Goal: Information Seeking & Learning: Compare options

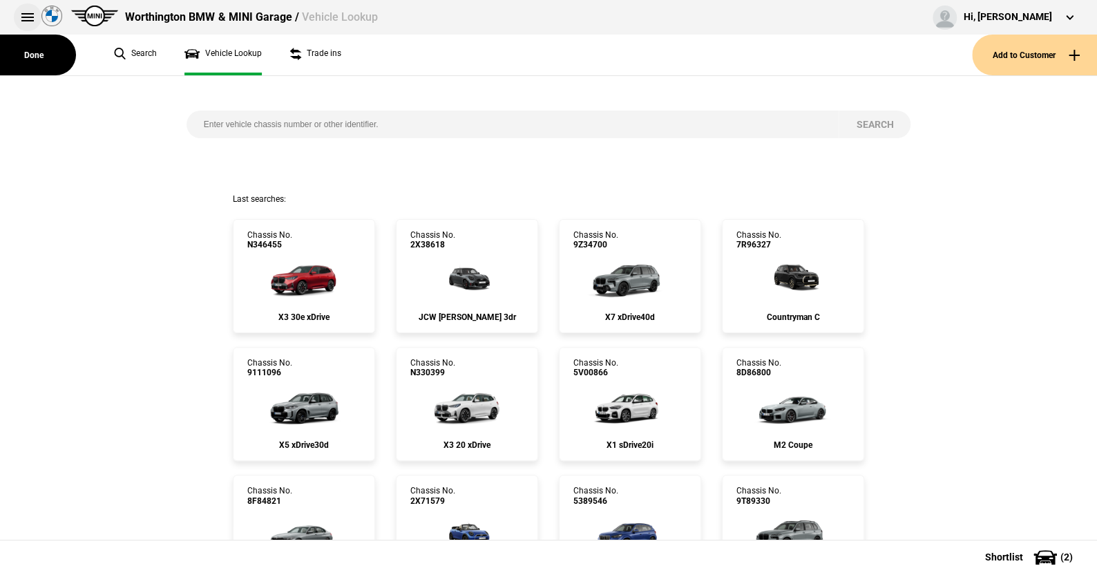
click at [28, 17] on button at bounding box center [28, 17] width 28 height 28
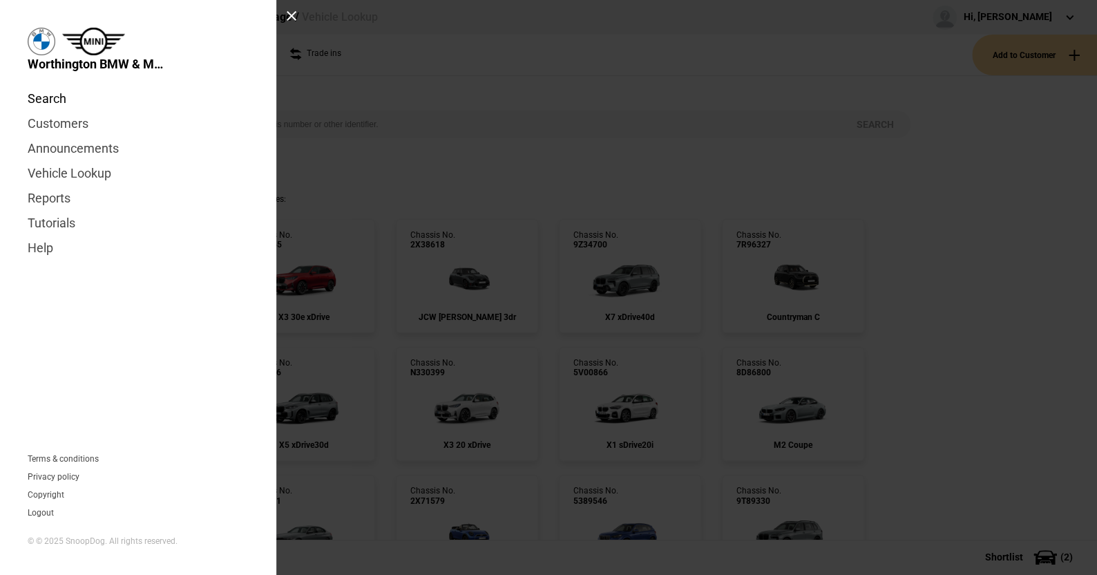
click at [55, 97] on link "Search" at bounding box center [138, 98] width 221 height 25
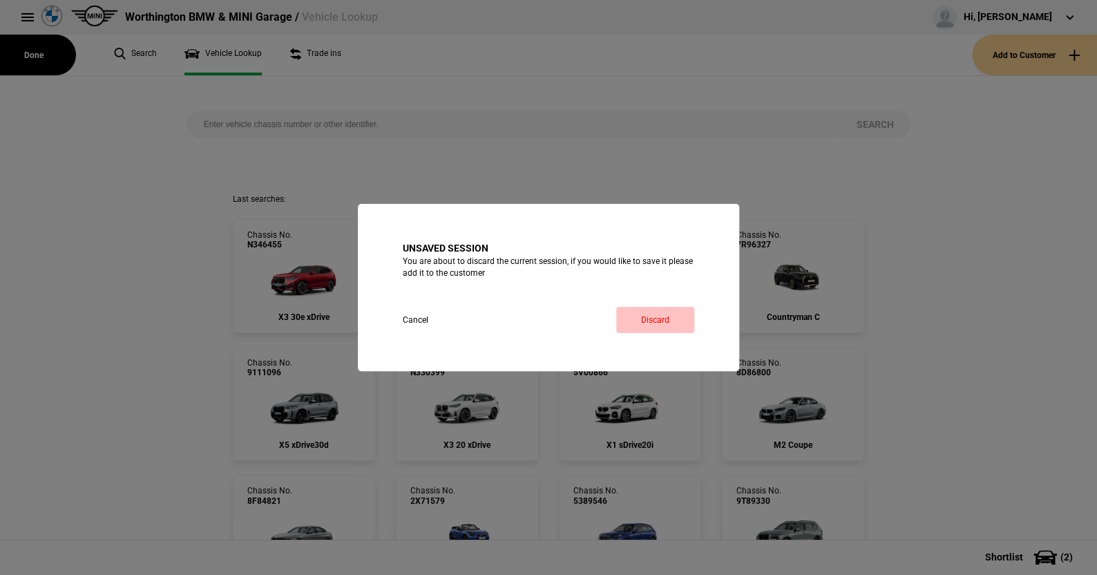
click at [661, 318] on link "Discard" at bounding box center [655, 320] width 78 height 26
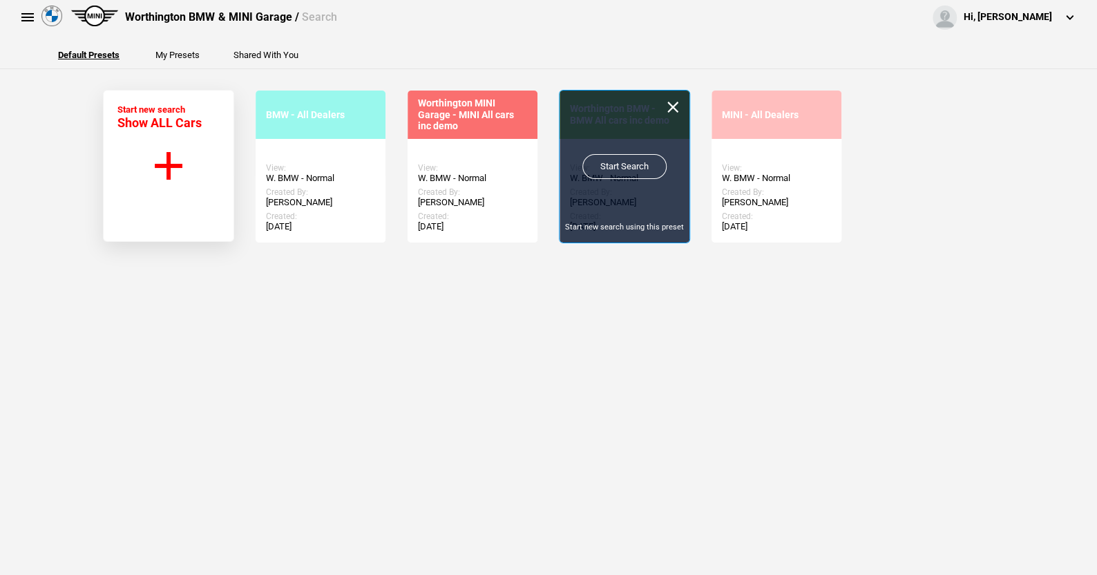
click at [611, 160] on link "Start Search" at bounding box center [624, 166] width 84 height 25
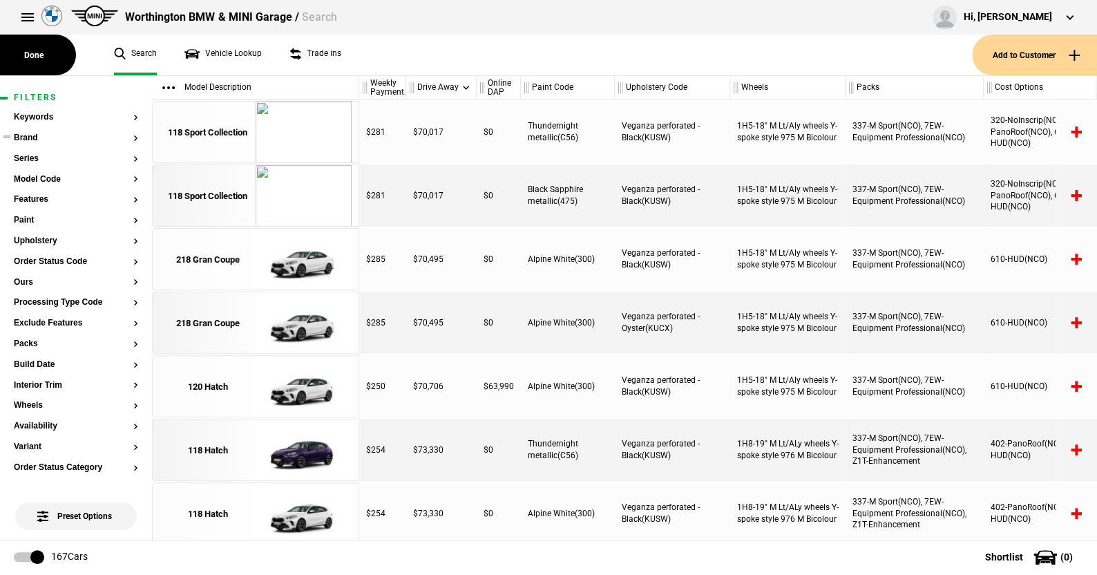
click at [26, 137] on button "Brand" at bounding box center [76, 138] width 124 height 10
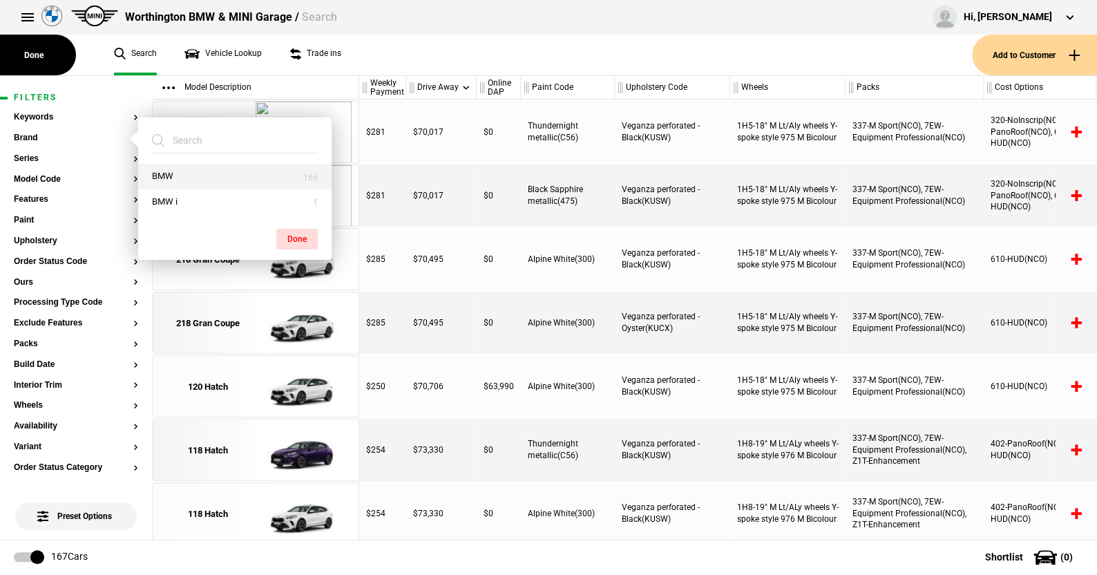
click at [189, 174] on button "BMW" at bounding box center [234, 177] width 193 height 26
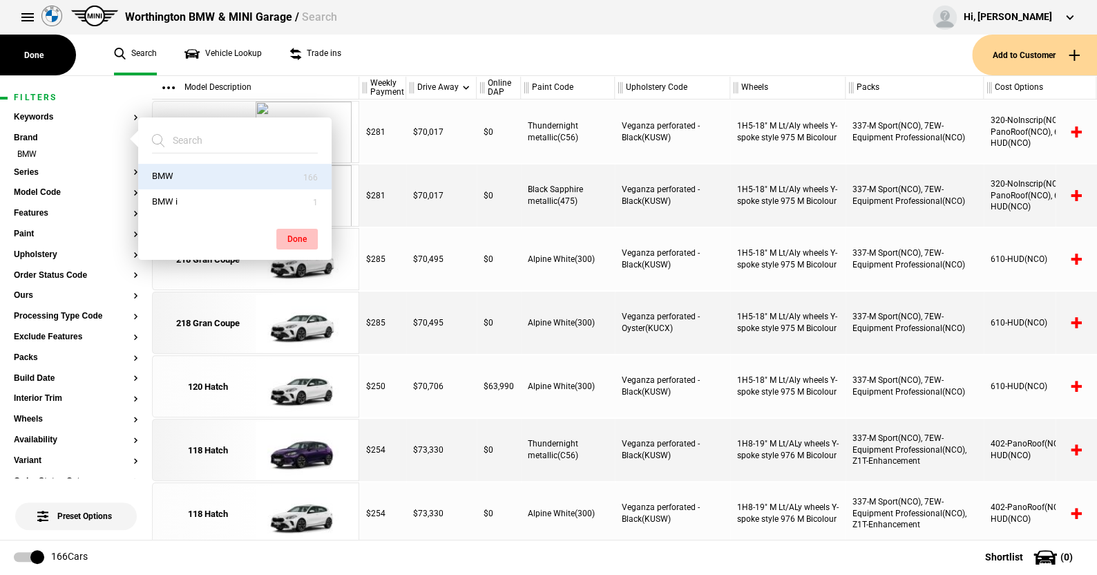
click at [296, 238] on button "Done" at bounding box center [296, 239] width 41 height 21
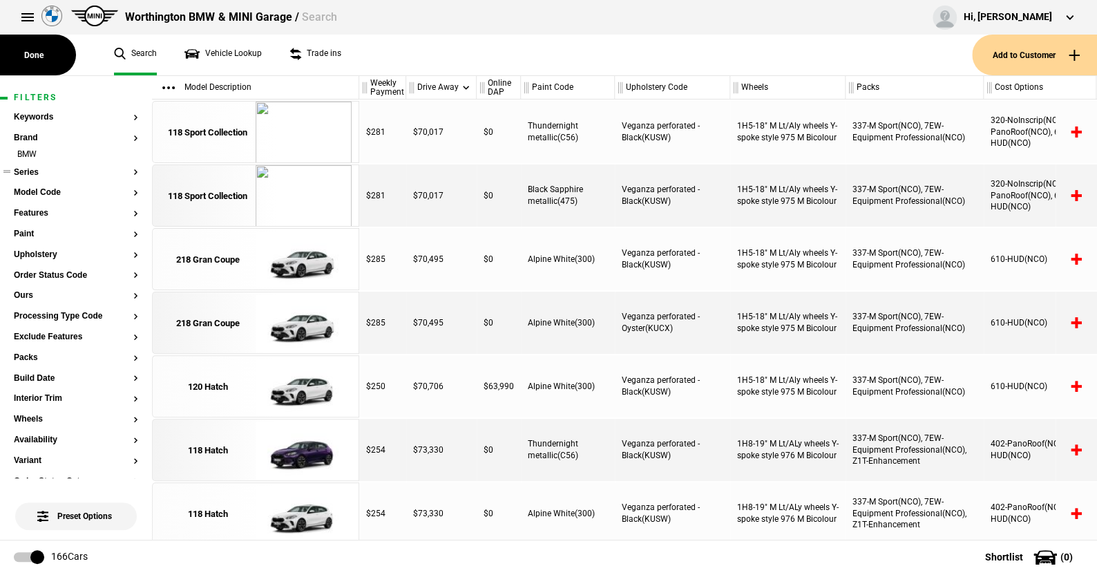
click at [32, 174] on button "Series" at bounding box center [76, 173] width 124 height 10
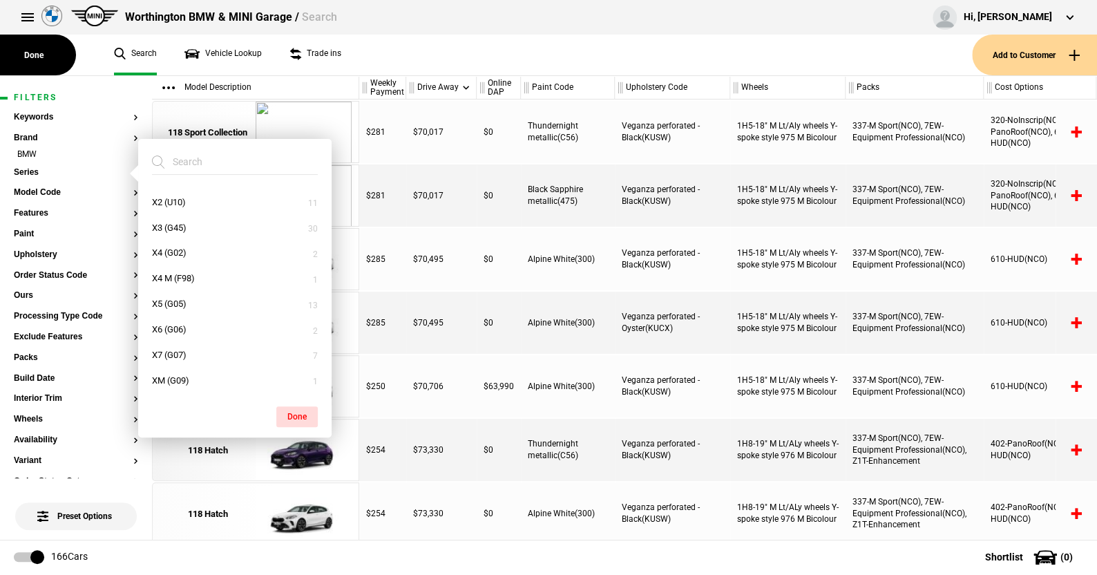
scroll to position [378, 0]
click at [184, 352] on button "X7 (G07)" at bounding box center [234, 355] width 193 height 26
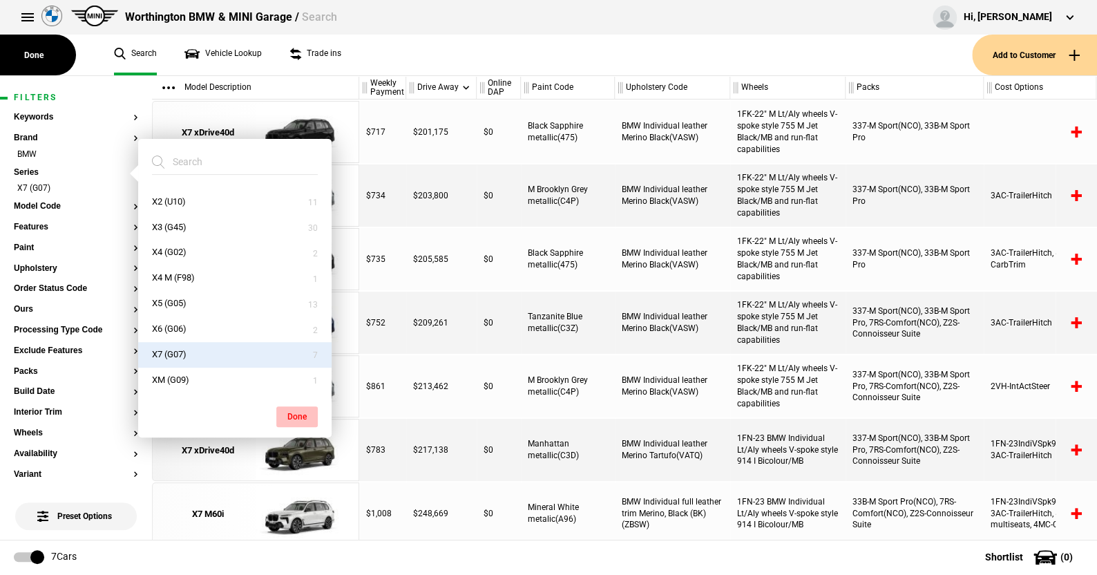
click at [289, 412] on button "Done" at bounding box center [296, 416] width 41 height 21
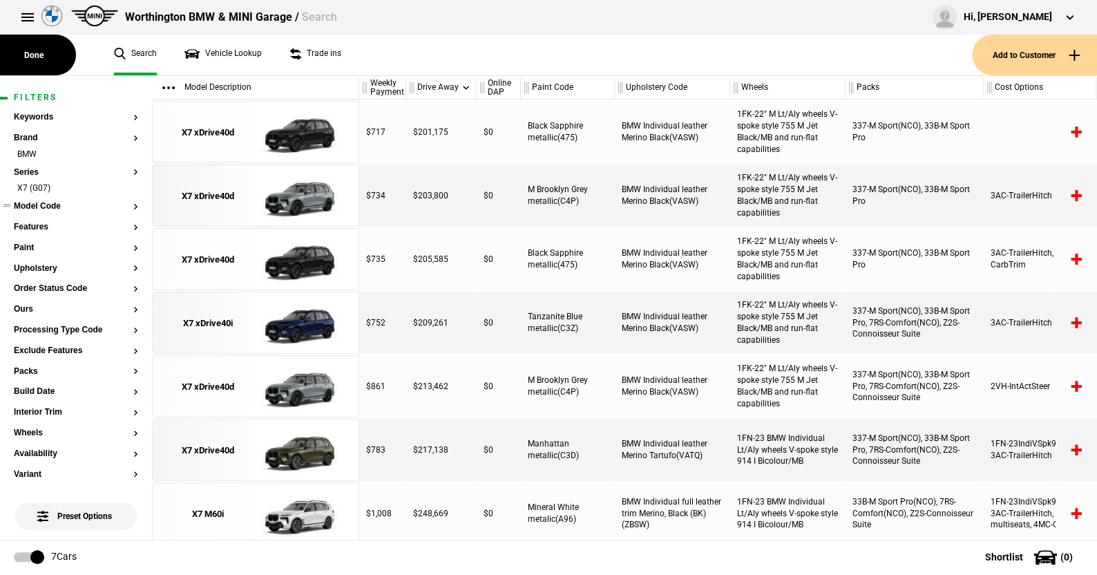
click at [50, 204] on button "Model Code" at bounding box center [76, 207] width 124 height 10
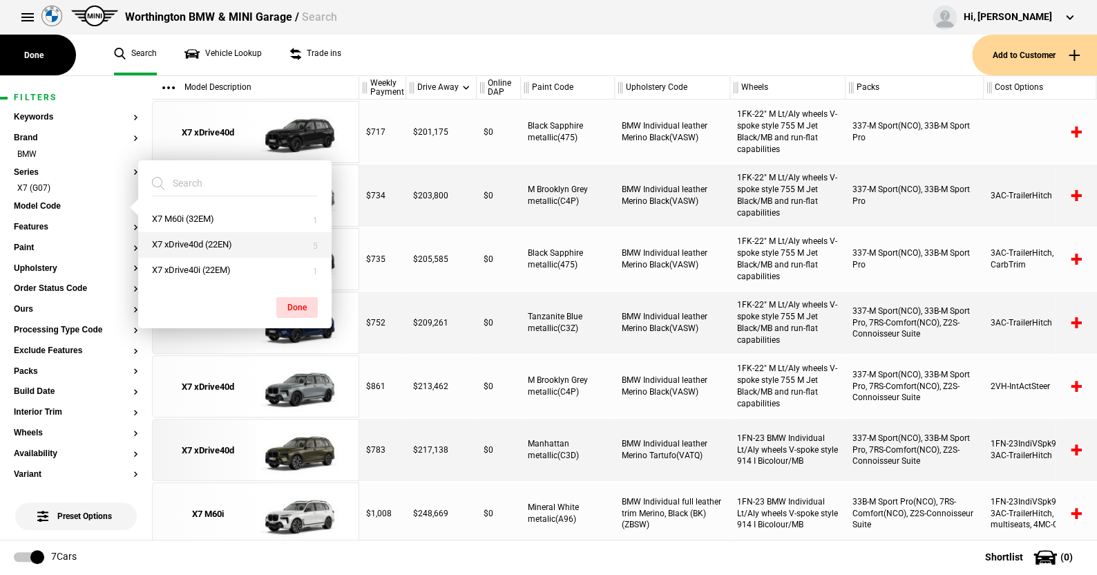
click at [186, 240] on button "X7 xDrive40d (22EN)" at bounding box center [234, 245] width 193 height 26
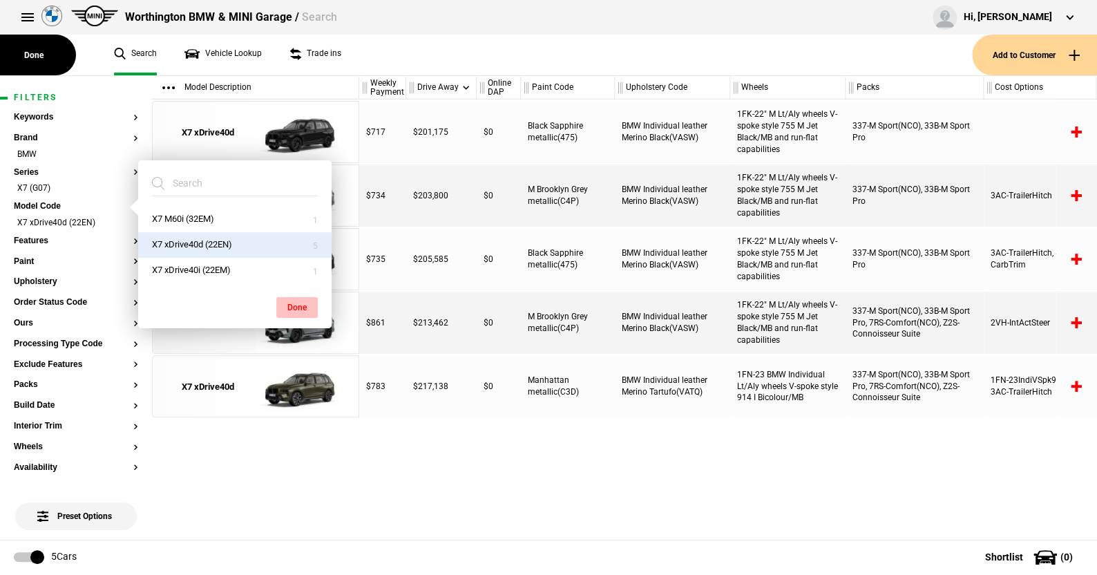
click at [293, 306] on button "Done" at bounding box center [296, 307] width 41 height 21
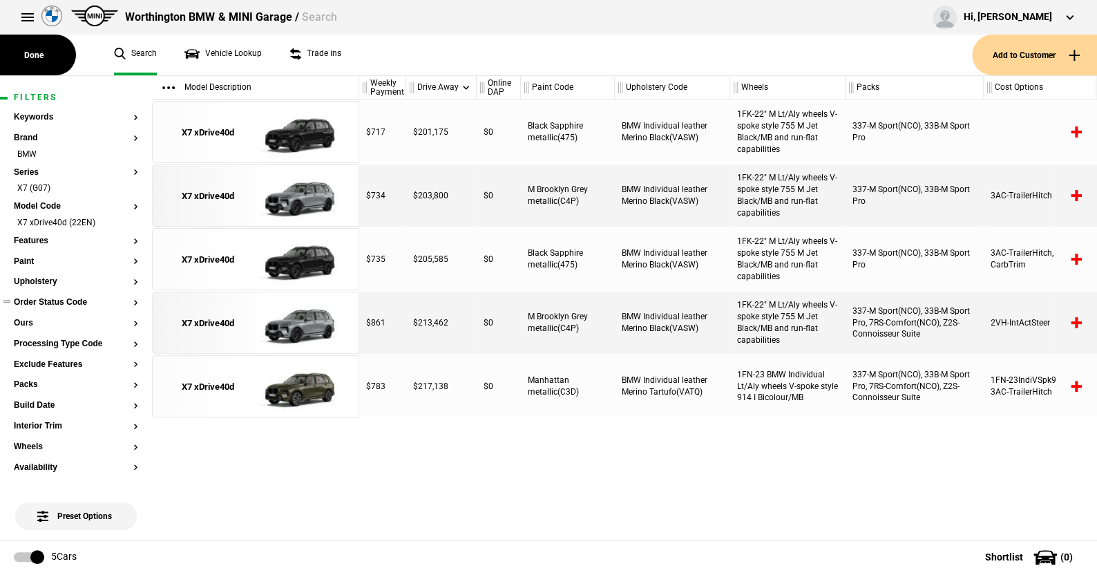
click at [52, 300] on button "Order Status Code" at bounding box center [76, 303] width 124 height 10
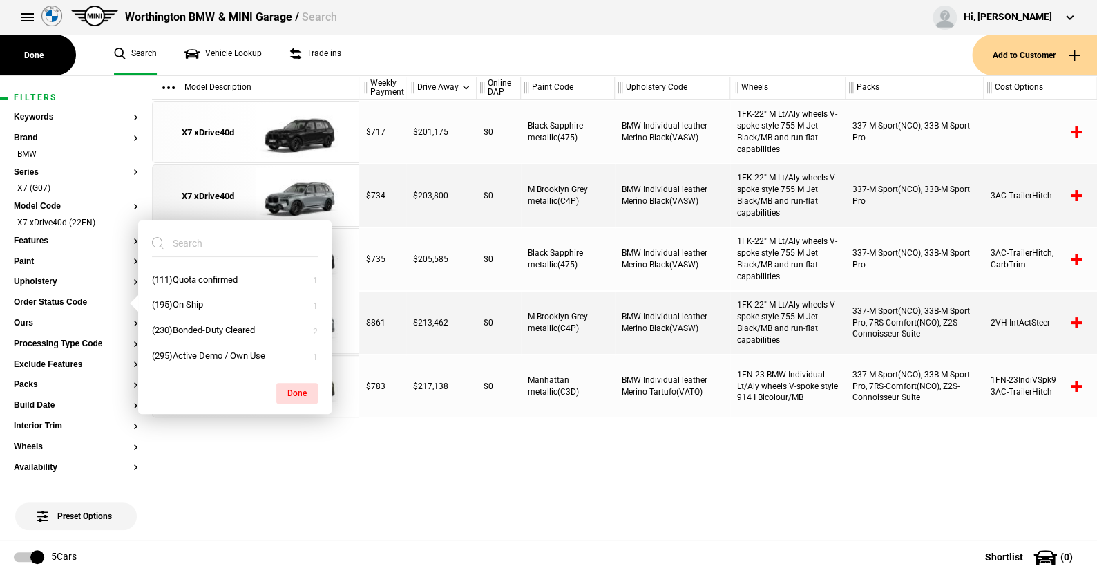
click at [390, 48] on ul "Search Vehicle Lookup Trade ins" at bounding box center [536, 55] width 872 height 41
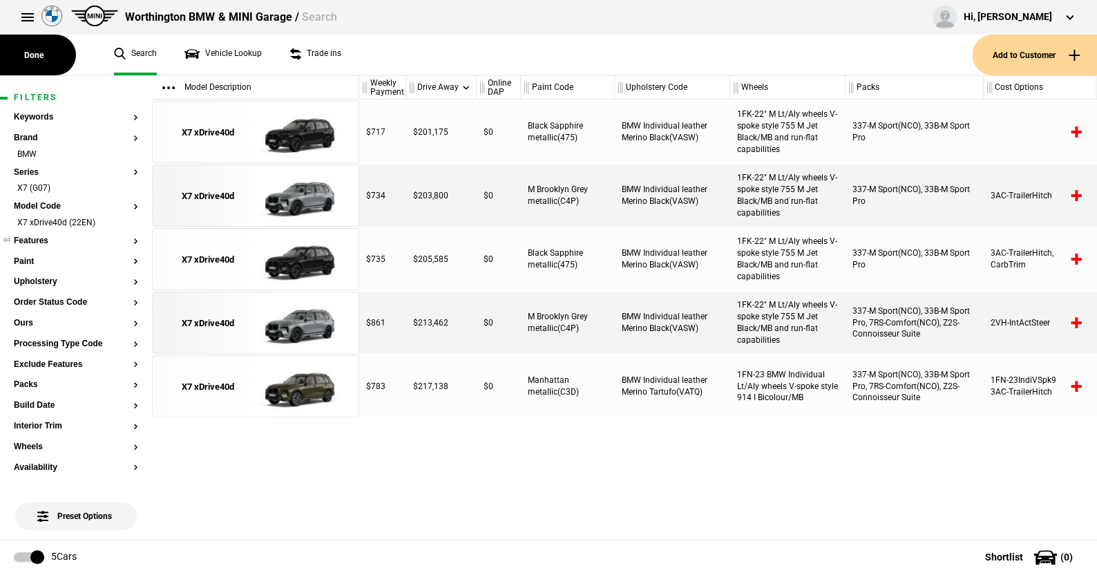
click at [41, 241] on button "Features" at bounding box center [76, 241] width 124 height 10
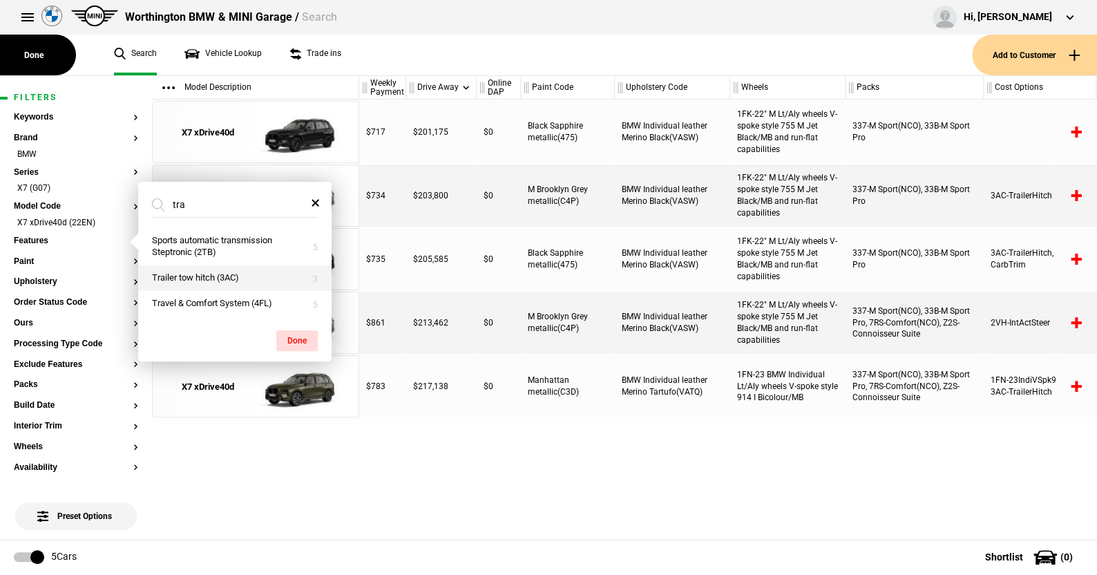
type input "tra"
click at [206, 275] on button "Trailer tow hitch (3AC)" at bounding box center [234, 278] width 193 height 26
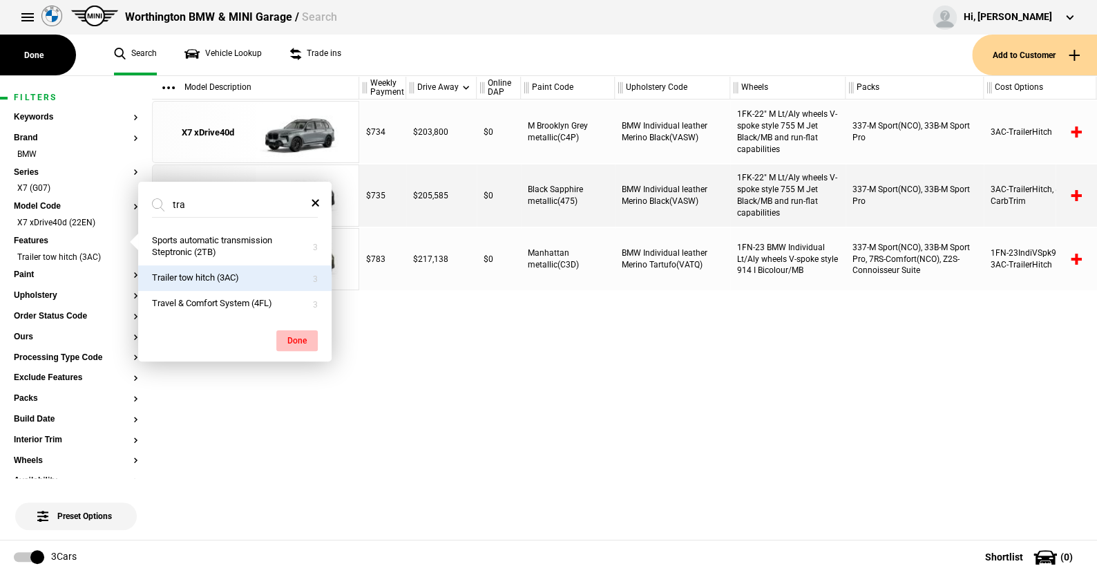
click at [298, 336] on button "Done" at bounding box center [296, 340] width 41 height 21
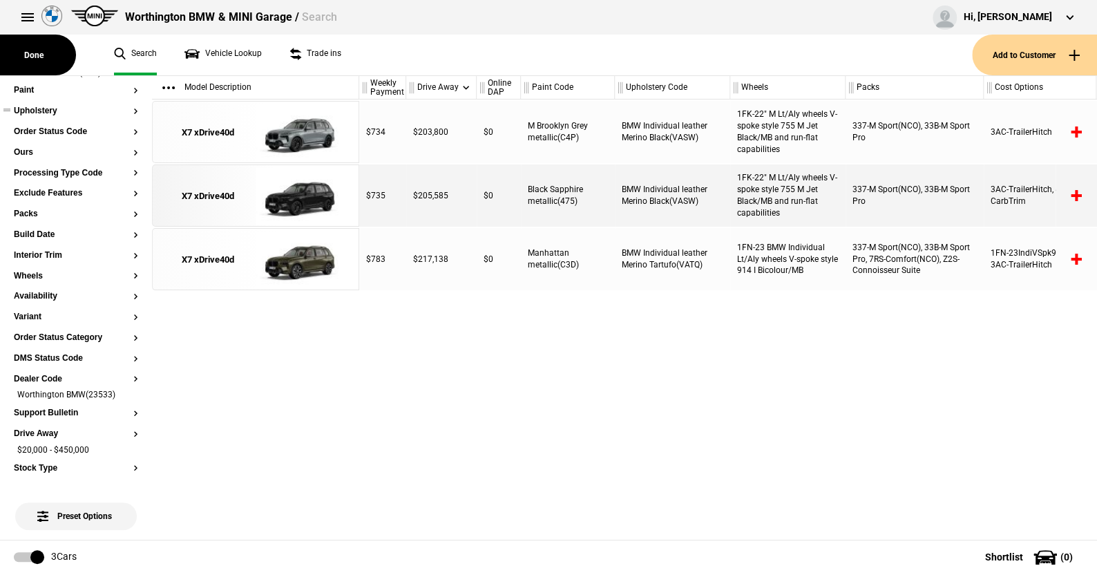
scroll to position [207, 0]
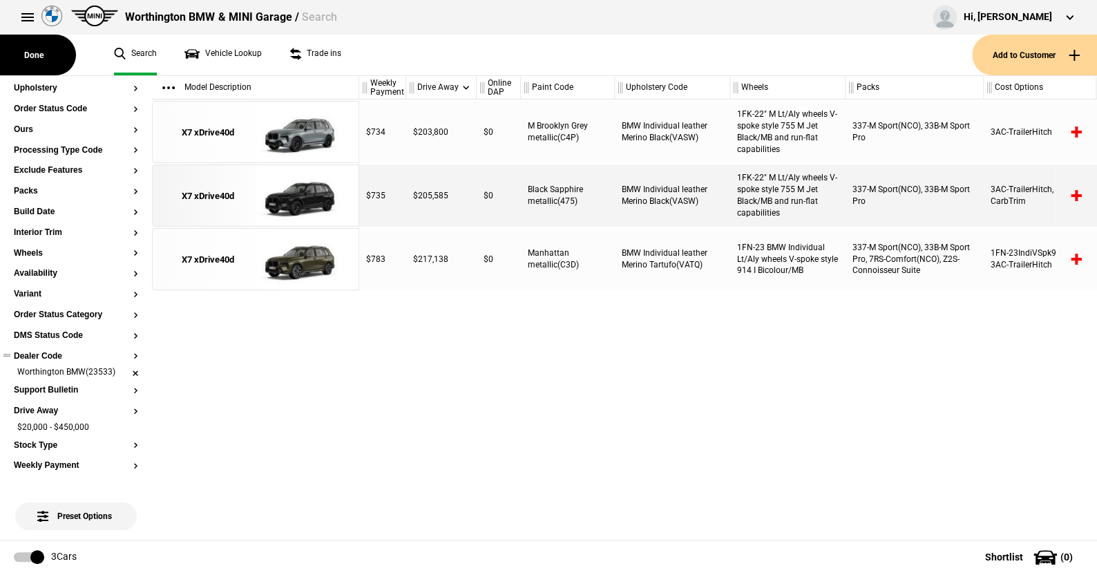
click at [125, 369] on li "Worthington BMW(23533)" at bounding box center [76, 373] width 124 height 14
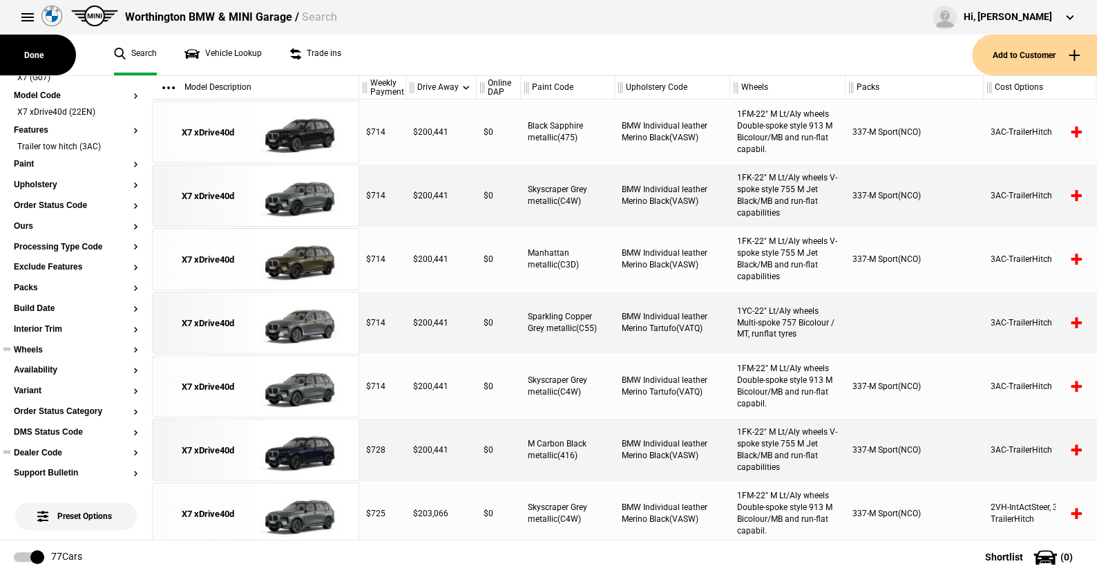
scroll to position [0, 0]
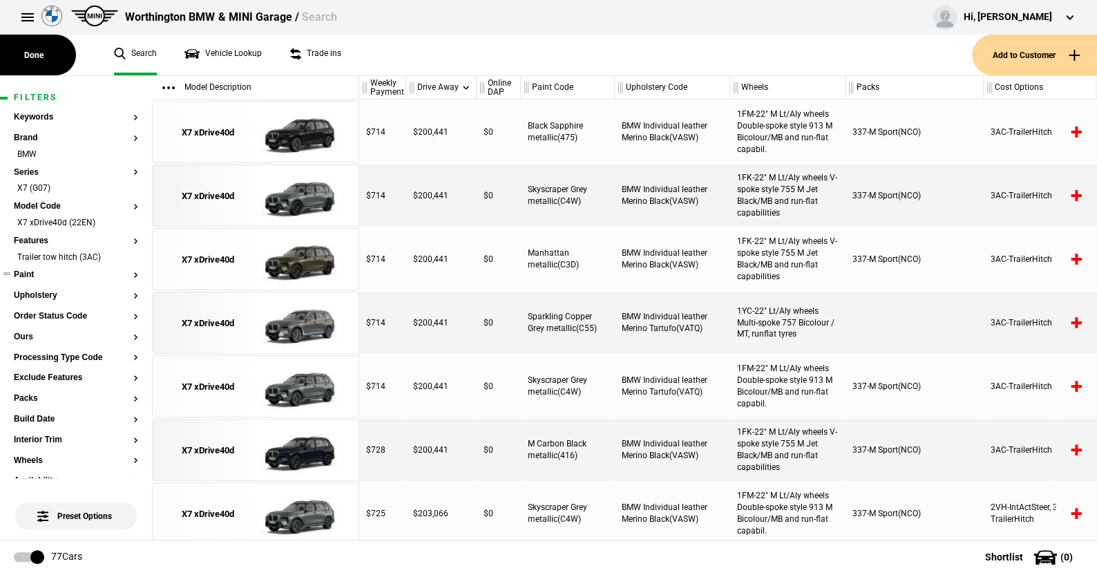
click at [30, 275] on button "Paint" at bounding box center [76, 275] width 124 height 10
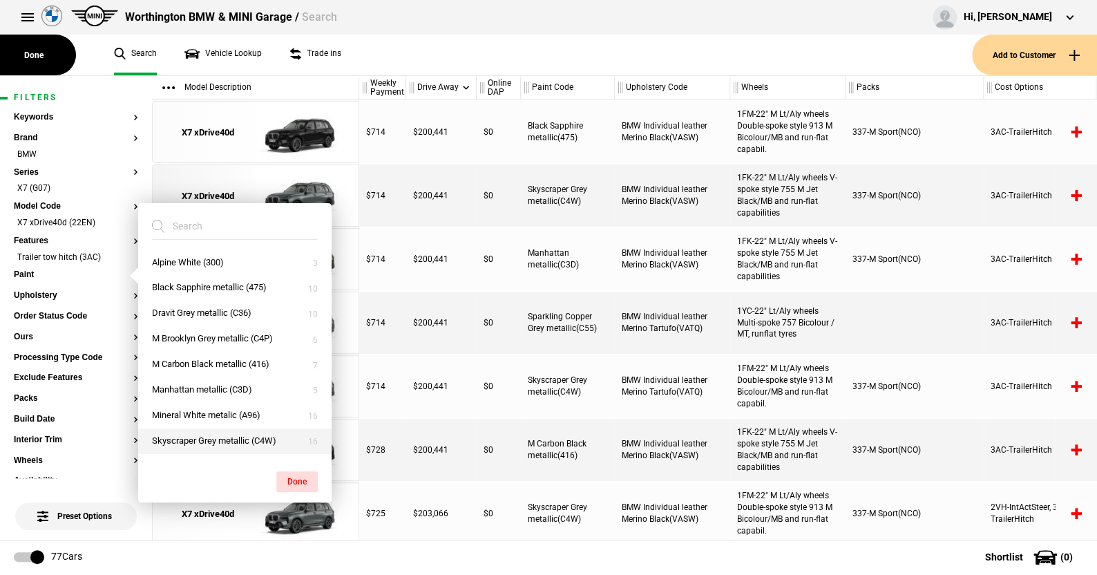
click at [212, 431] on button "Skyscraper Grey metallic (C4W)" at bounding box center [234, 441] width 193 height 26
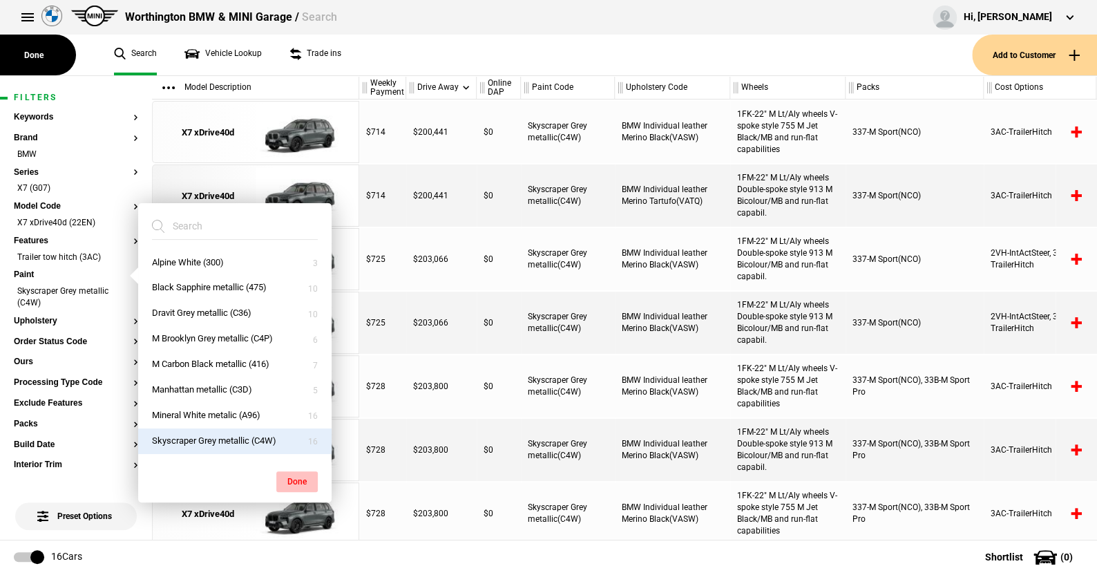
click at [305, 478] on button "Done" at bounding box center [296, 481] width 41 height 21
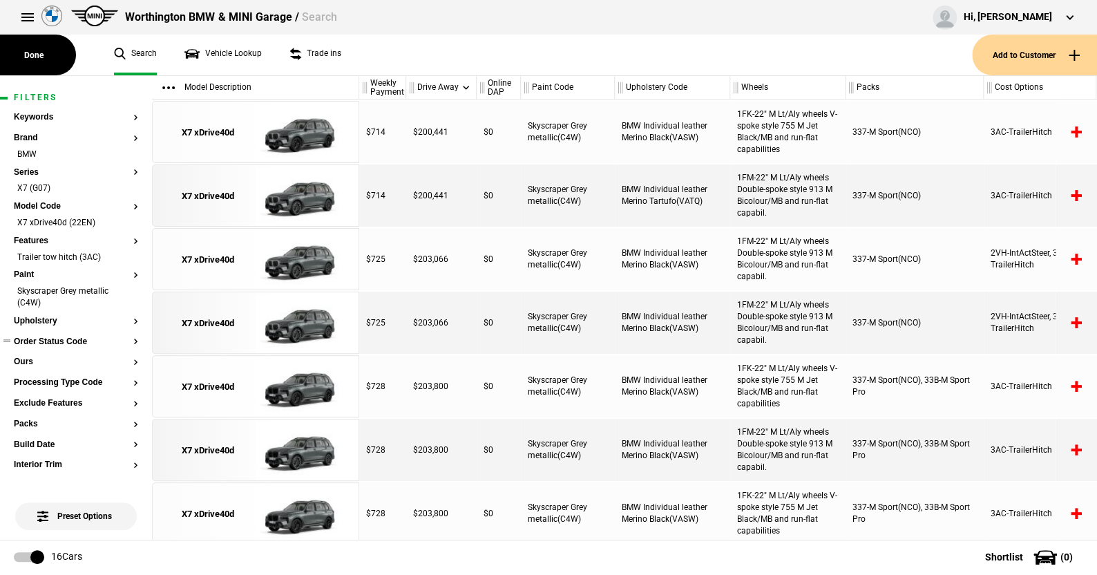
click at [71, 339] on button "Order Status Code" at bounding box center [76, 342] width 124 height 10
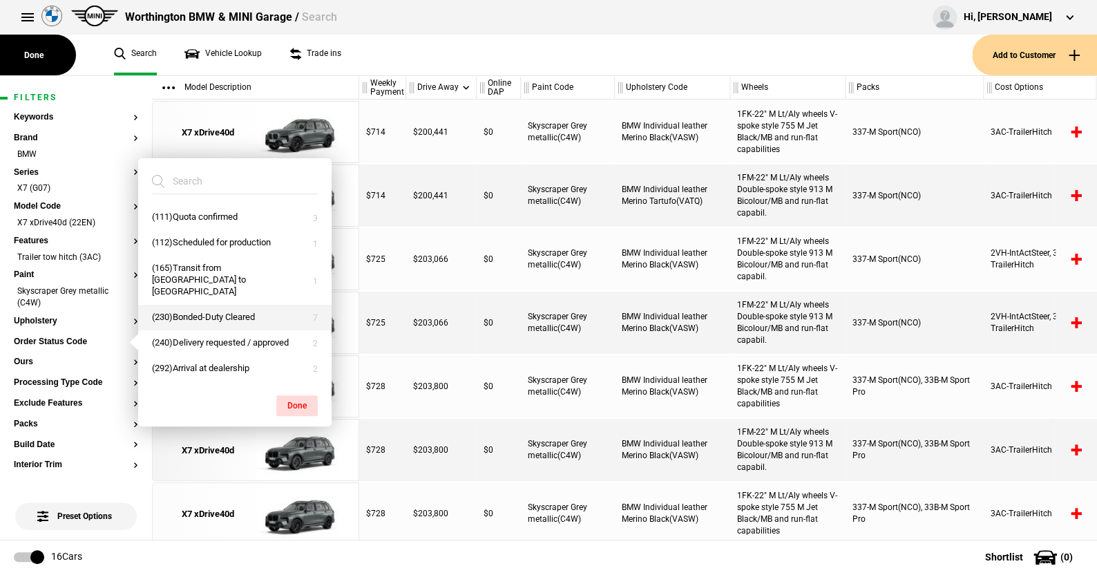
click at [187, 312] on button "(230)Bonded-Duty Cleared" at bounding box center [234, 318] width 193 height 26
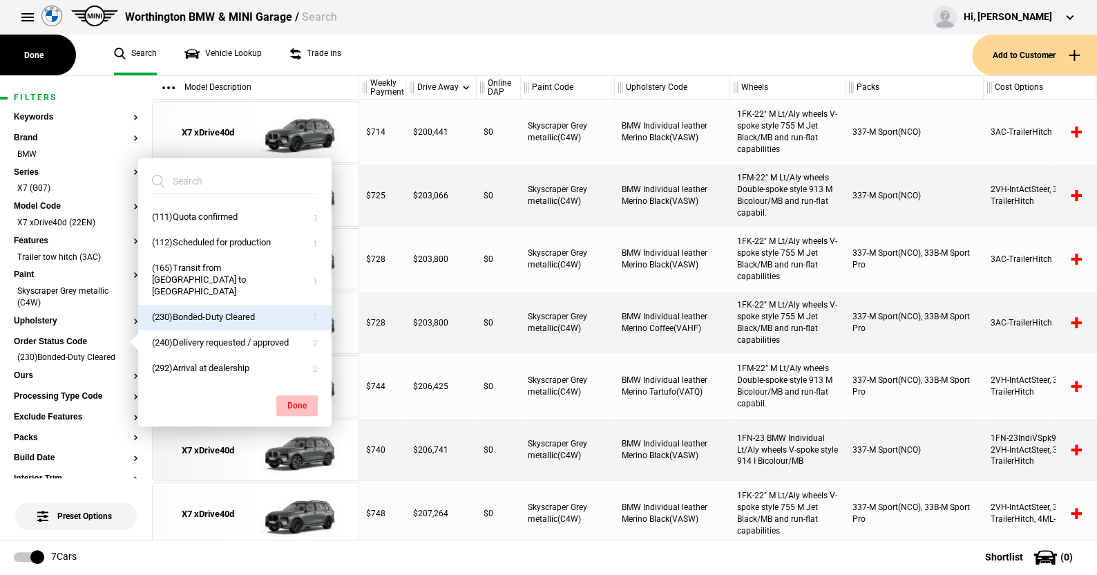
click at [291, 398] on button "Done" at bounding box center [296, 405] width 41 height 21
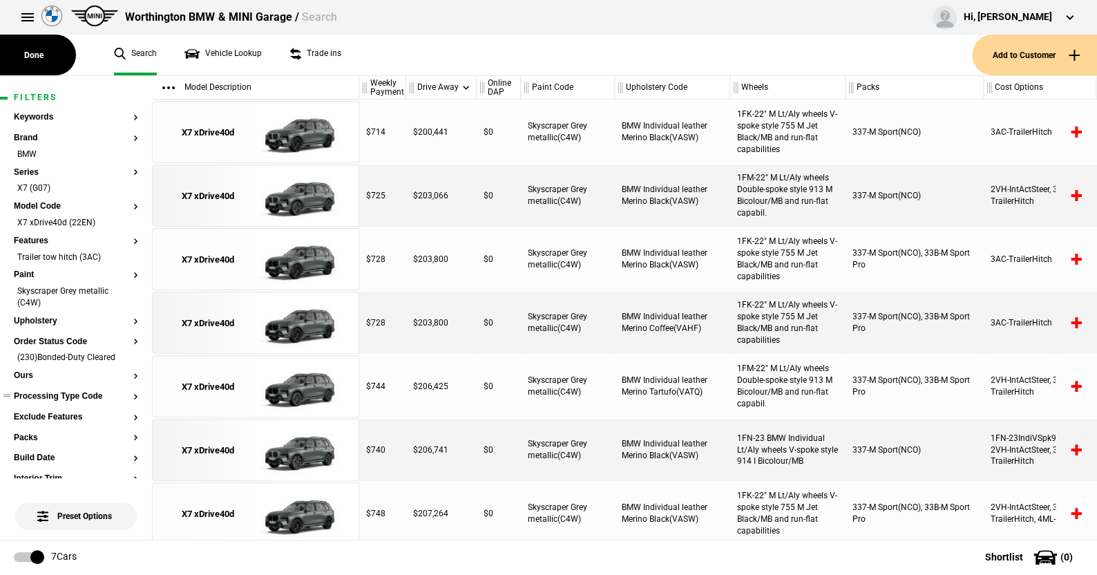
click at [68, 397] on button "Processing Type Code" at bounding box center [76, 397] width 124 height 10
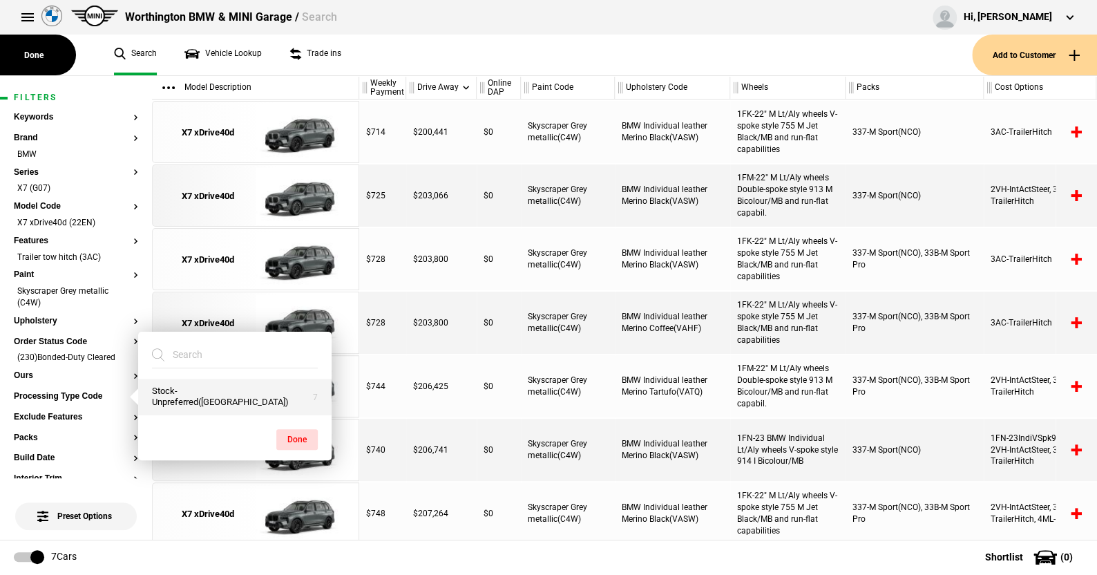
click at [193, 401] on button "Stock-Unpreferred(US)" at bounding box center [234, 396] width 193 height 37
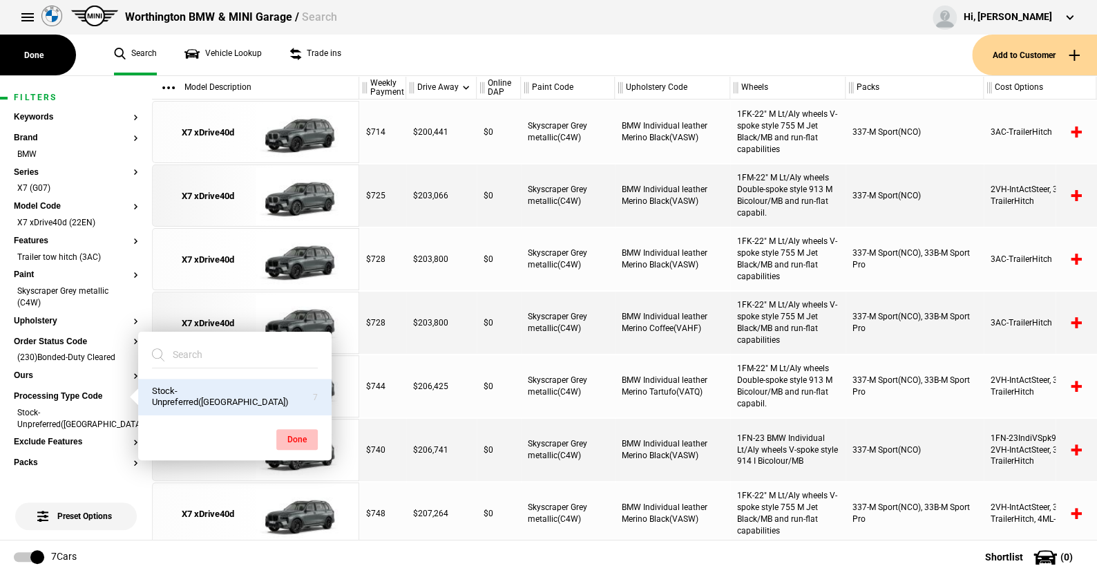
click at [302, 436] on button "Done" at bounding box center [296, 439] width 41 height 21
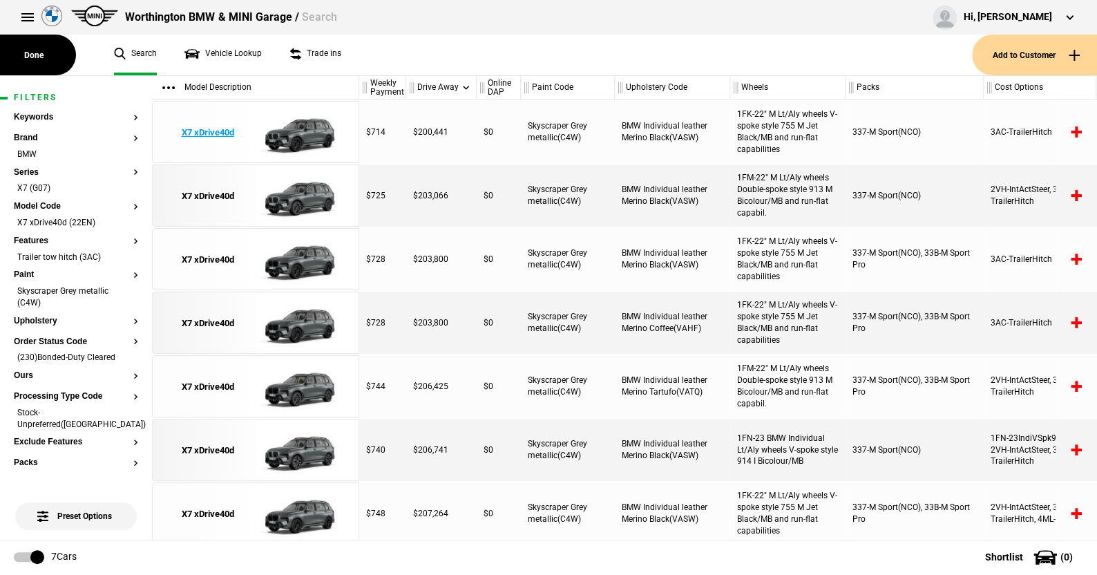
click at [312, 135] on img at bounding box center [304, 133] width 96 height 62
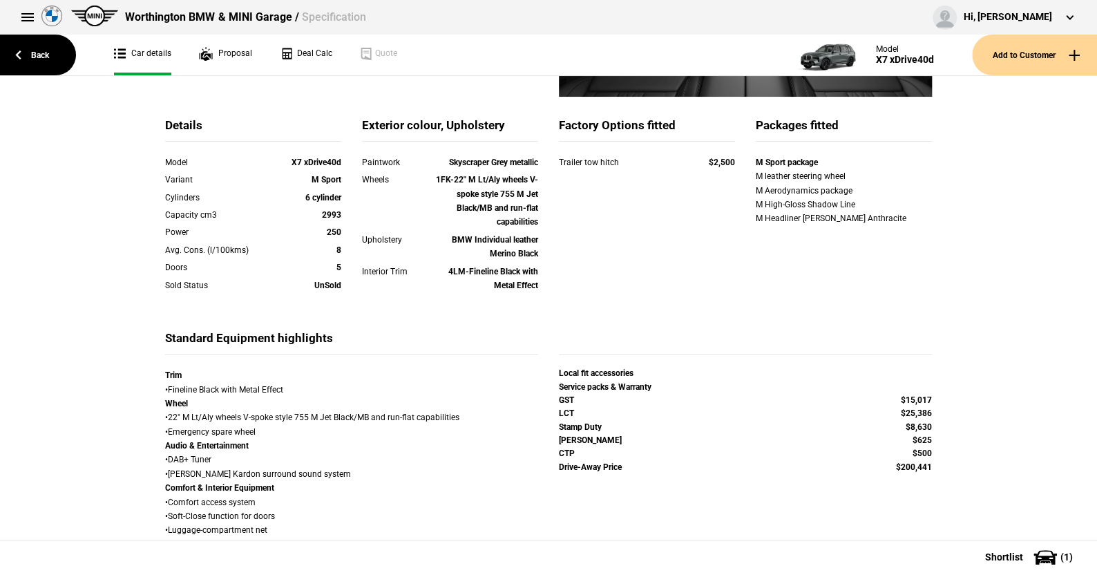
scroll to position [69, 0]
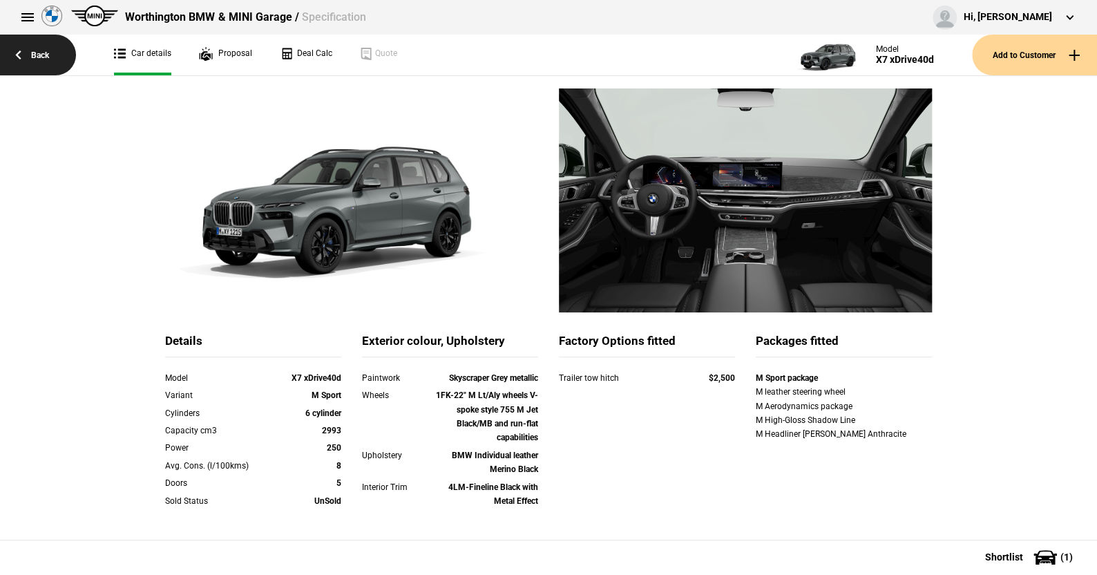
click at [46, 53] on link "Back" at bounding box center [38, 55] width 76 height 41
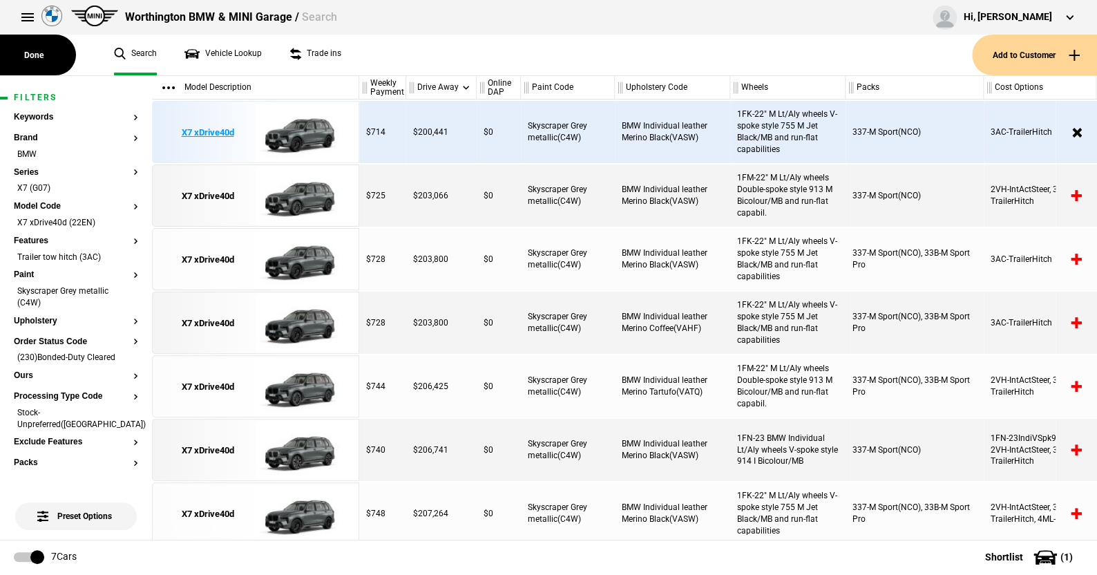
click at [311, 128] on img at bounding box center [304, 133] width 96 height 62
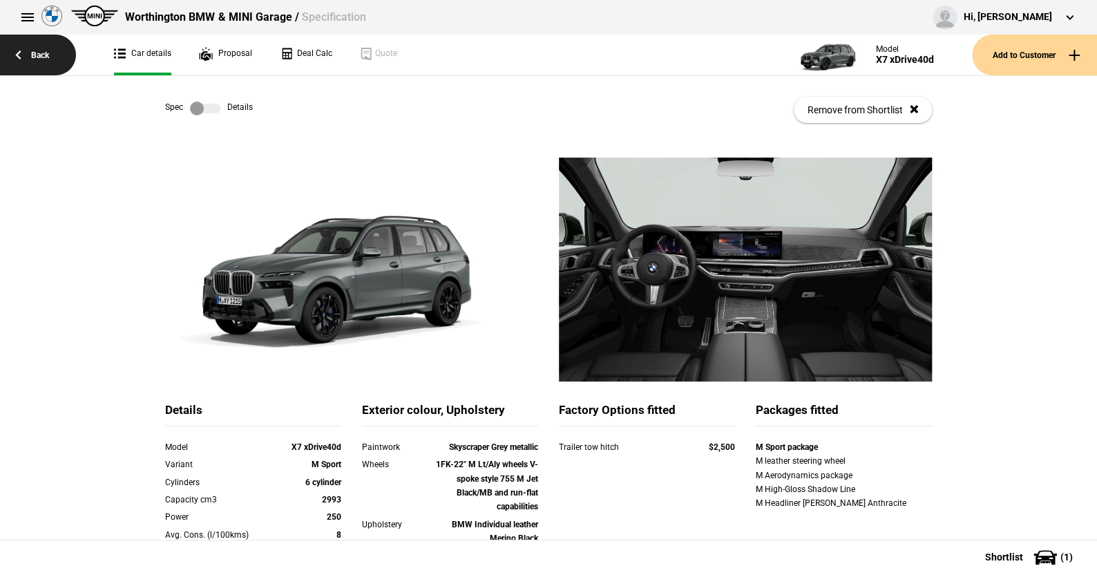
click at [42, 52] on link "Back" at bounding box center [38, 55] width 76 height 41
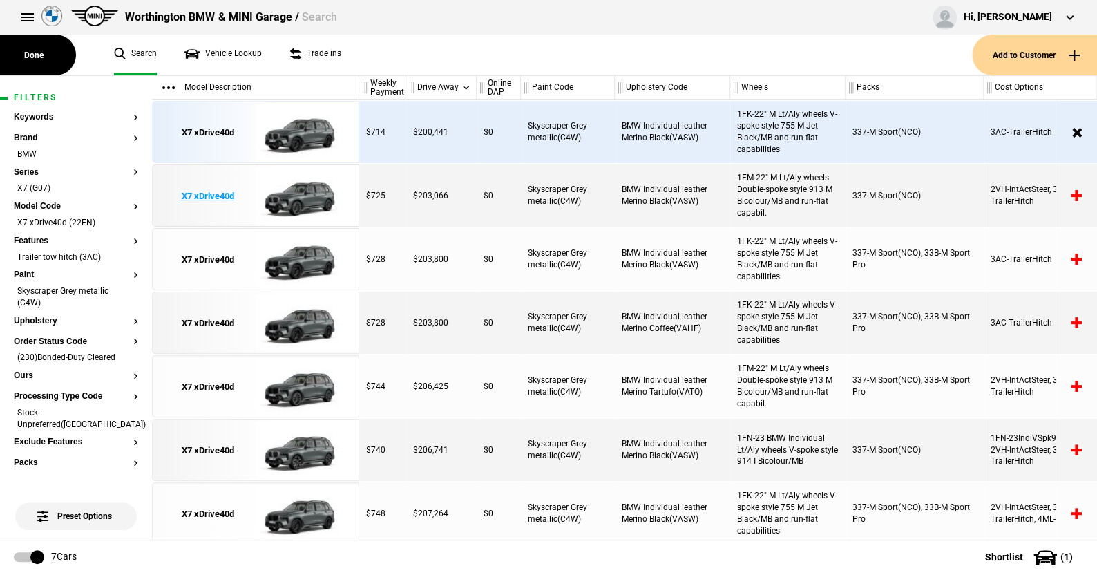
click at [299, 197] on img at bounding box center [304, 196] width 96 height 62
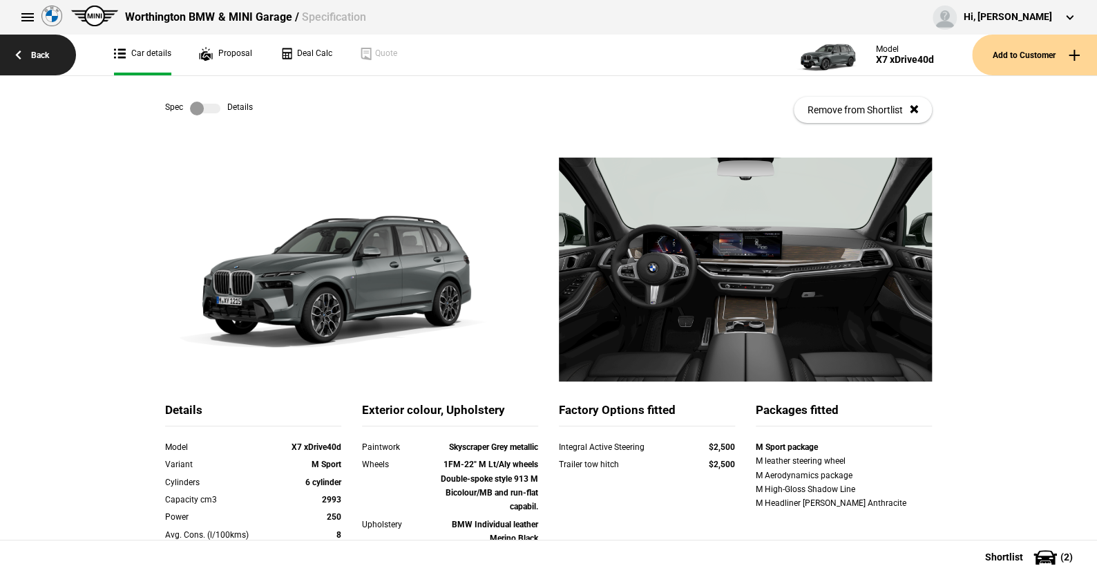
click at [34, 55] on link "Back" at bounding box center [38, 55] width 76 height 41
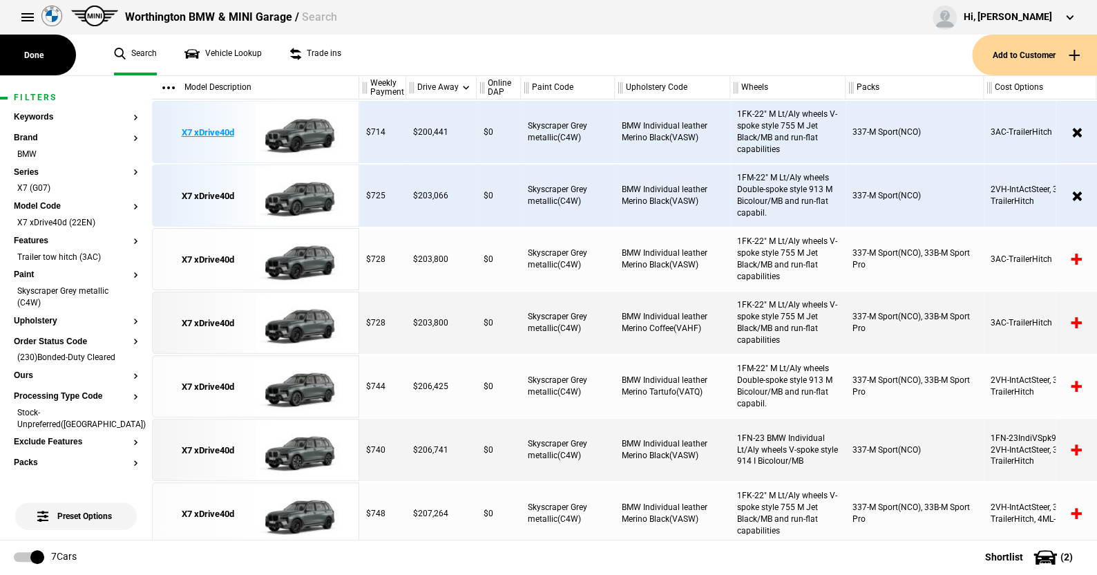
click at [300, 131] on img at bounding box center [304, 133] width 96 height 62
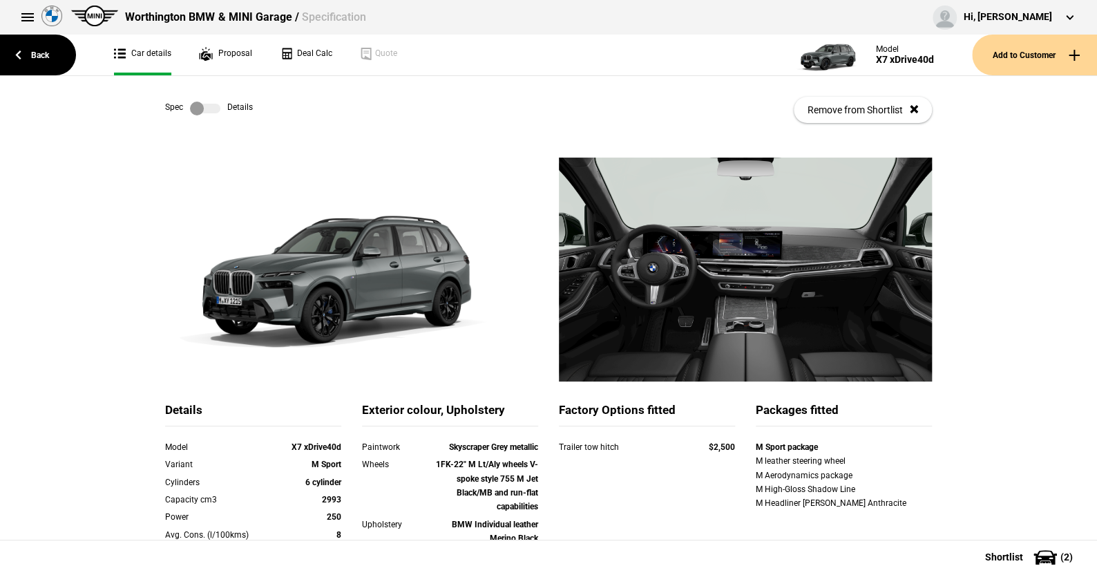
click at [202, 106] on label at bounding box center [205, 109] width 30 height 14
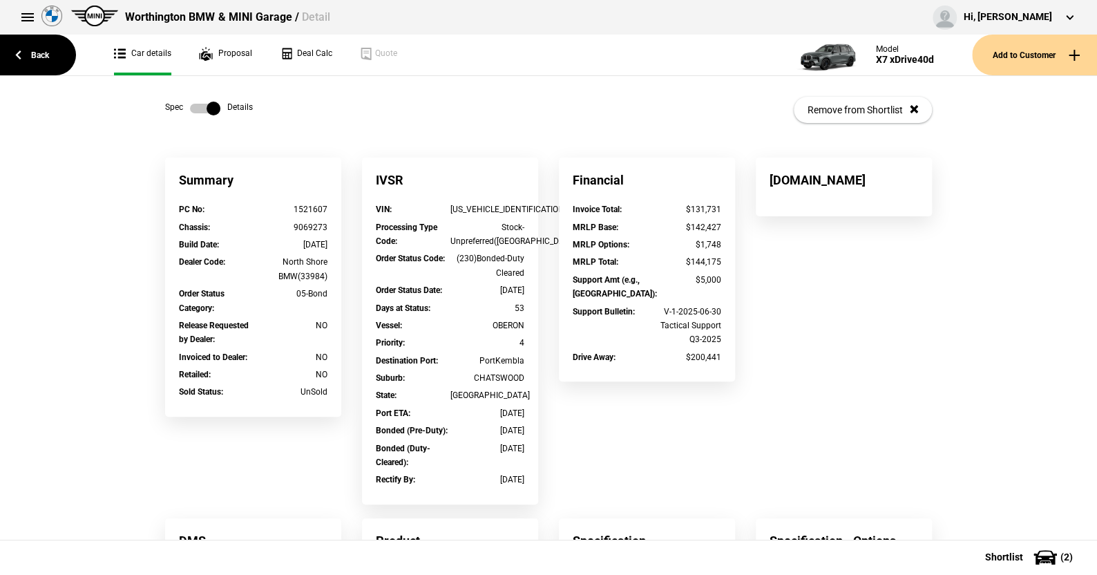
click at [190, 104] on label at bounding box center [205, 109] width 30 height 14
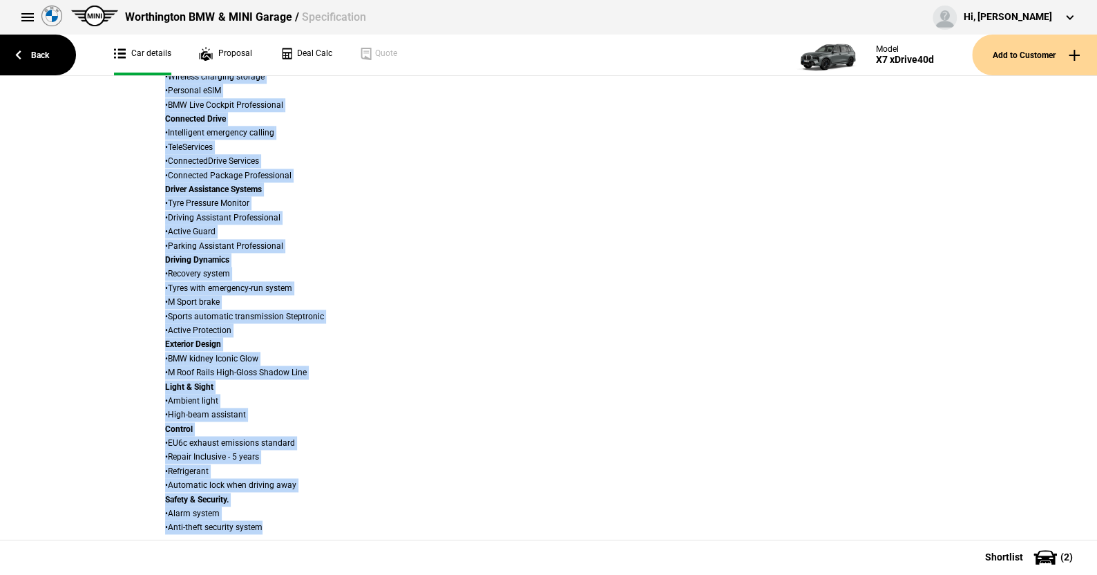
scroll to position [898, 0]
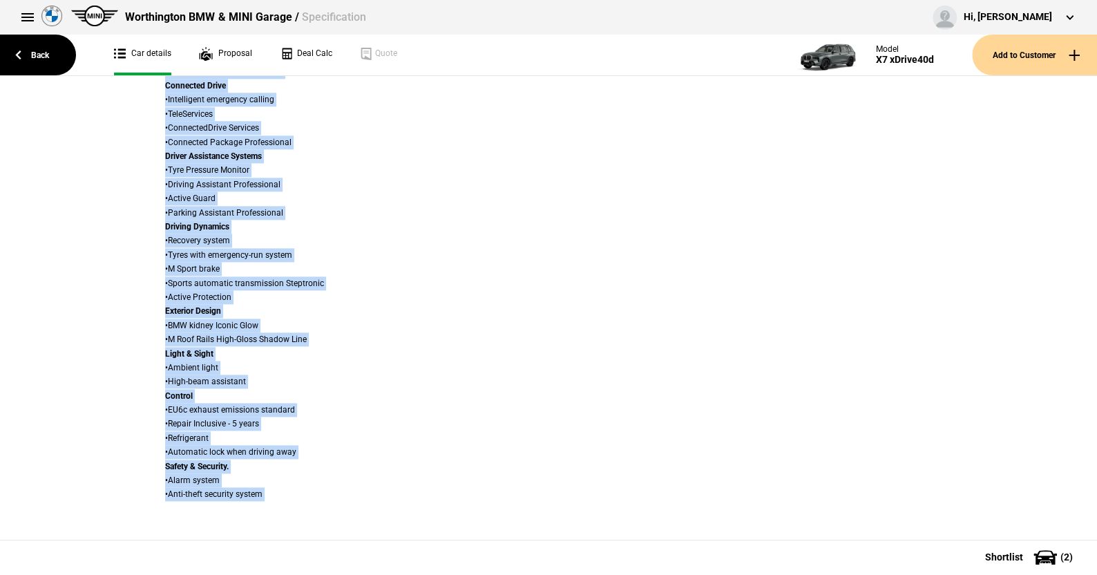
drag, startPoint x: 88, startPoint y: 110, endPoint x: 980, endPoint y: 545, distance: 992.4
click at [980, 545] on div "Back Car details Proposal Deal Calc Quote Model X7 xDrive40d Add to Customer Sp…" at bounding box center [548, 325] width 1097 height 498
copy div "Spec Details Remove from Shortlist Details Model X7 xDrive40d Variant M Sport C…"
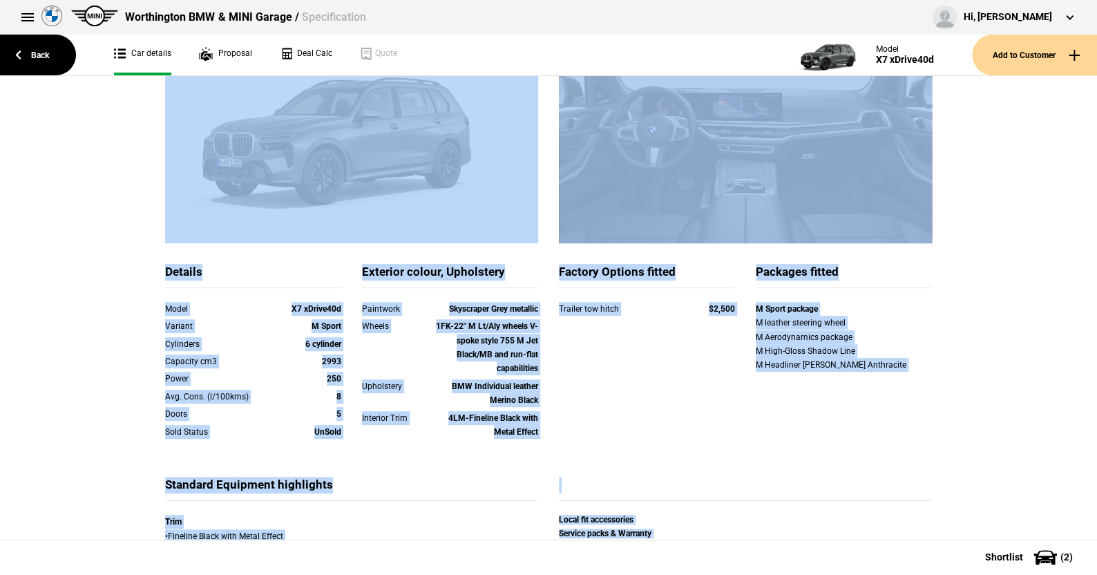
scroll to position [0, 0]
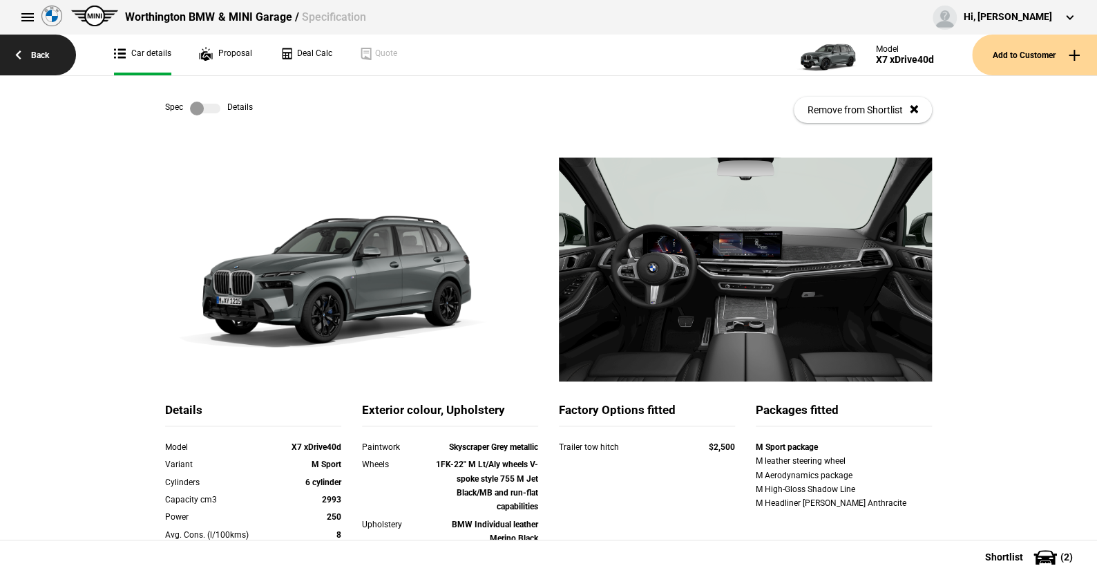
click at [43, 57] on link "Back" at bounding box center [38, 55] width 76 height 41
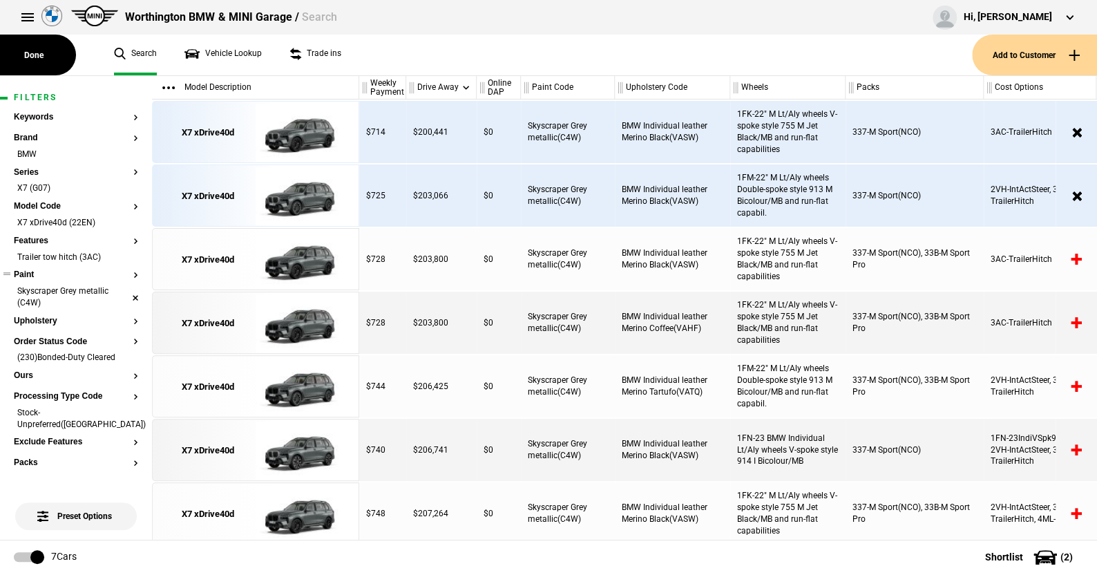
click at [126, 293] on li "Skyscraper Grey metallic (C4W)" at bounding box center [76, 298] width 124 height 26
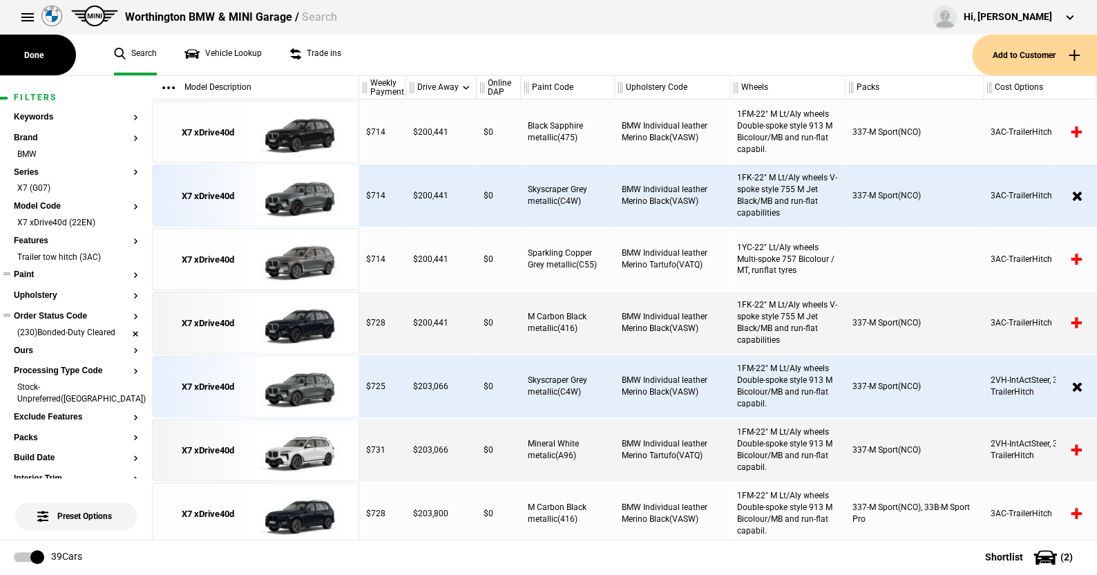
click at [122, 330] on li "(230)Bonded-Duty Cleared" at bounding box center [76, 334] width 124 height 14
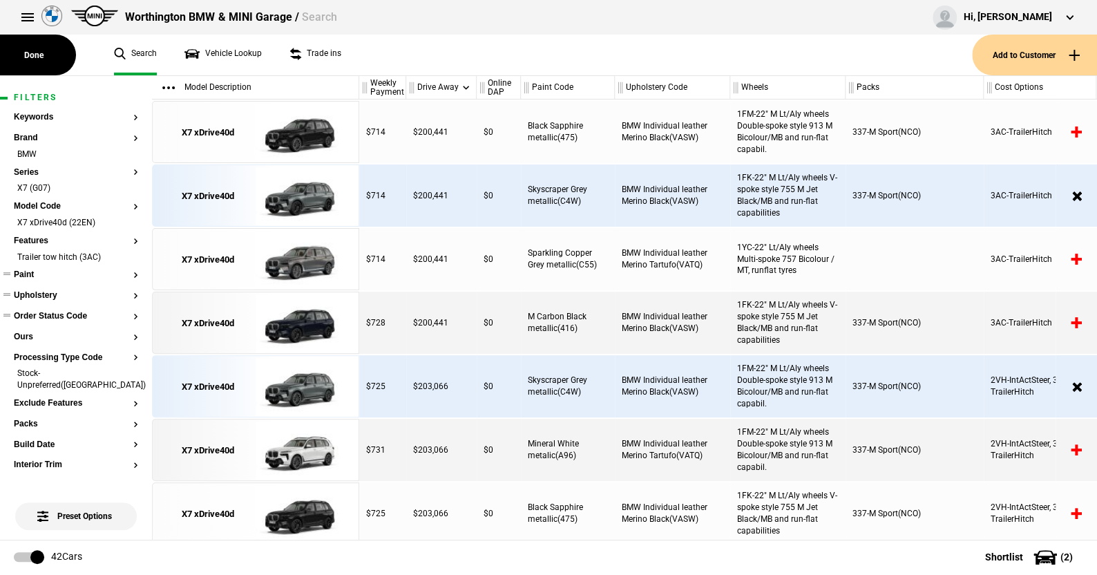
click at [40, 294] on button "Upholstery" at bounding box center [76, 296] width 124 height 10
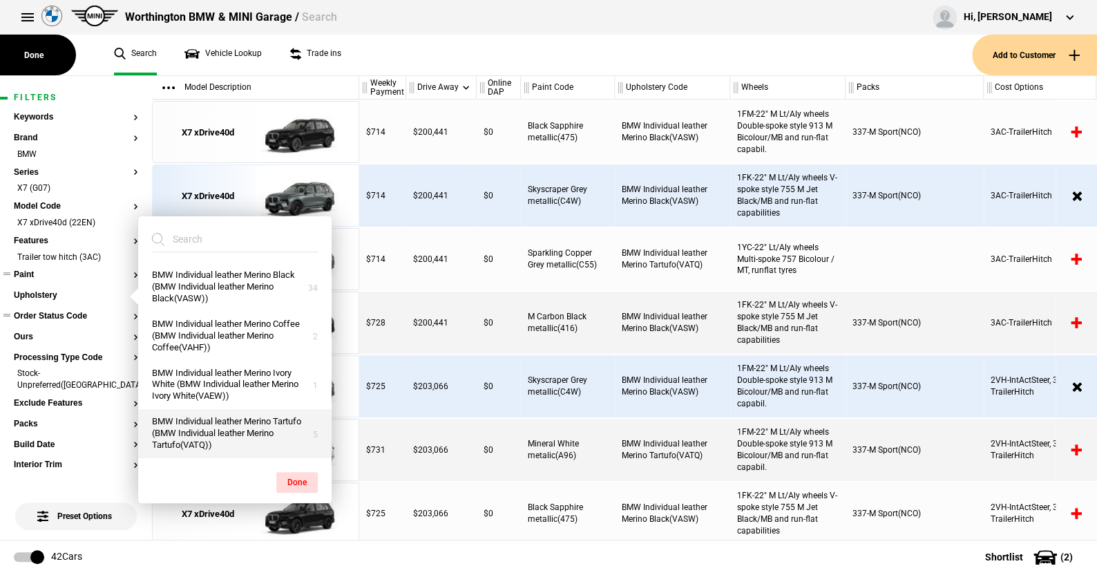
click at [204, 427] on button "BMW Individual leather Merino Tartufo (BMW Individual leather Merino Tartufo(VA…" at bounding box center [234, 433] width 193 height 49
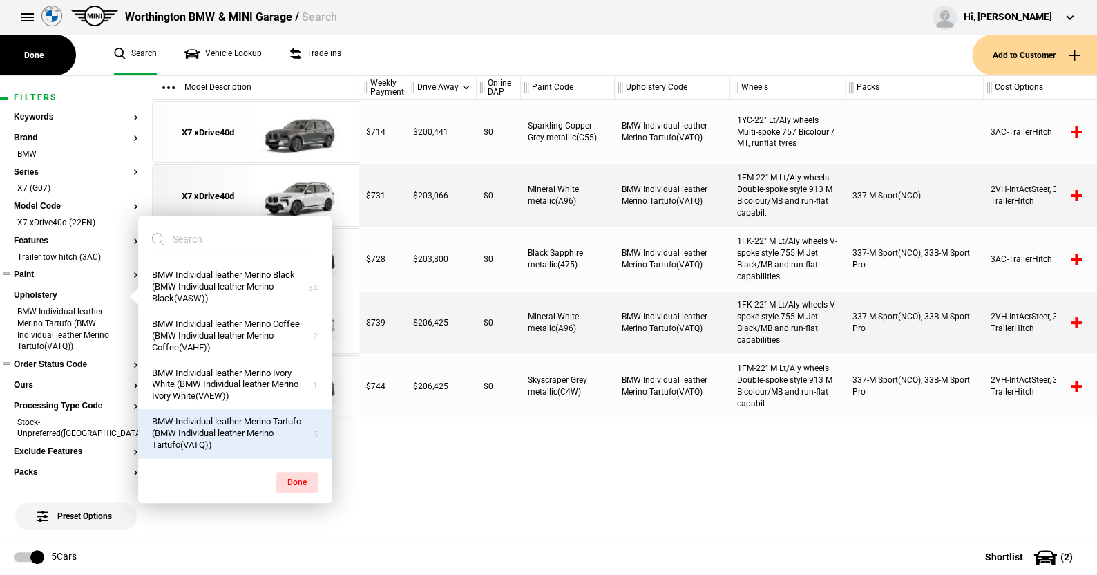
drag, startPoint x: 304, startPoint y: 478, endPoint x: 302, endPoint y: 470, distance: 8.5
click at [303, 474] on button "Done" at bounding box center [296, 482] width 41 height 21
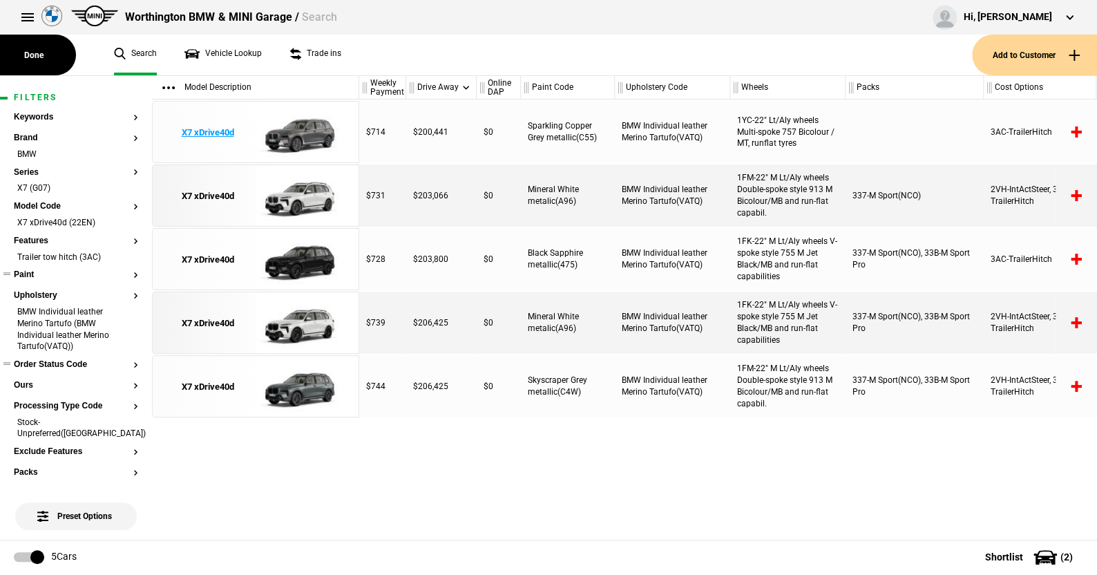
click at [307, 135] on img at bounding box center [304, 133] width 96 height 62
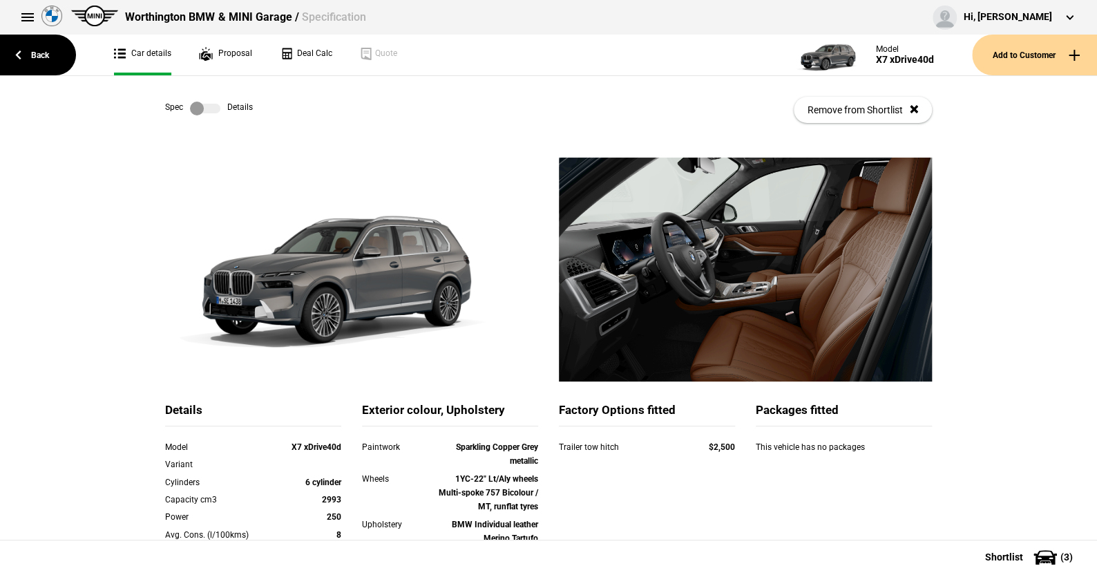
click at [220, 108] on link at bounding box center [205, 109] width 44 height 14
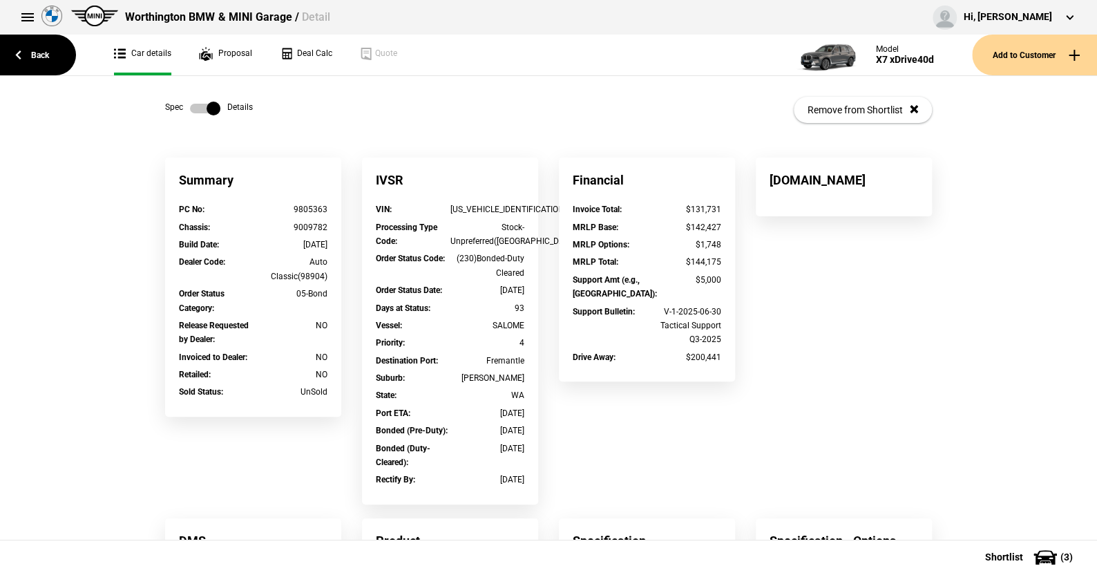
click at [190, 107] on label at bounding box center [205, 109] width 30 height 14
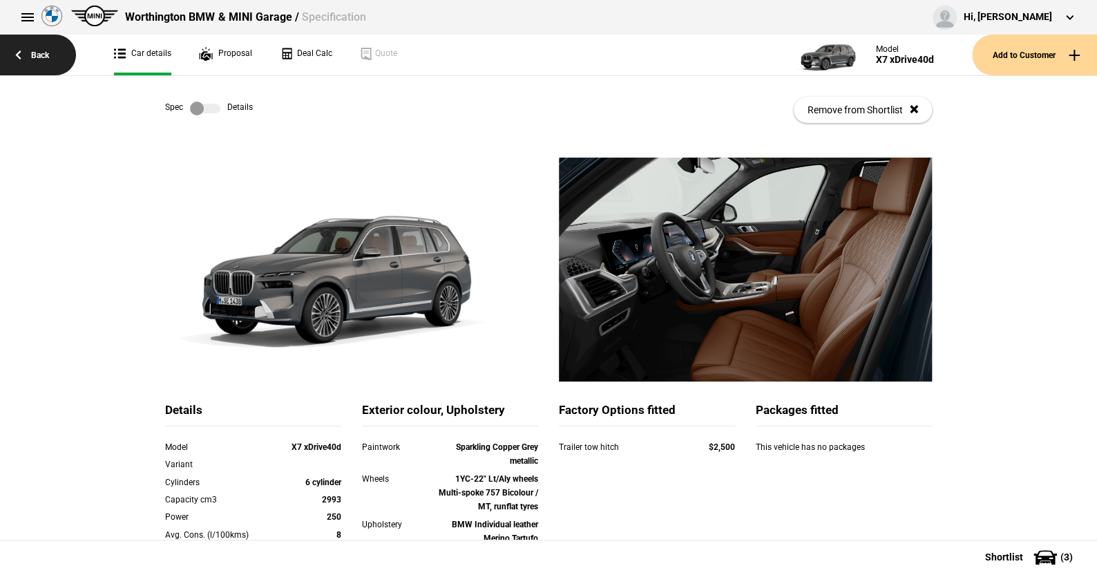
click at [37, 48] on link "Back" at bounding box center [38, 55] width 76 height 41
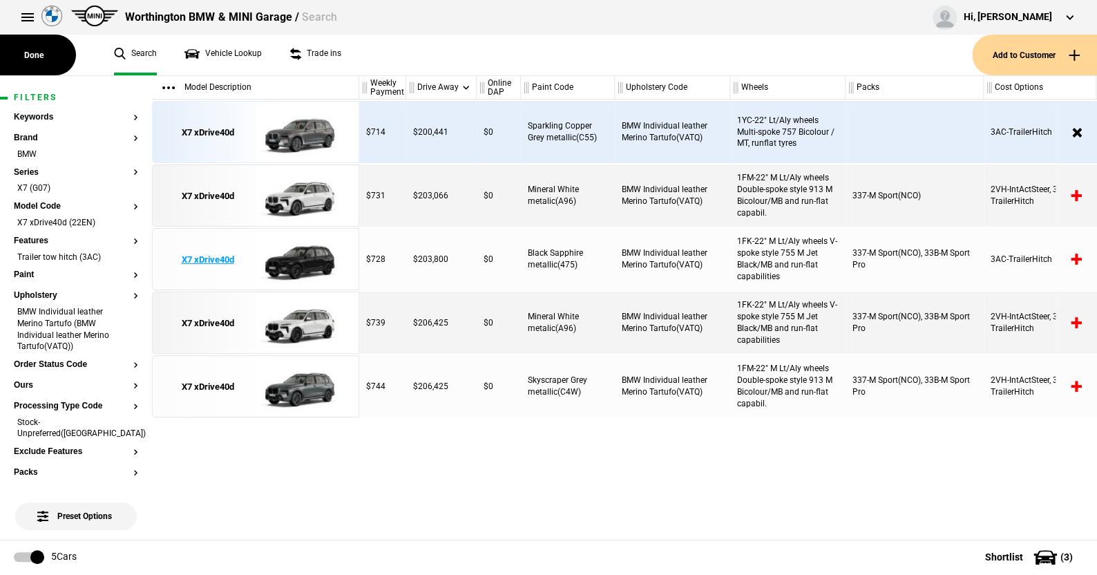
click at [305, 256] on img at bounding box center [304, 260] width 96 height 62
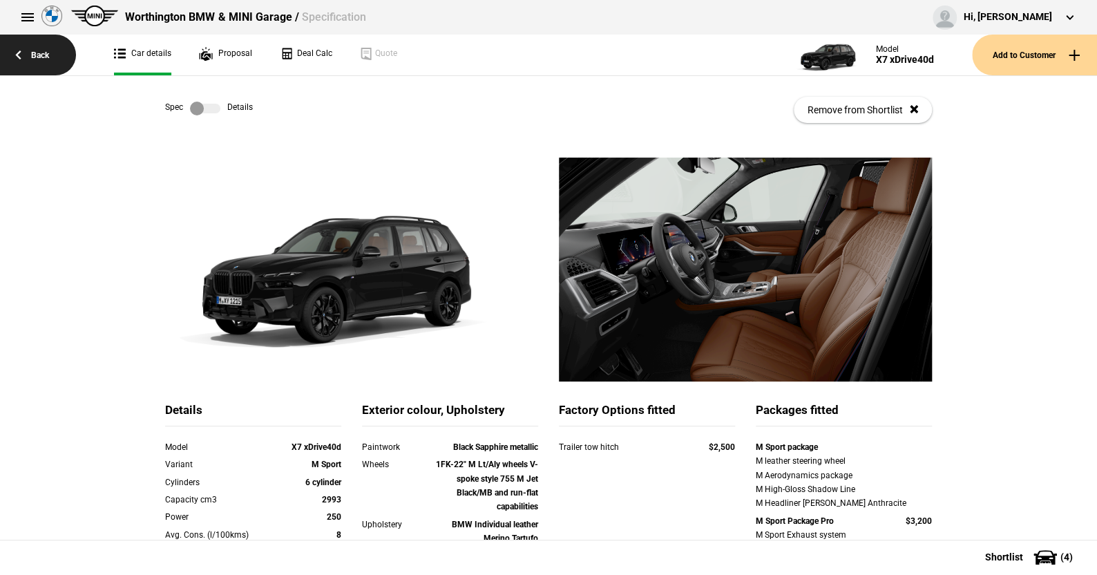
click at [35, 52] on link "Back" at bounding box center [38, 55] width 76 height 41
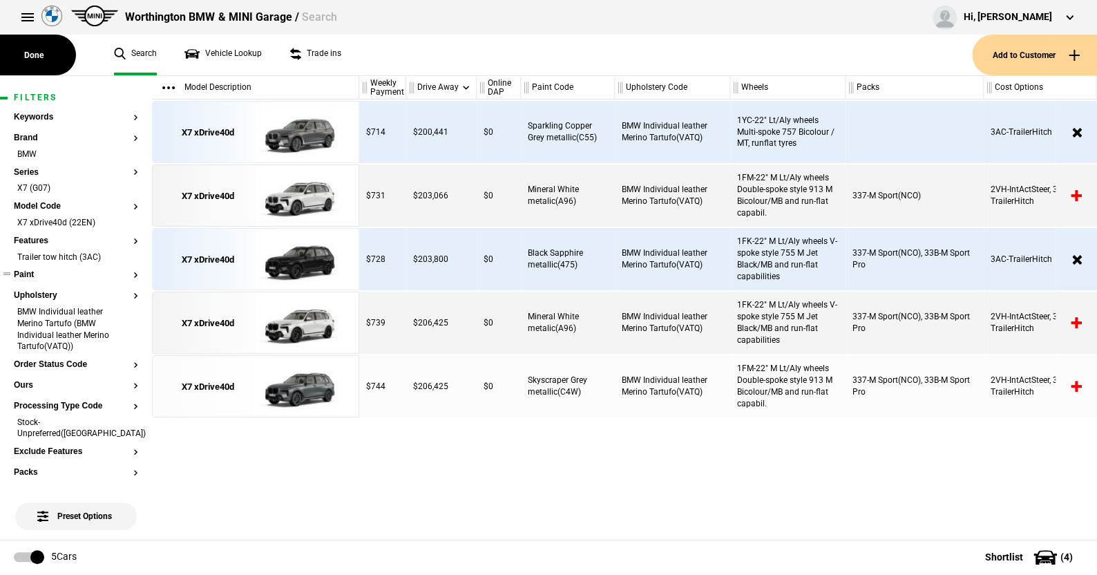
click at [30, 271] on button "Paint" at bounding box center [76, 275] width 124 height 10
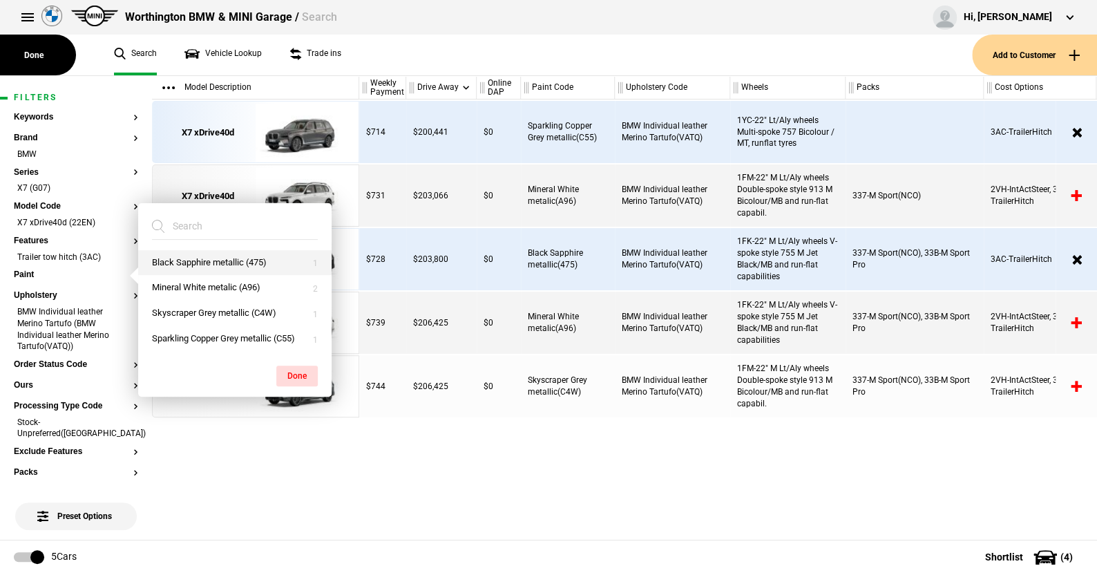
click at [197, 262] on button "Black Sapphire metallic (475)" at bounding box center [234, 263] width 193 height 26
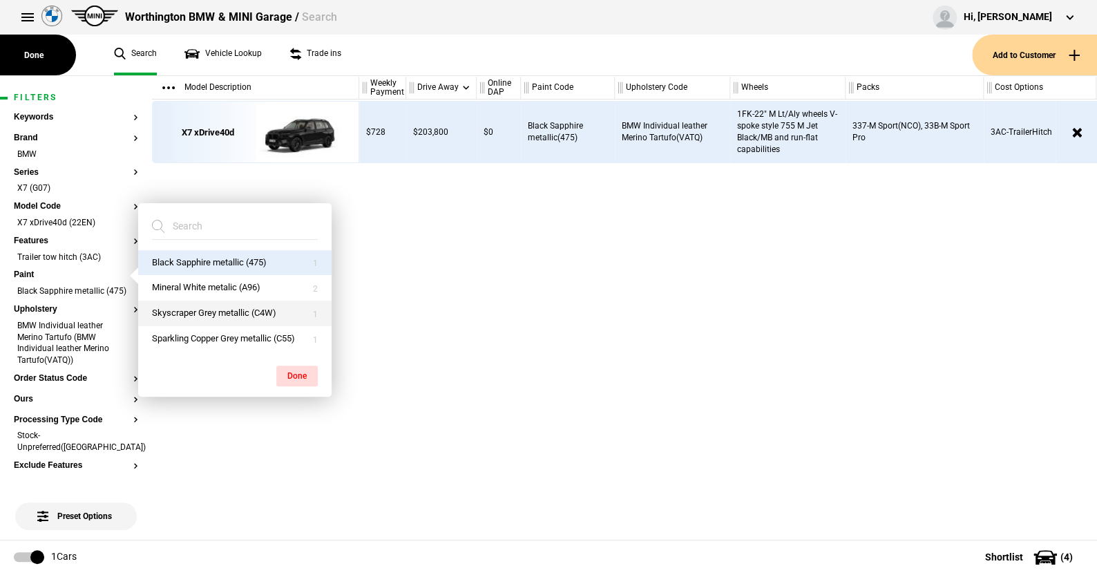
click at [202, 314] on button "Skyscraper Grey metallic (C4W)" at bounding box center [234, 313] width 193 height 26
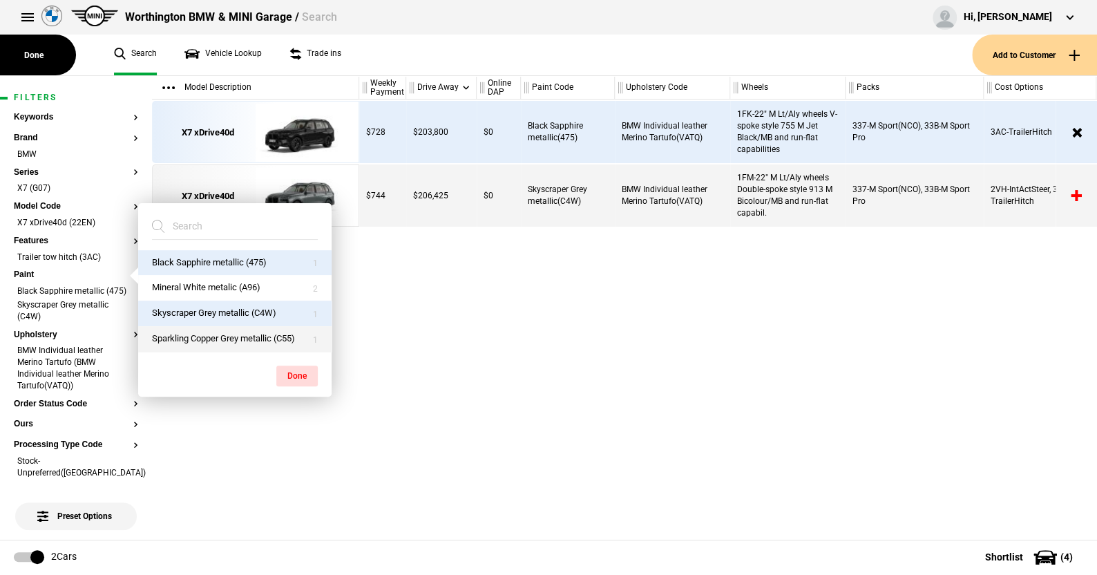
click at [204, 331] on button "Sparkling Copper Grey metallic (C55)" at bounding box center [234, 339] width 193 height 26
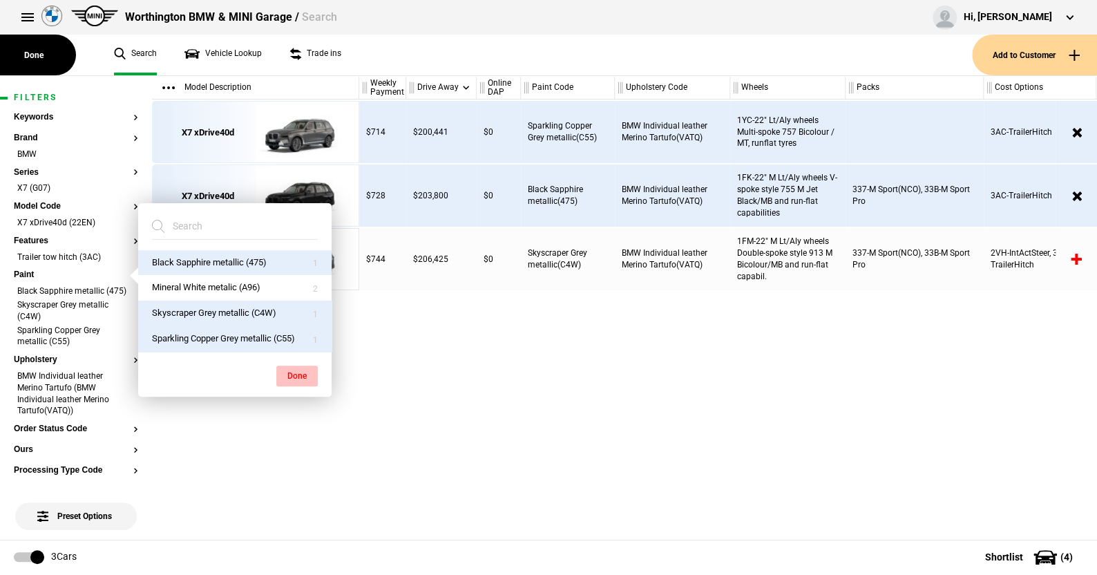
click at [296, 370] on button "Done" at bounding box center [296, 375] width 41 height 21
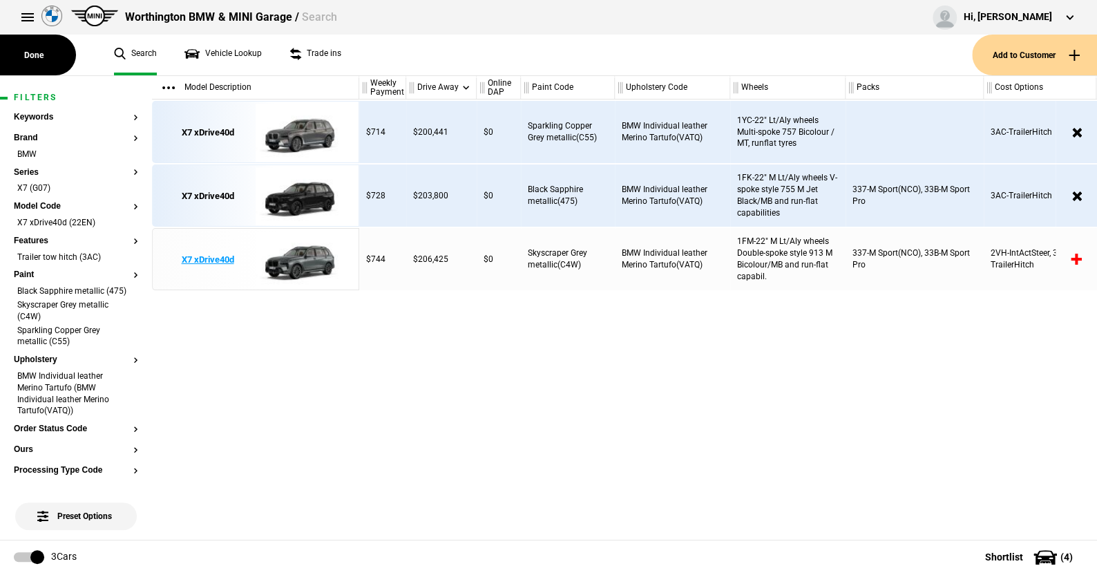
click at [303, 262] on img at bounding box center [304, 260] width 96 height 62
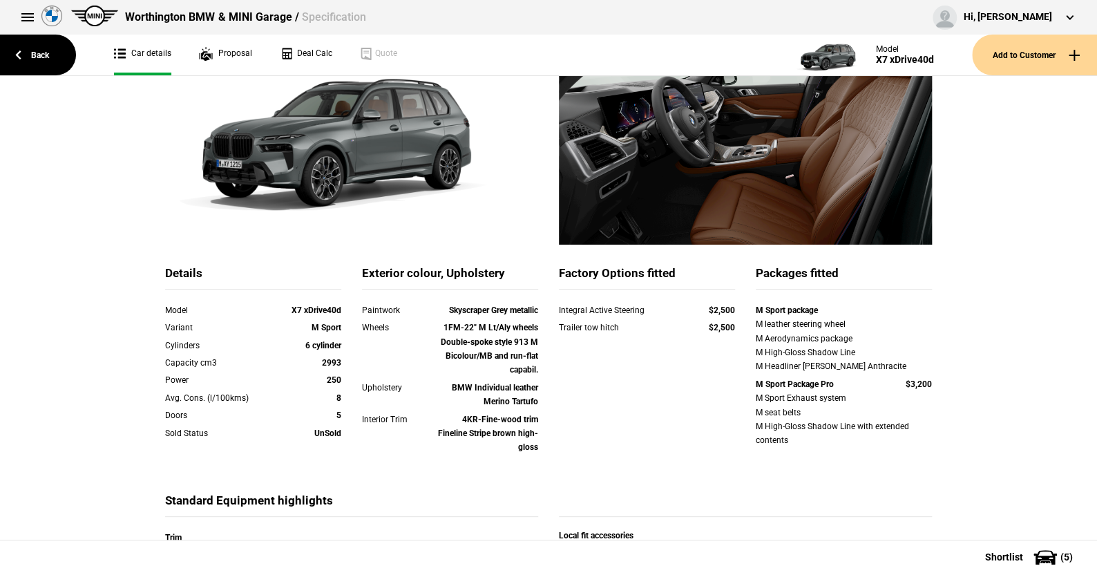
scroll to position [138, 0]
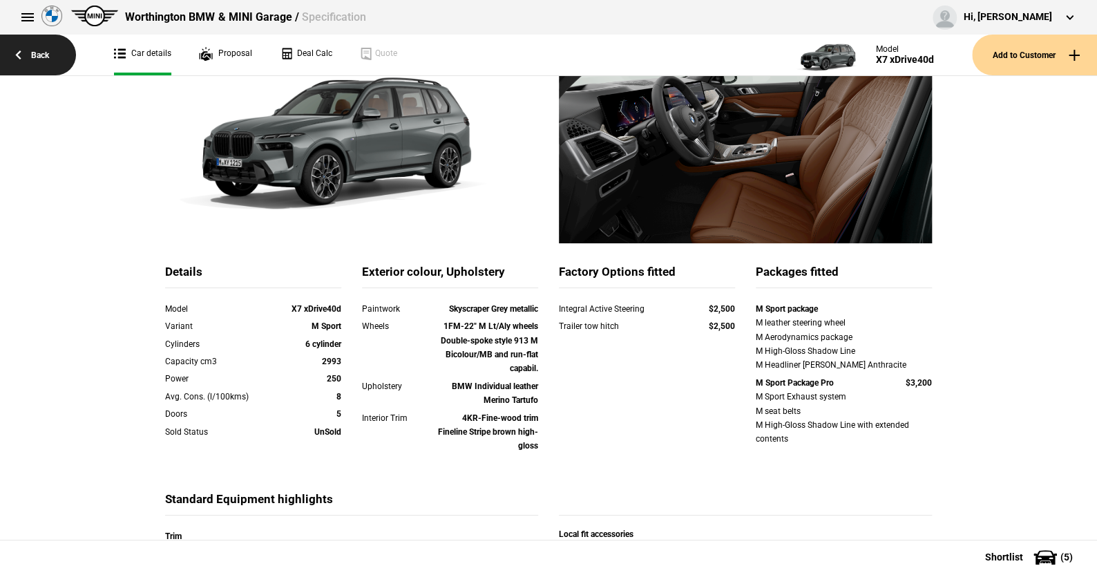
click at [43, 54] on link "Back" at bounding box center [38, 55] width 76 height 41
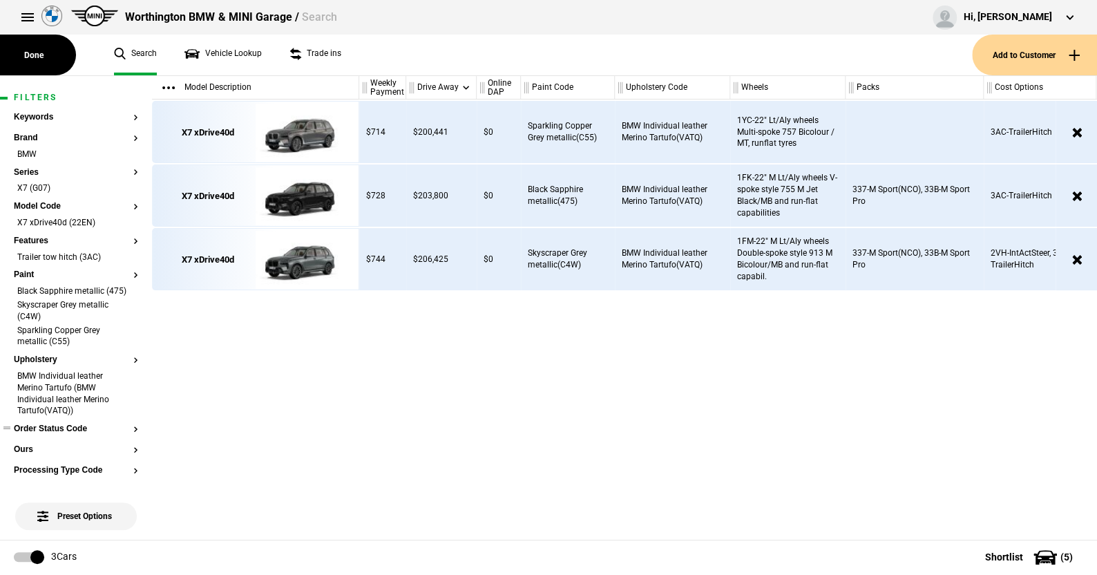
click at [75, 434] on button "Order Status Code" at bounding box center [76, 429] width 124 height 10
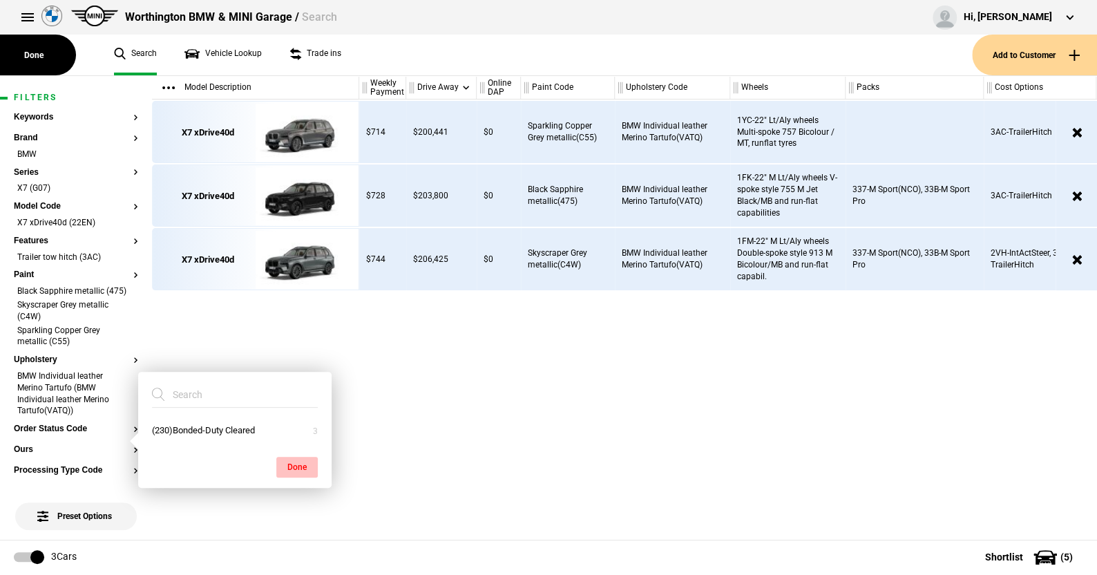
click at [300, 462] on button "Done" at bounding box center [296, 466] width 41 height 21
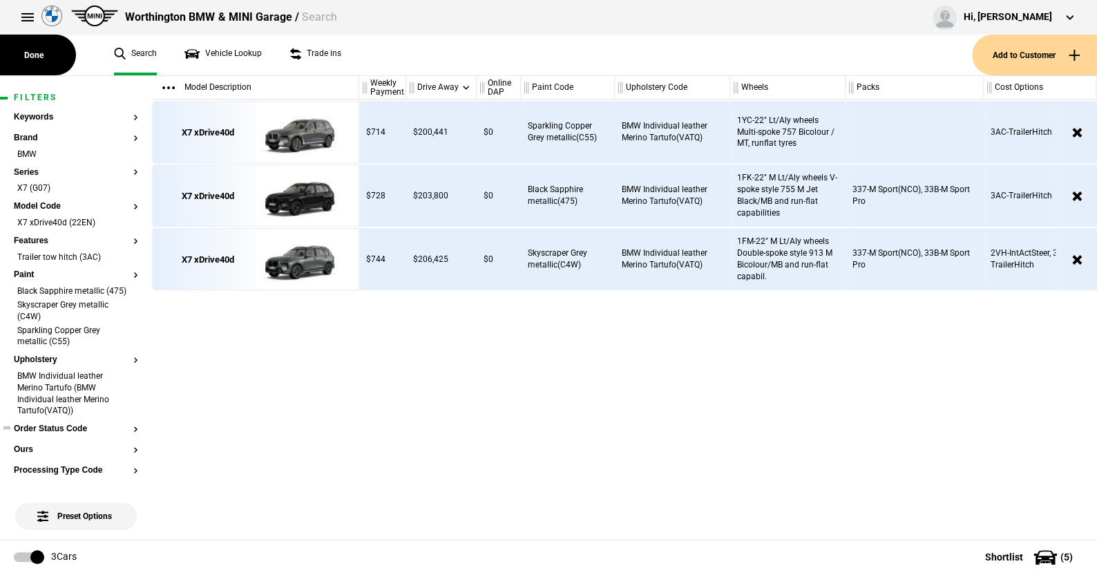
click at [64, 434] on button "Order Status Code" at bounding box center [76, 429] width 124 height 10
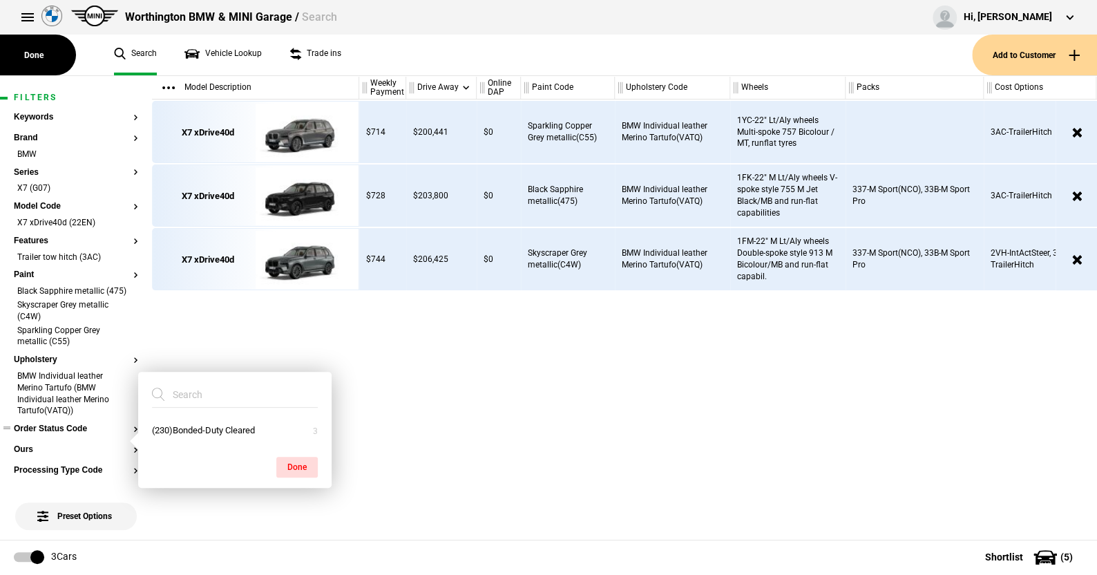
click at [64, 434] on button "Order Status Code" at bounding box center [76, 429] width 124 height 10
click at [354, 346] on div "X7 xDrive40d X7 xDrive40d X7 xDrive40d" at bounding box center [255, 319] width 207 height 440
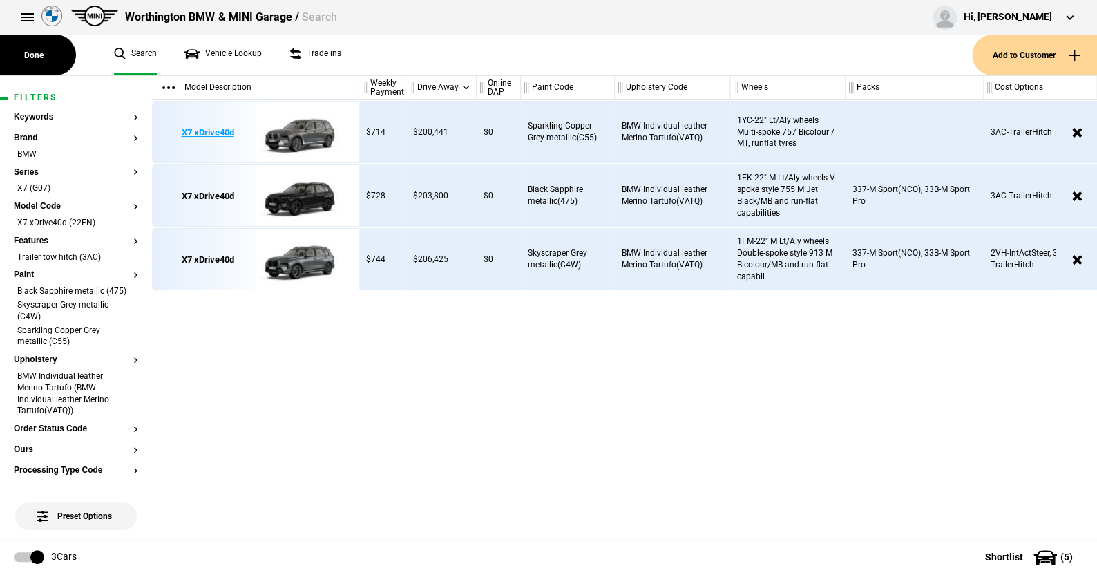
click at [311, 126] on img at bounding box center [304, 133] width 96 height 62
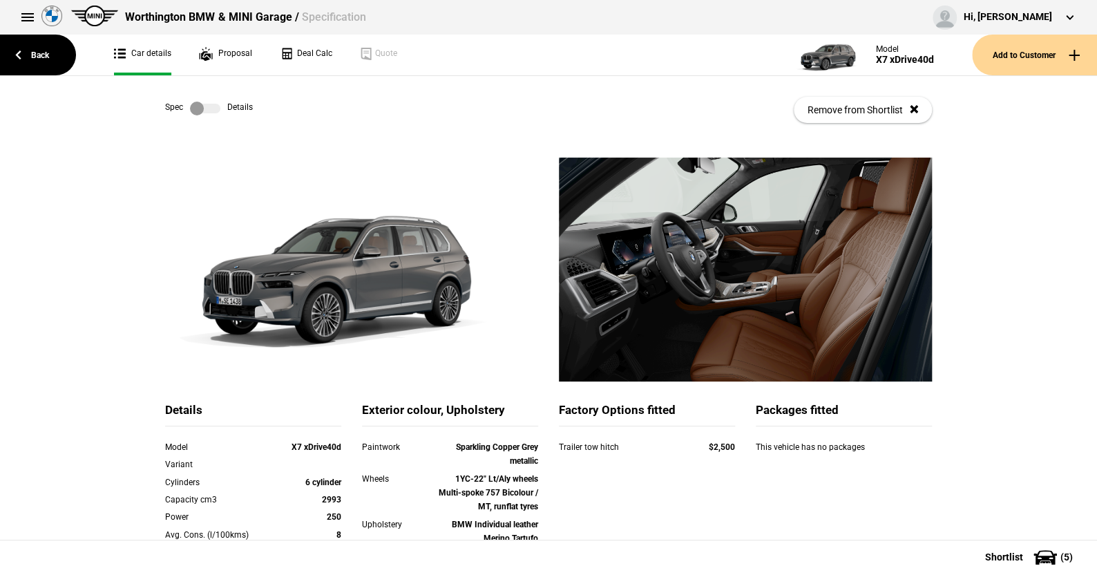
click at [204, 106] on label at bounding box center [205, 109] width 30 height 14
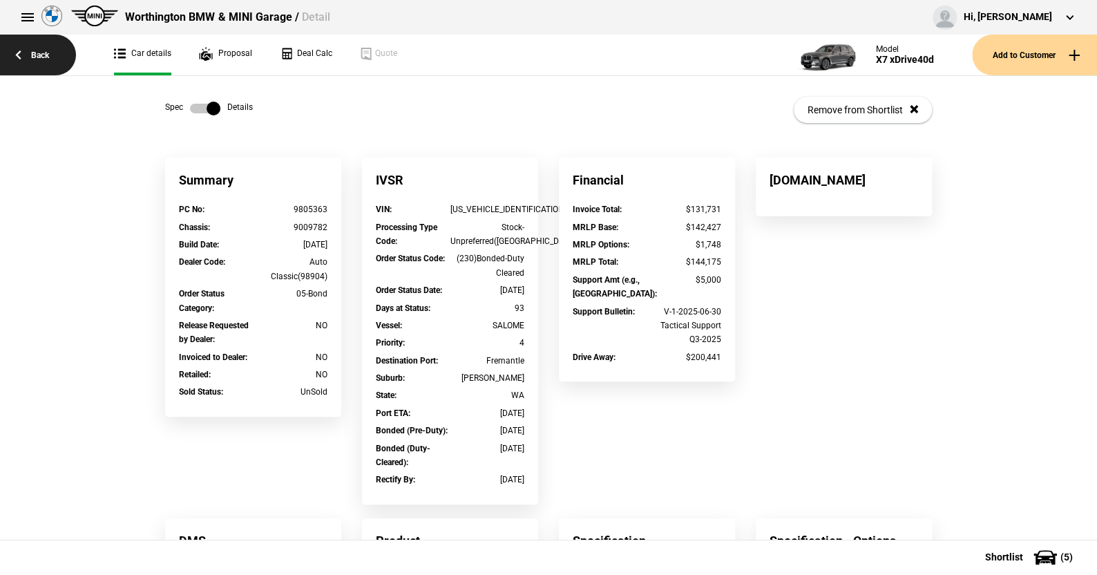
click at [39, 55] on link "Back" at bounding box center [38, 55] width 76 height 41
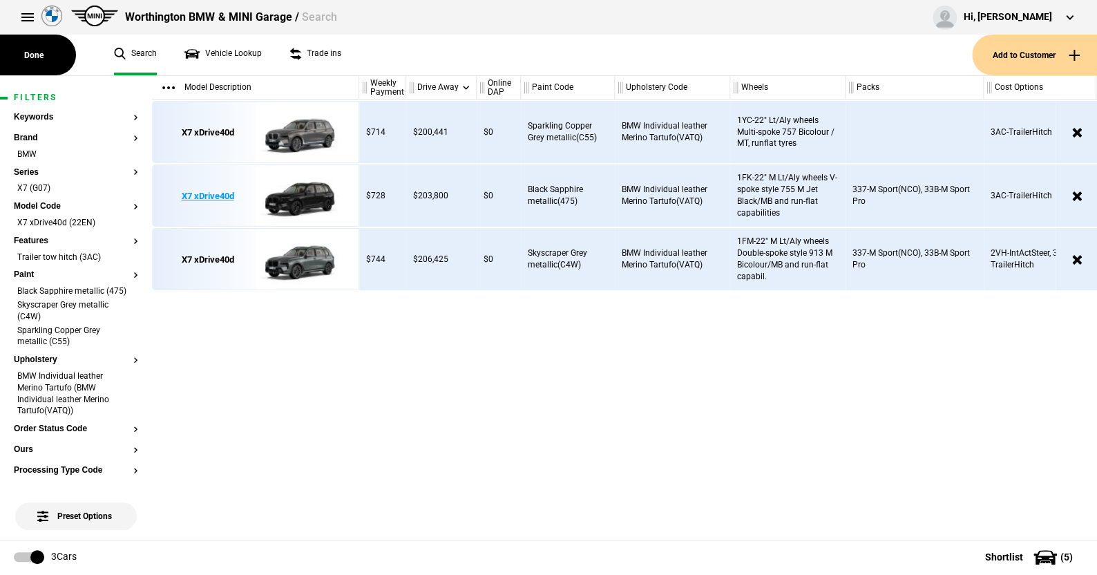
click at [303, 197] on img at bounding box center [304, 196] width 96 height 62
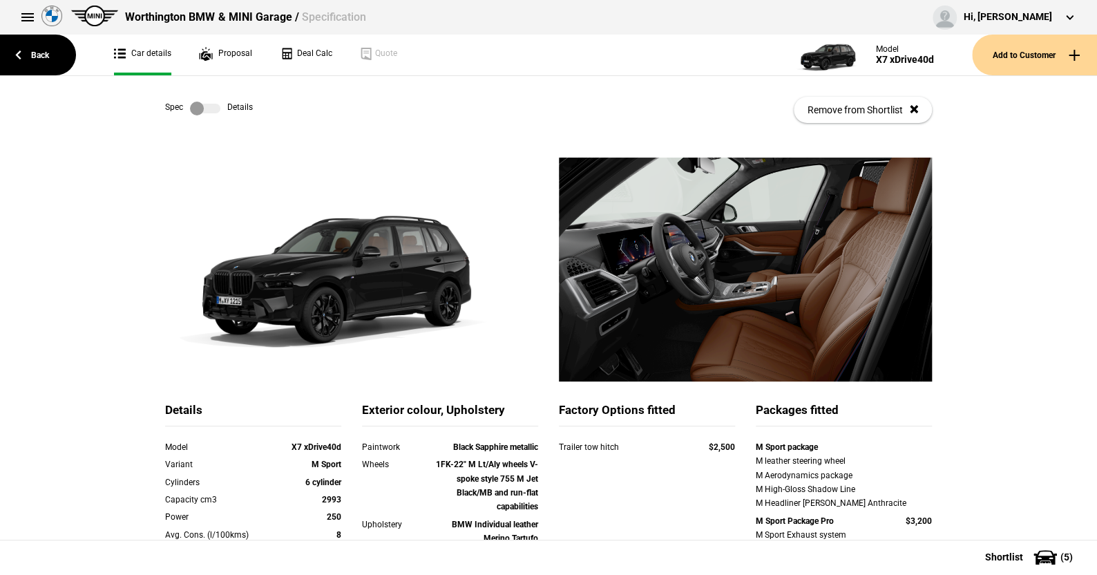
click at [206, 107] on label at bounding box center [205, 109] width 30 height 14
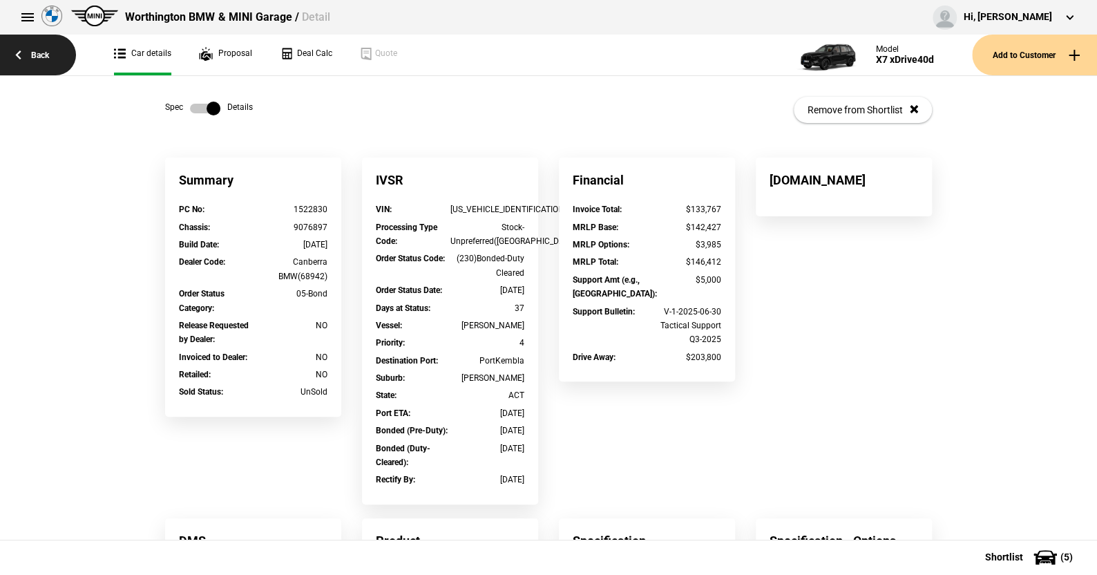
click at [43, 55] on link "Back" at bounding box center [38, 55] width 76 height 41
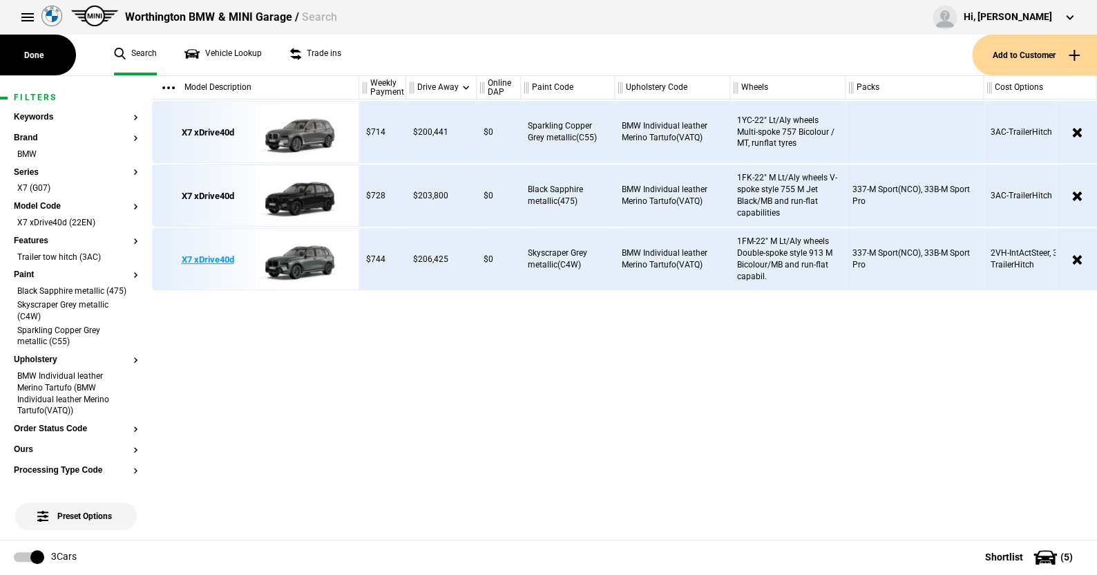
click at [312, 253] on img at bounding box center [304, 260] width 96 height 62
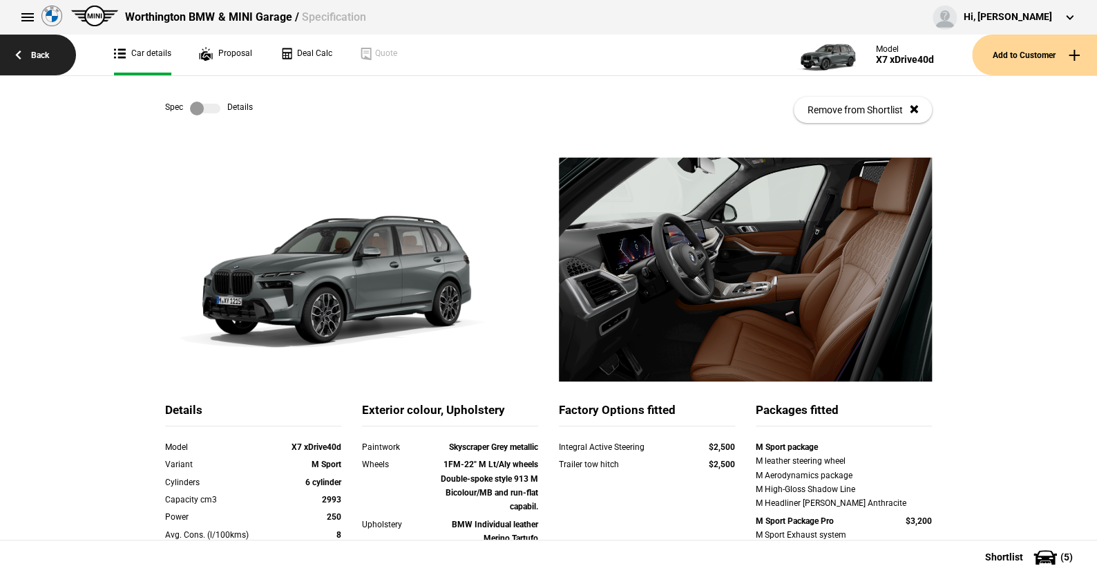
click at [39, 53] on link "Back" at bounding box center [38, 55] width 76 height 41
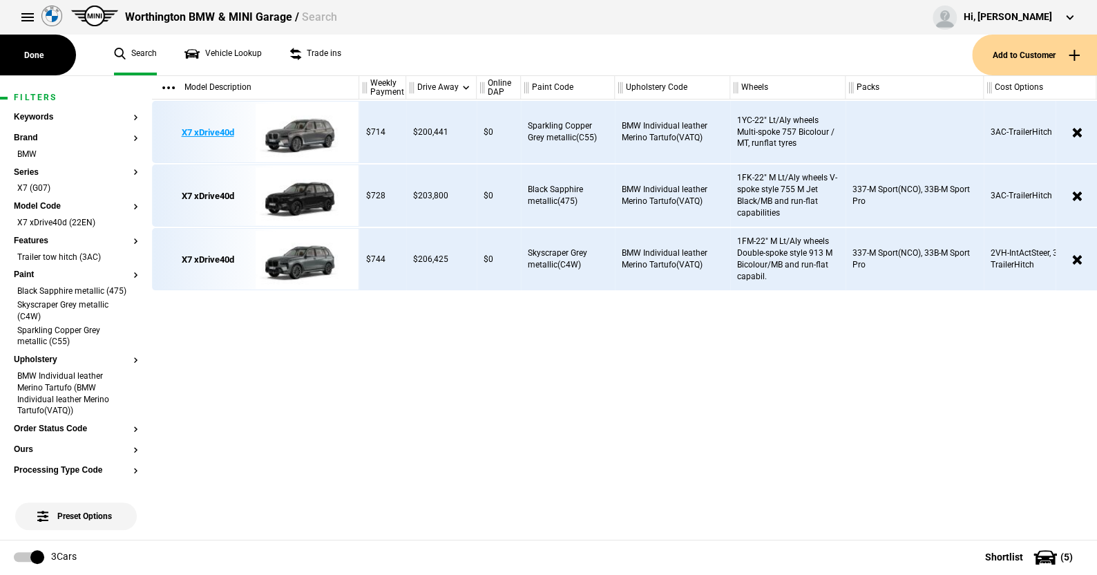
click at [298, 130] on img at bounding box center [304, 133] width 96 height 62
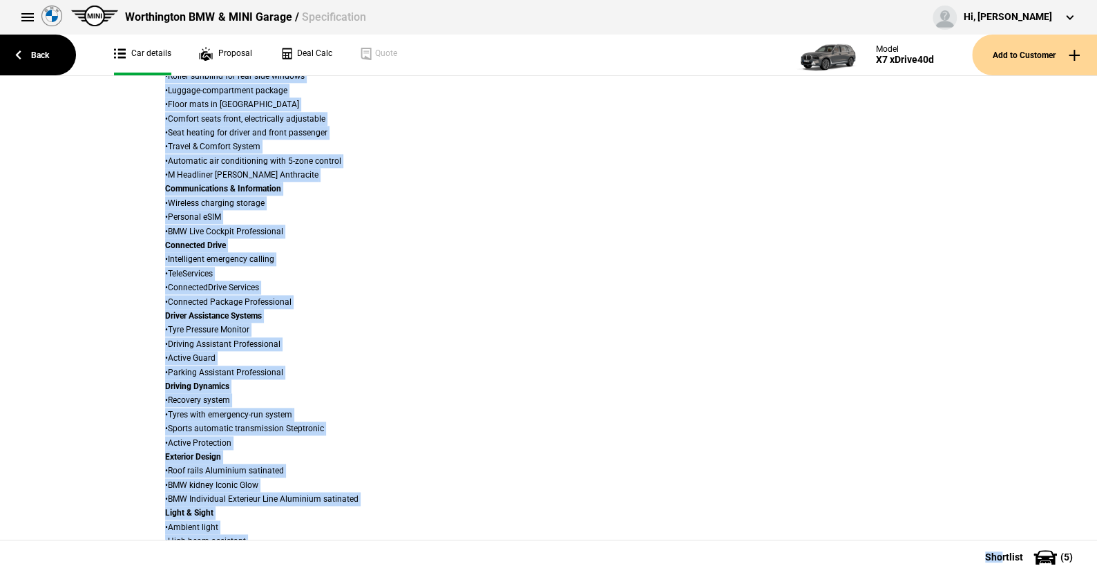
scroll to position [968, 0]
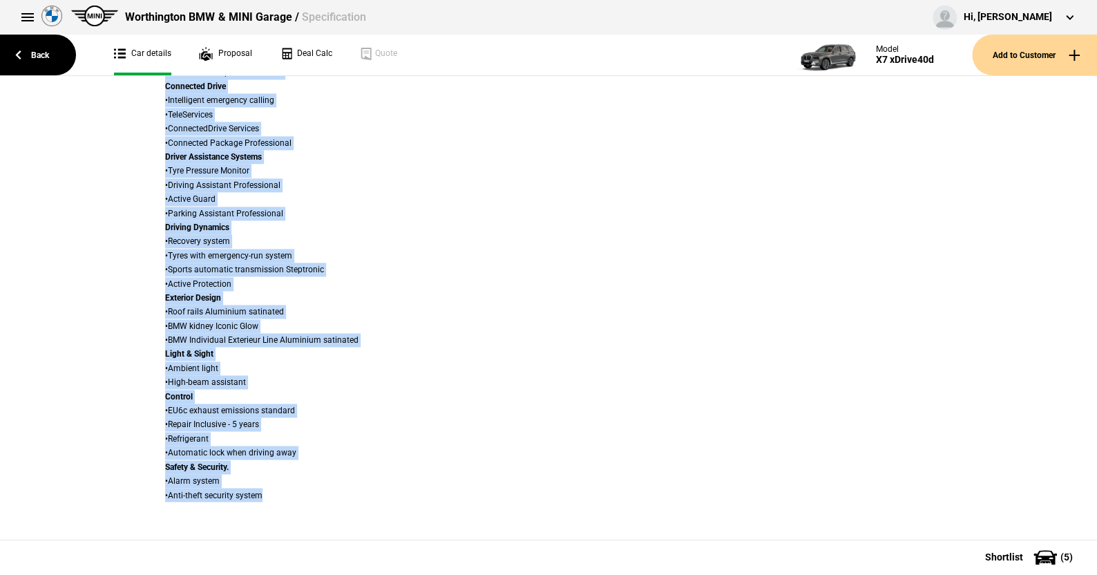
drag, startPoint x: 105, startPoint y: 110, endPoint x: 1000, endPoint y: 515, distance: 982.5
click at [1000, 515] on div "Spec Details Remove from Shortlist Details Model X7 xDrive40d Variant Cylinders…" at bounding box center [548, 307] width 1097 height 463
copy div "Spec Details Remove from Shortlist Details Model X7 xDrive40d Variant Cylinders…"
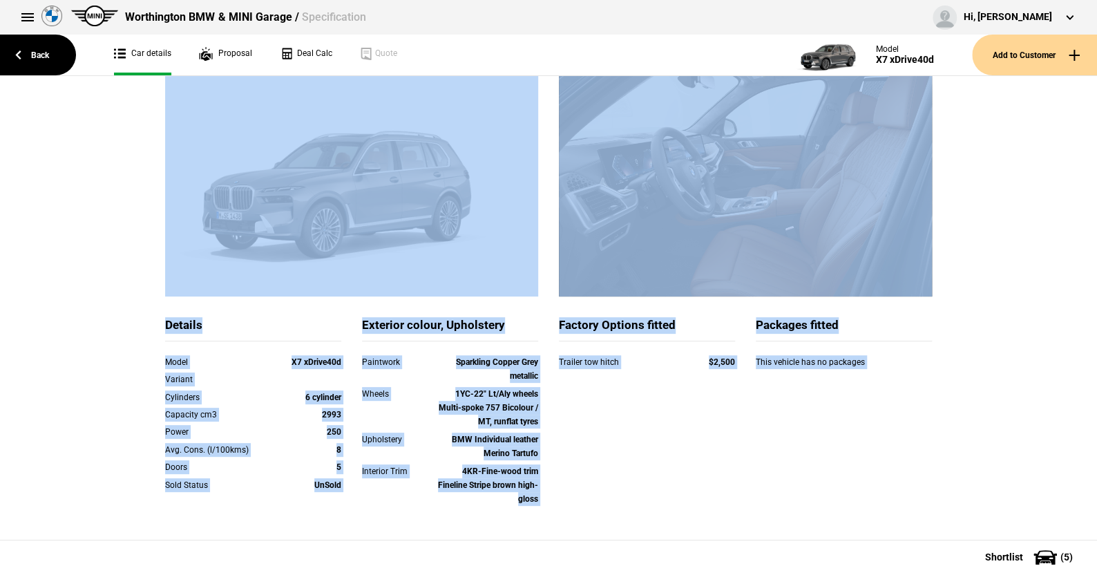
scroll to position [0, 0]
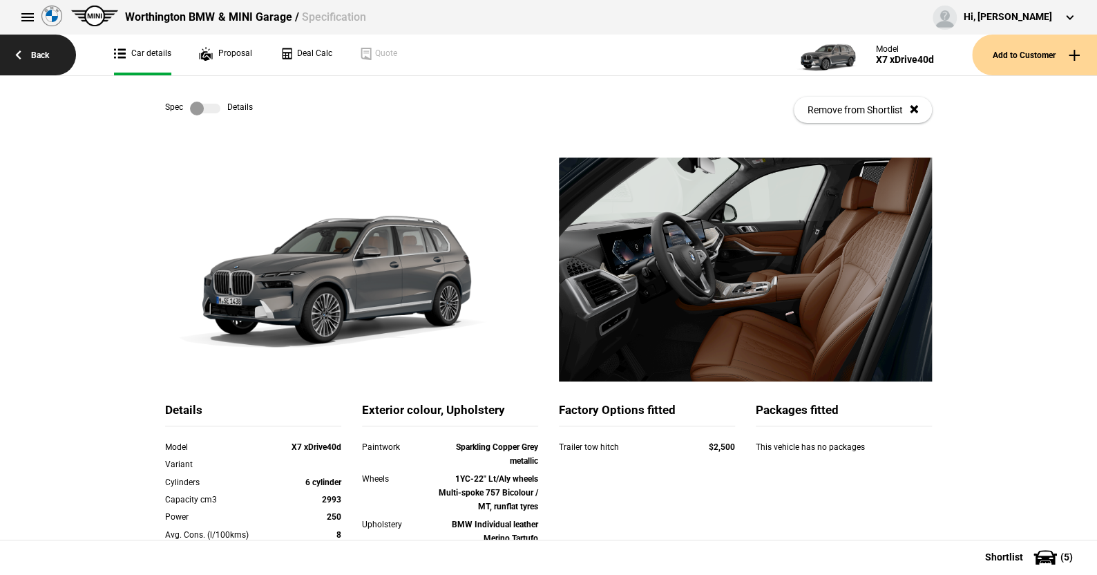
click at [42, 55] on link "Back" at bounding box center [38, 55] width 76 height 41
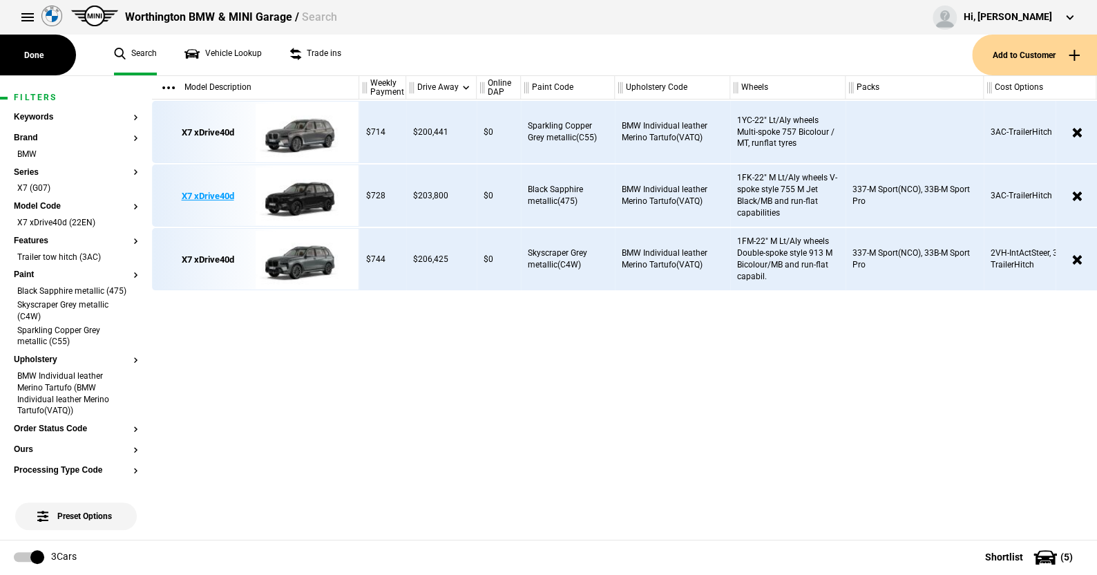
click at [303, 192] on img at bounding box center [304, 196] width 96 height 62
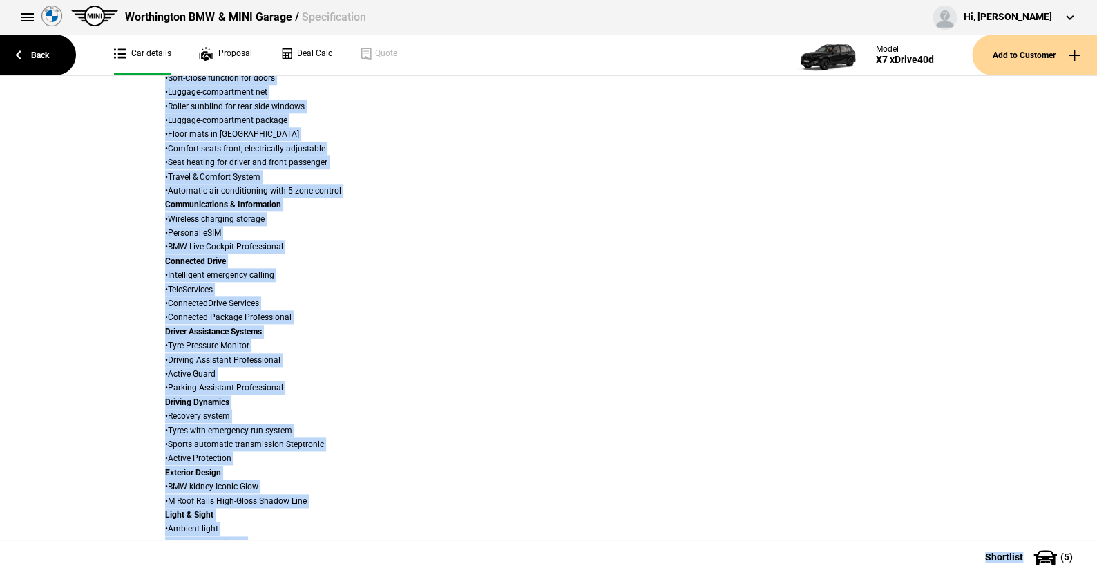
scroll to position [904, 0]
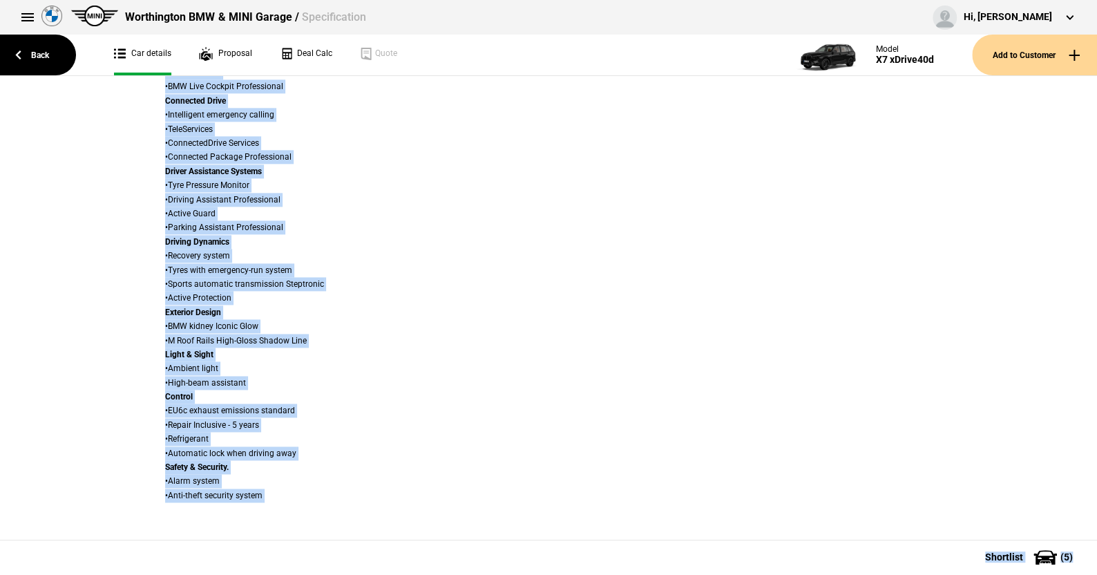
drag, startPoint x: 112, startPoint y: 107, endPoint x: 668, endPoint y: 337, distance: 602.2
click at [1021, 539] on div "Back Car details Proposal Deal Calc Quote Model X7 xDrive40d Add to Customer Sp…" at bounding box center [548, 325] width 1097 height 498
copy div "Spec Details Remove from Shortlist Details Model X7 xDrive40d Variant M Sport C…"
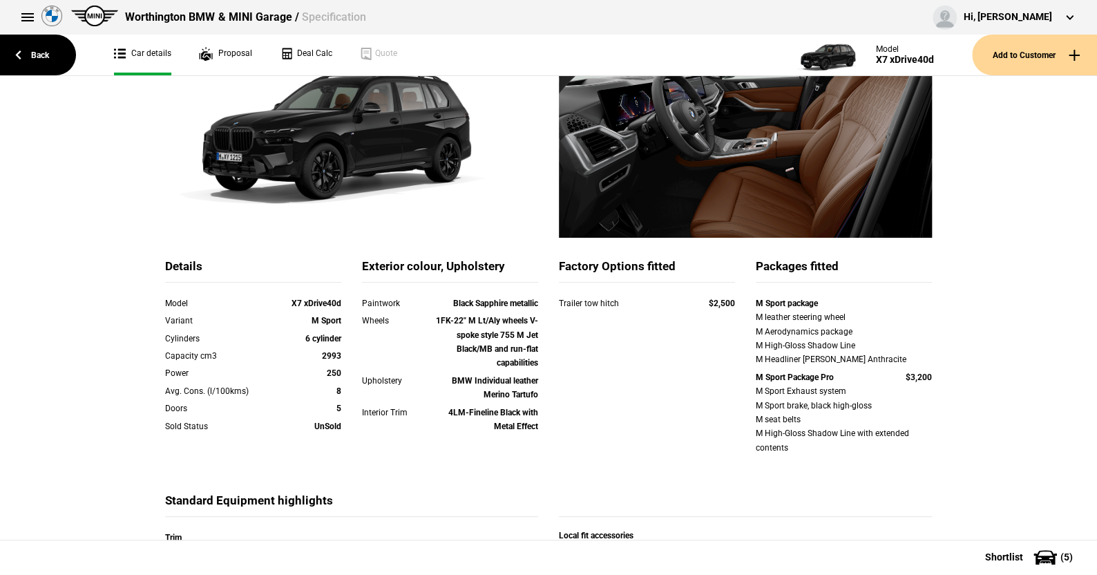
scroll to position [0, 0]
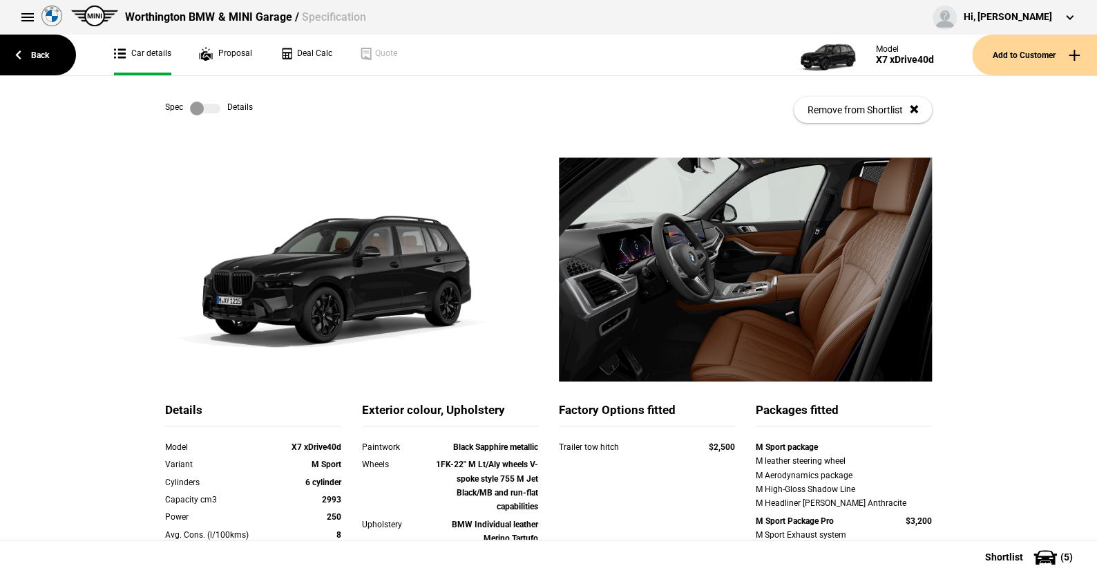
click at [213, 106] on label at bounding box center [205, 109] width 30 height 14
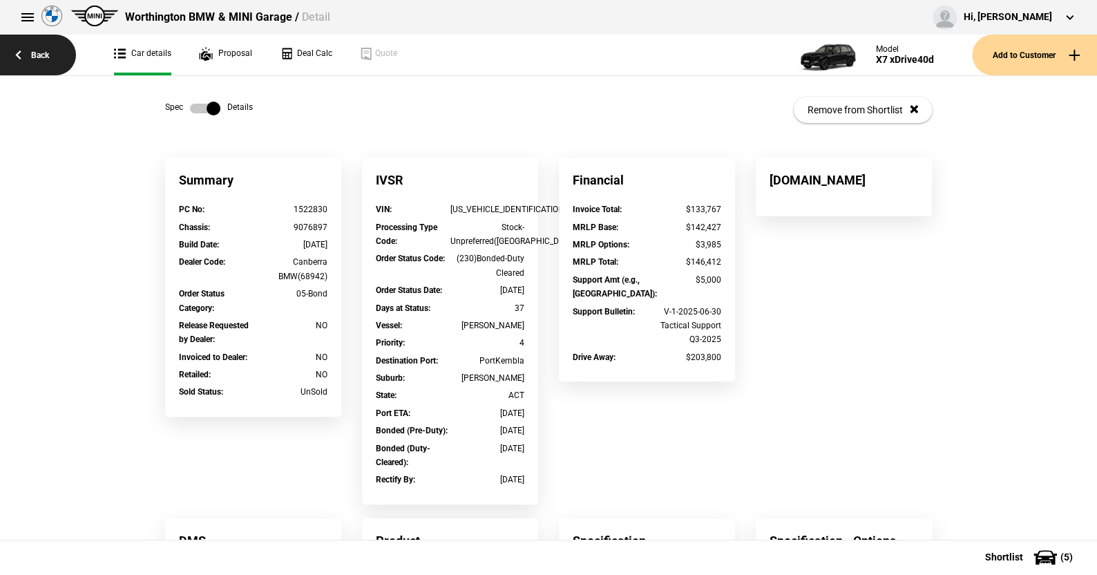
click at [41, 52] on link "Back" at bounding box center [38, 55] width 76 height 41
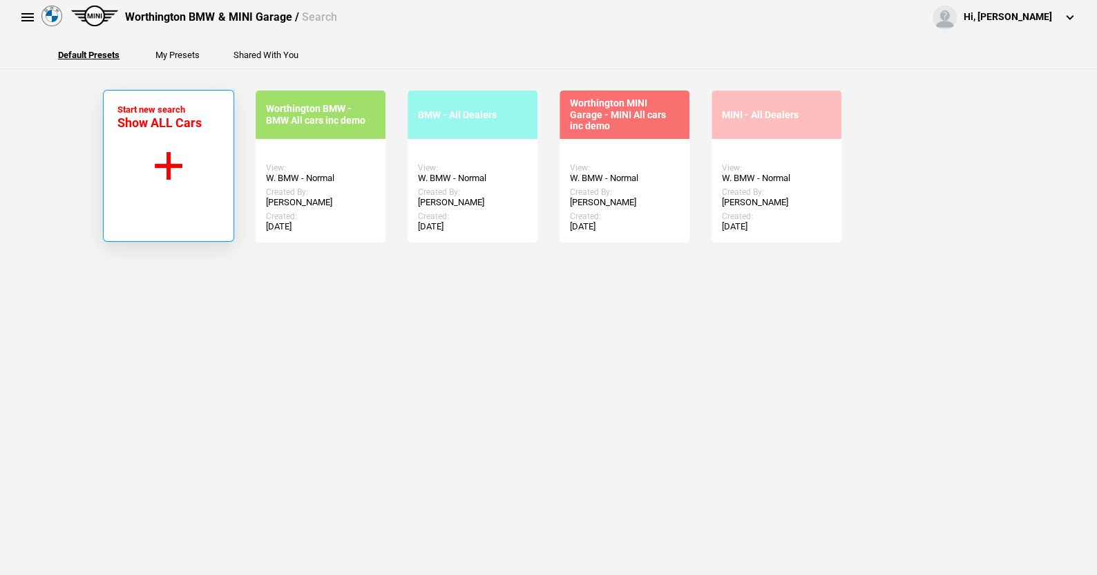
click at [161, 162] on button "Start new search Show ALL Cars" at bounding box center [168, 166] width 131 height 152
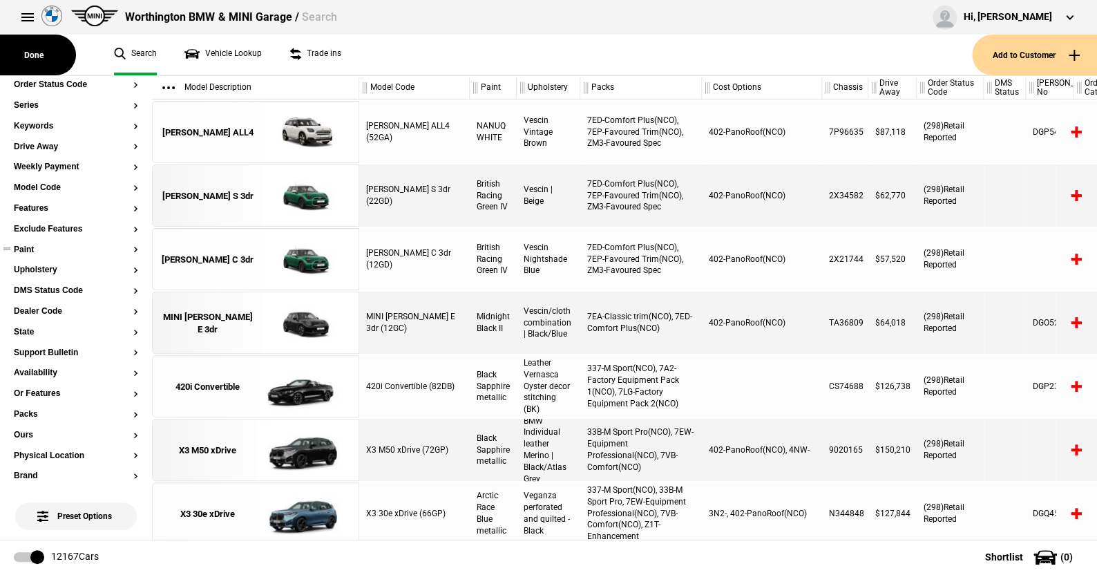
scroll to position [138, 0]
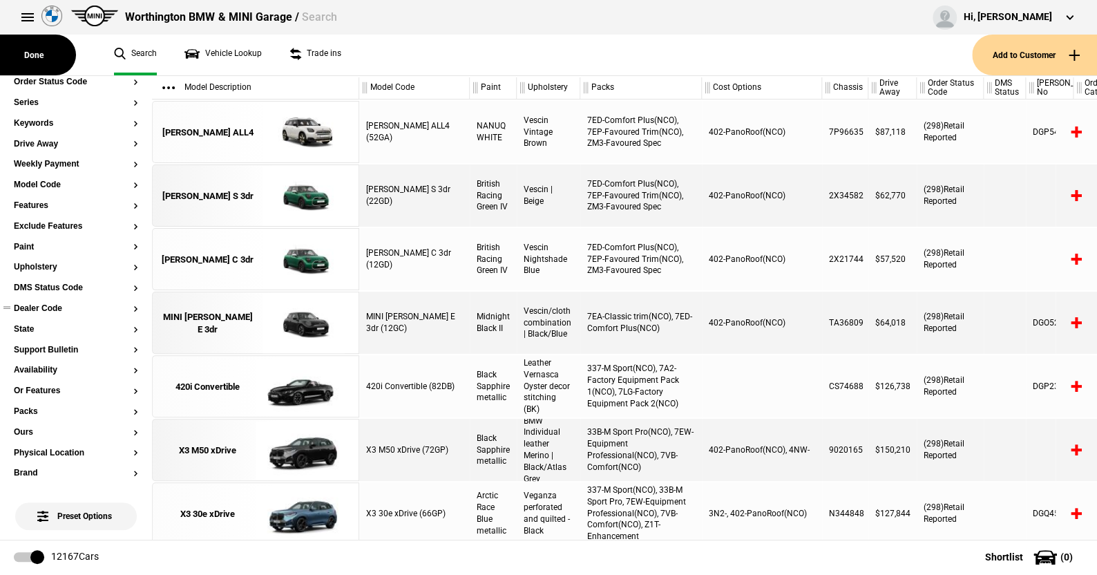
click at [49, 307] on button "Dealer Code" at bounding box center [76, 309] width 124 height 10
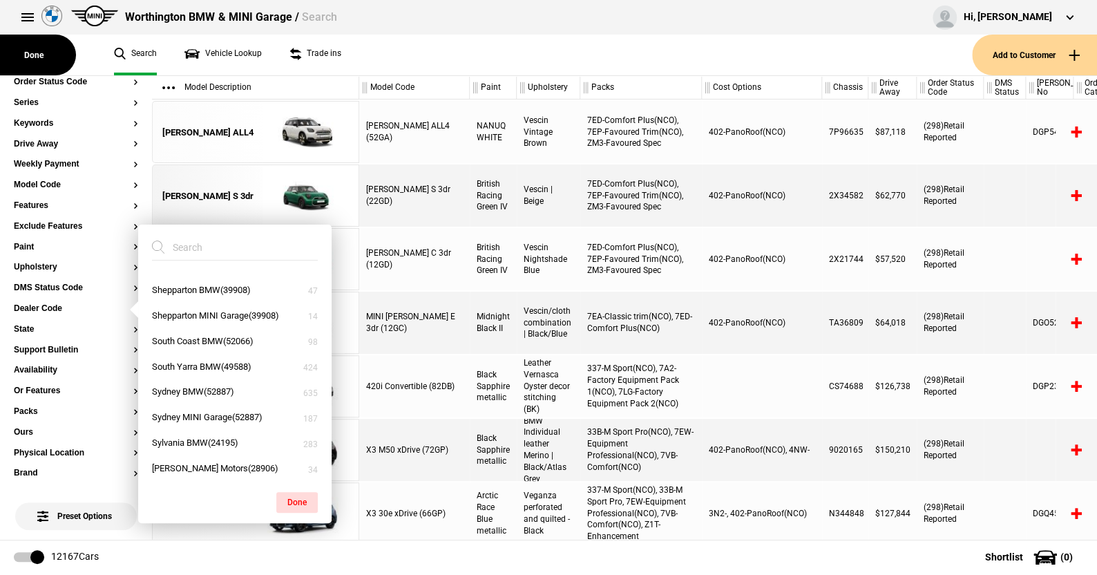
scroll to position [1613, 0]
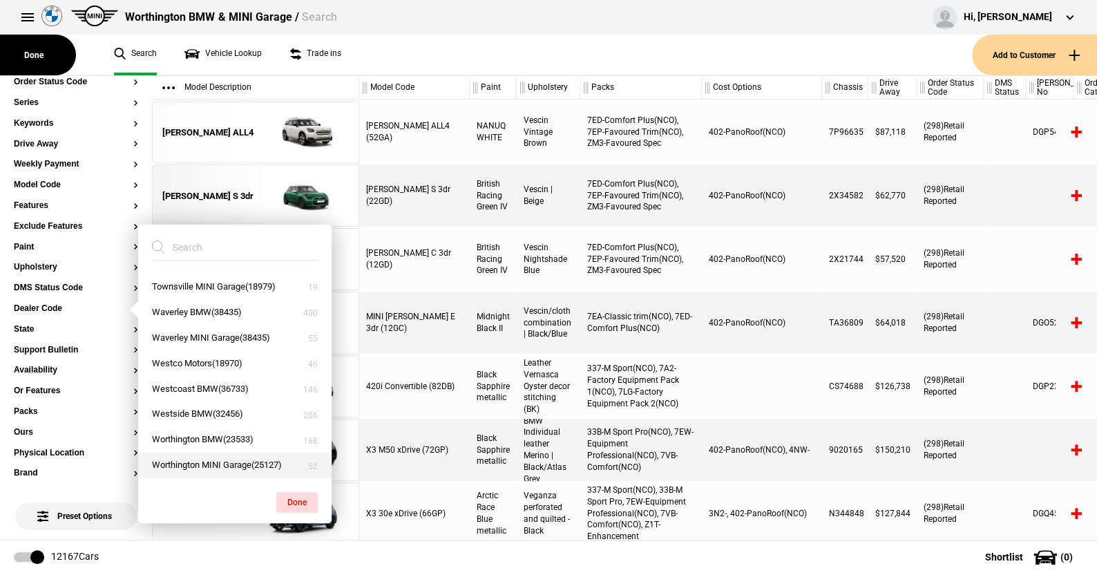
click at [193, 461] on button "Worthington MINI Garage(25127)" at bounding box center [234, 465] width 193 height 26
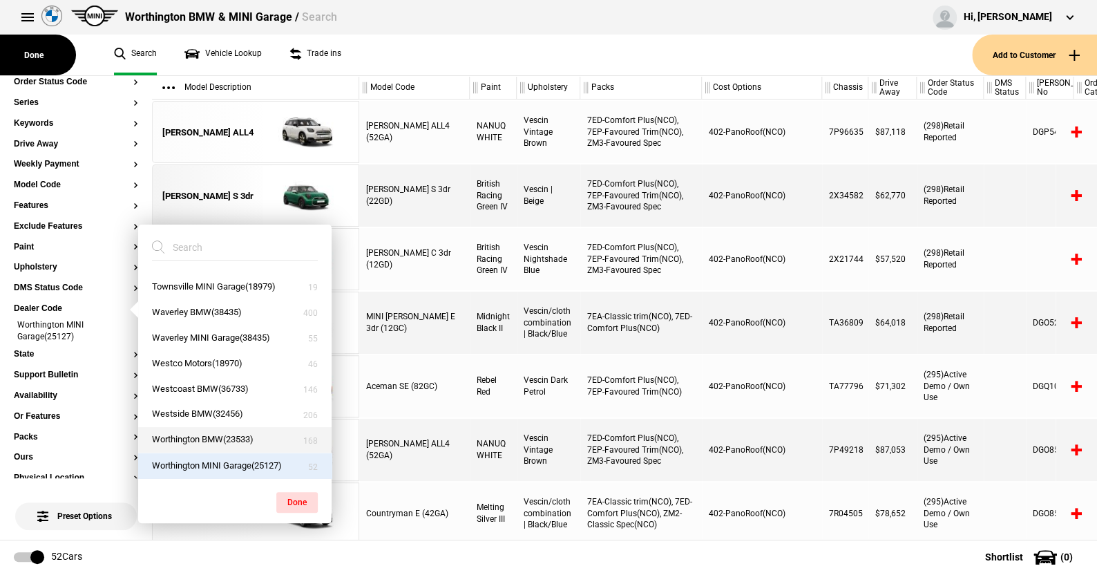
click at [207, 434] on button "Worthington BMW(23533)" at bounding box center [234, 440] width 193 height 26
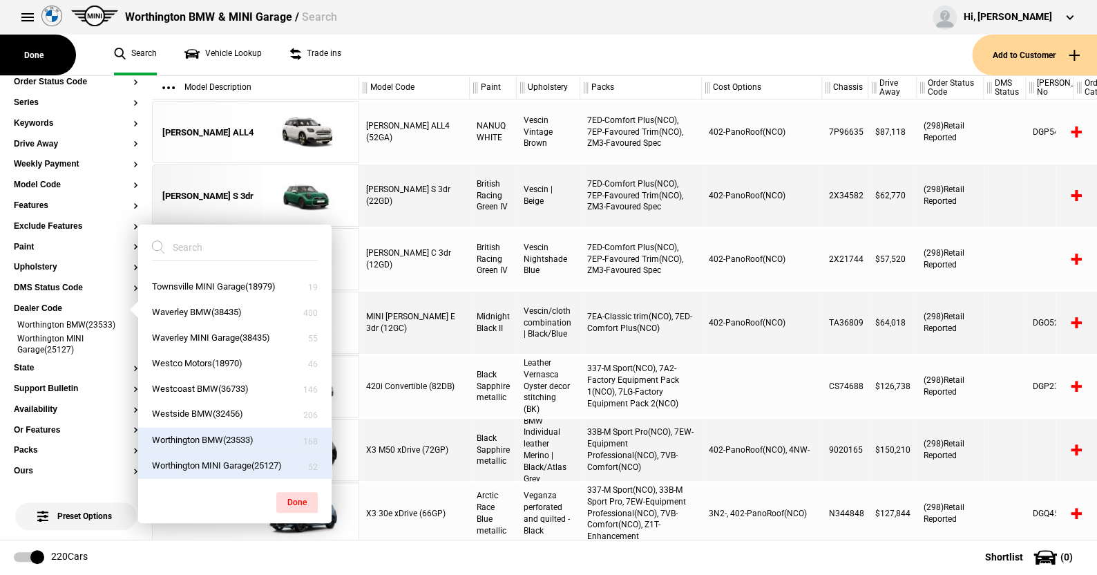
click at [207, 461] on button "Worthington MINI Garage(25127)" at bounding box center [234, 465] width 193 height 26
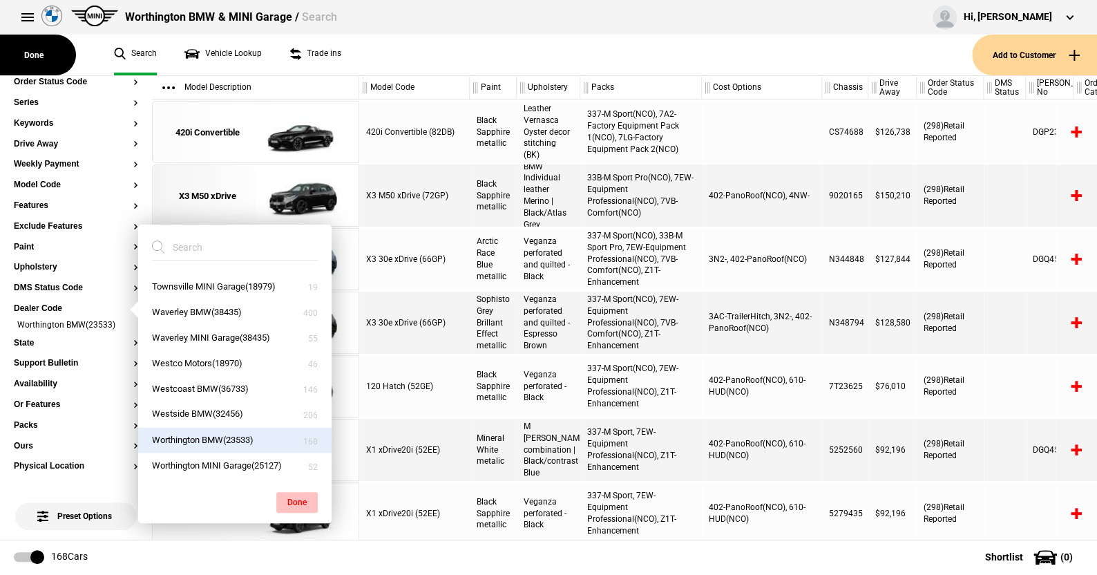
click at [305, 502] on button "Done" at bounding box center [296, 502] width 41 height 21
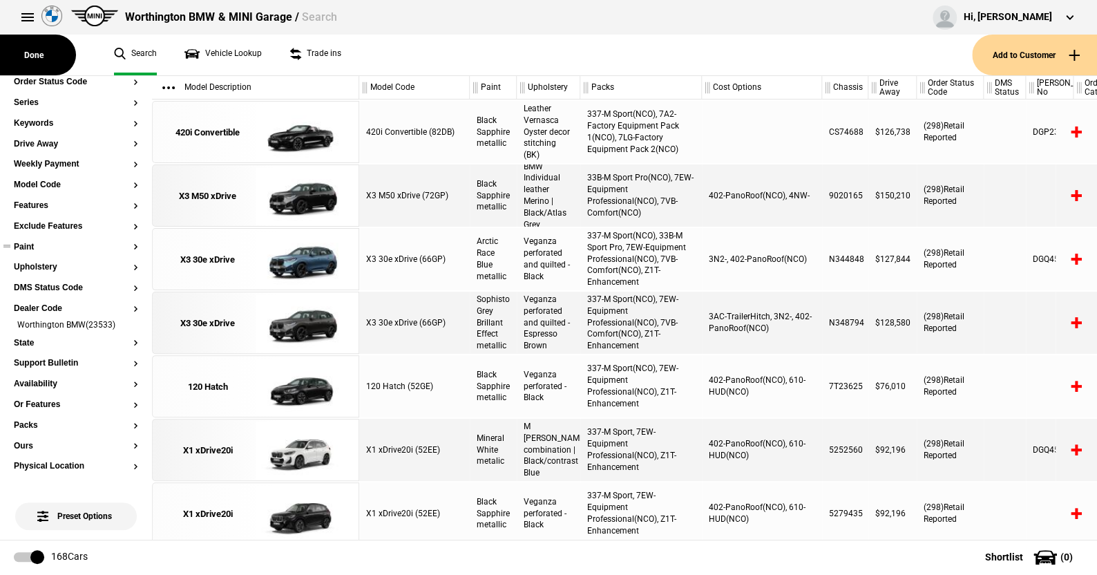
scroll to position [0, 0]
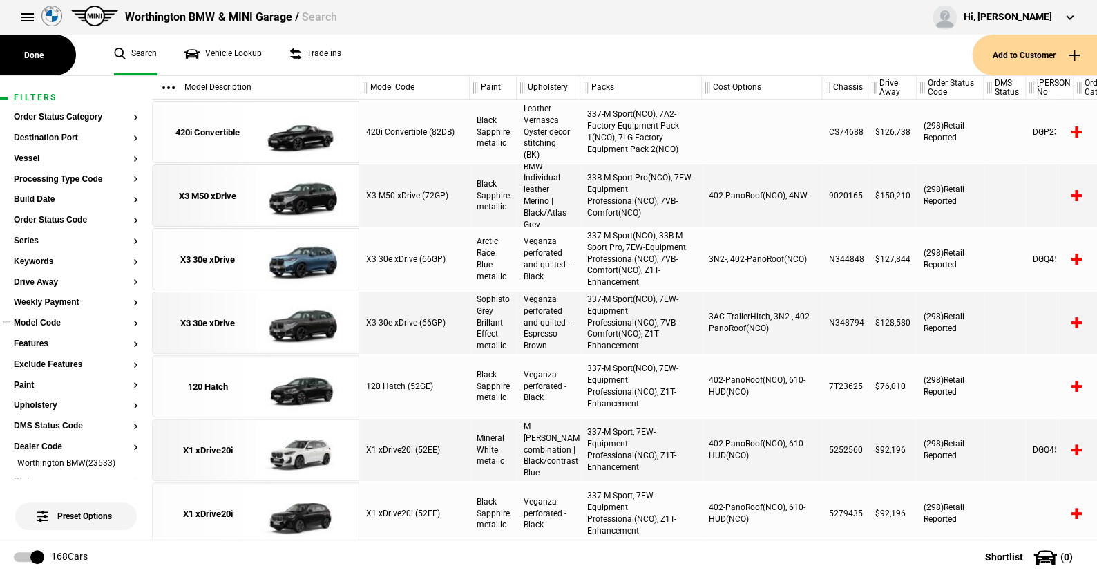
click at [42, 323] on button "Model Code" at bounding box center [76, 323] width 124 height 10
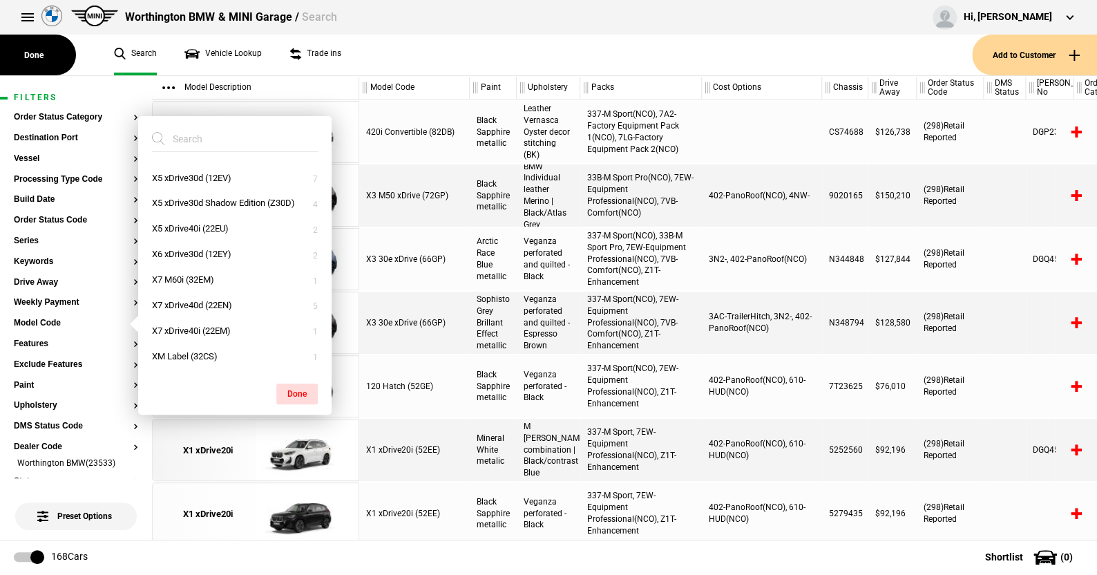
scroll to position [1037, 0]
click at [186, 302] on button "X7 xDrive40d (22EN)" at bounding box center [234, 306] width 193 height 26
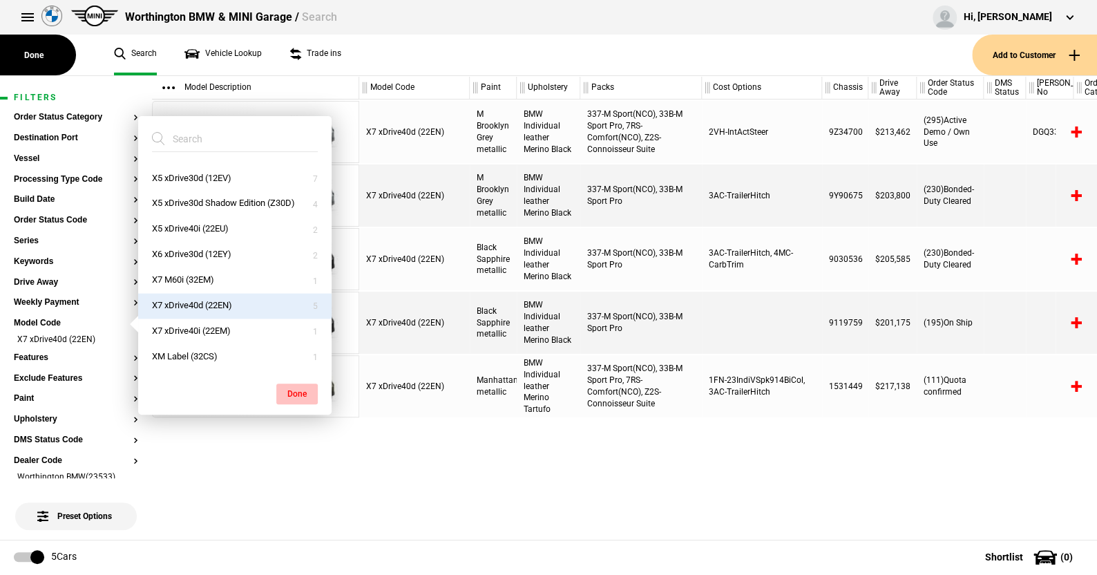
click at [302, 387] on button "Done" at bounding box center [296, 393] width 41 height 21
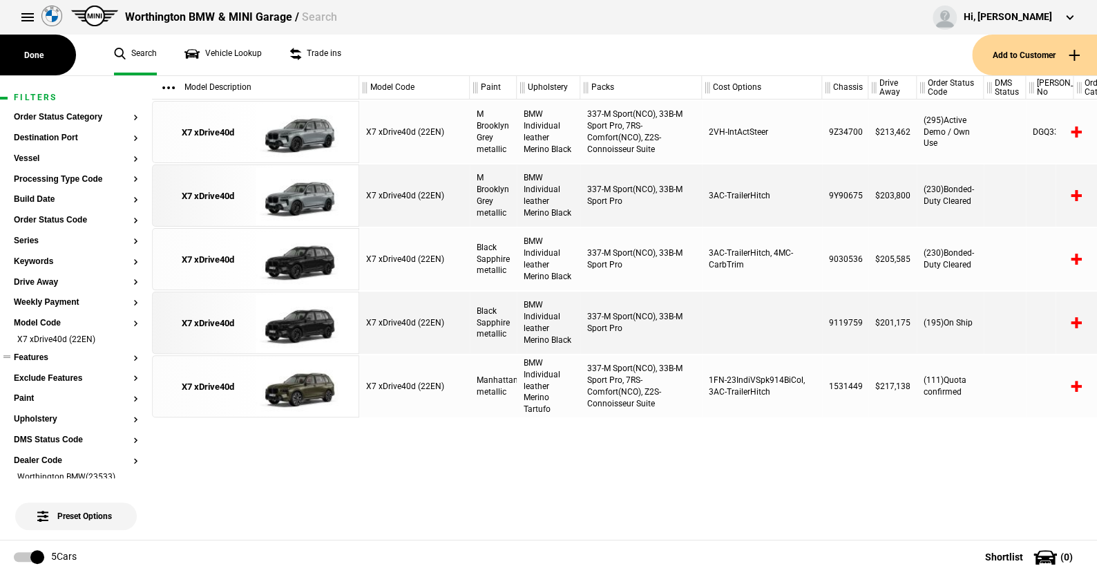
click at [41, 353] on button "Features" at bounding box center [76, 358] width 124 height 10
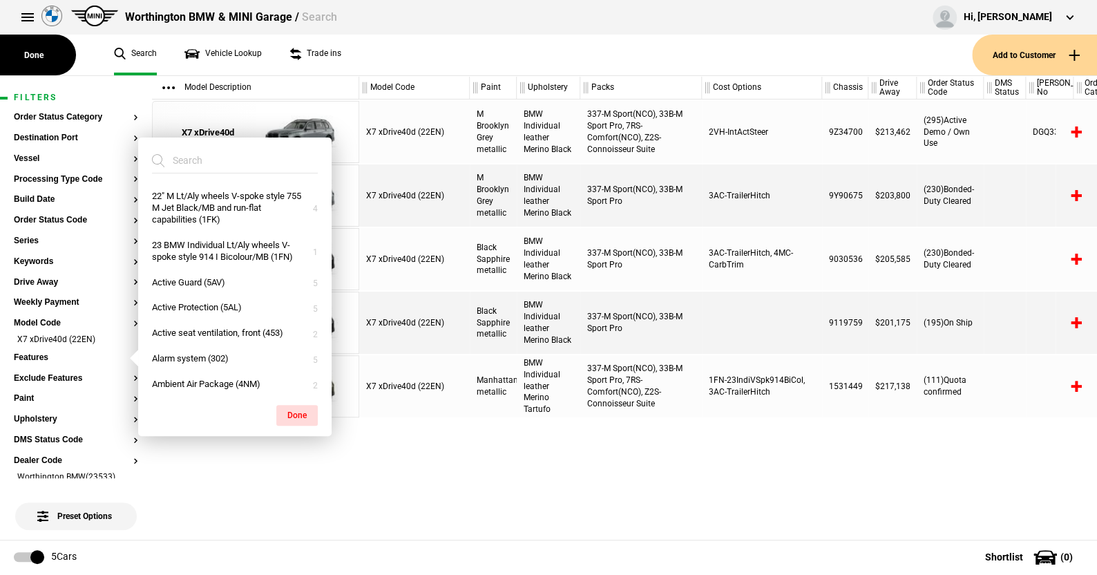
click at [204, 160] on input "search" at bounding box center [226, 160] width 149 height 25
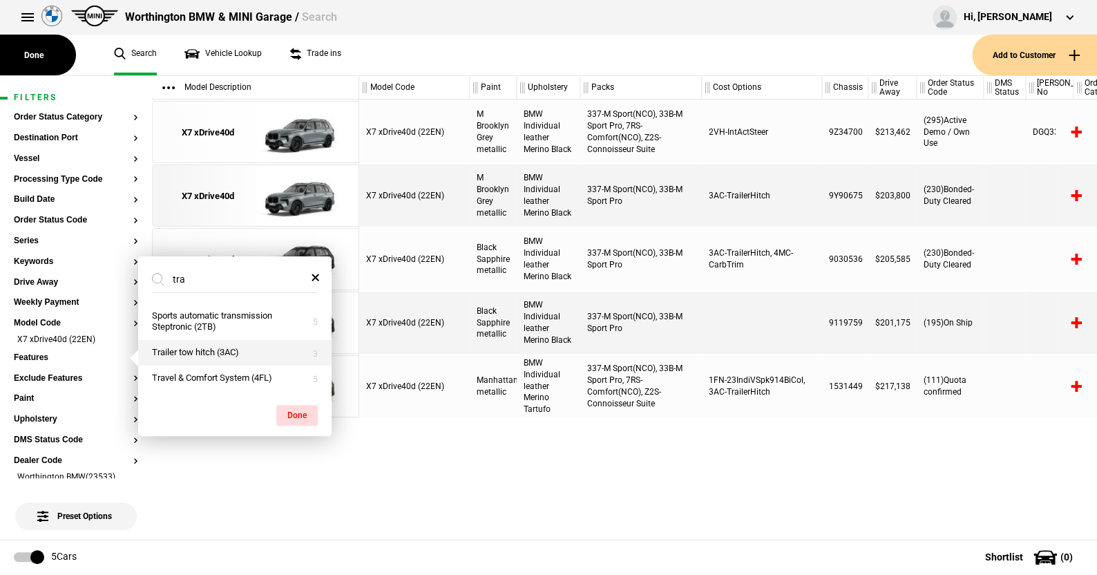
type input "tra"
click at [214, 354] on button "Trailer tow hitch (3AC)" at bounding box center [234, 353] width 193 height 26
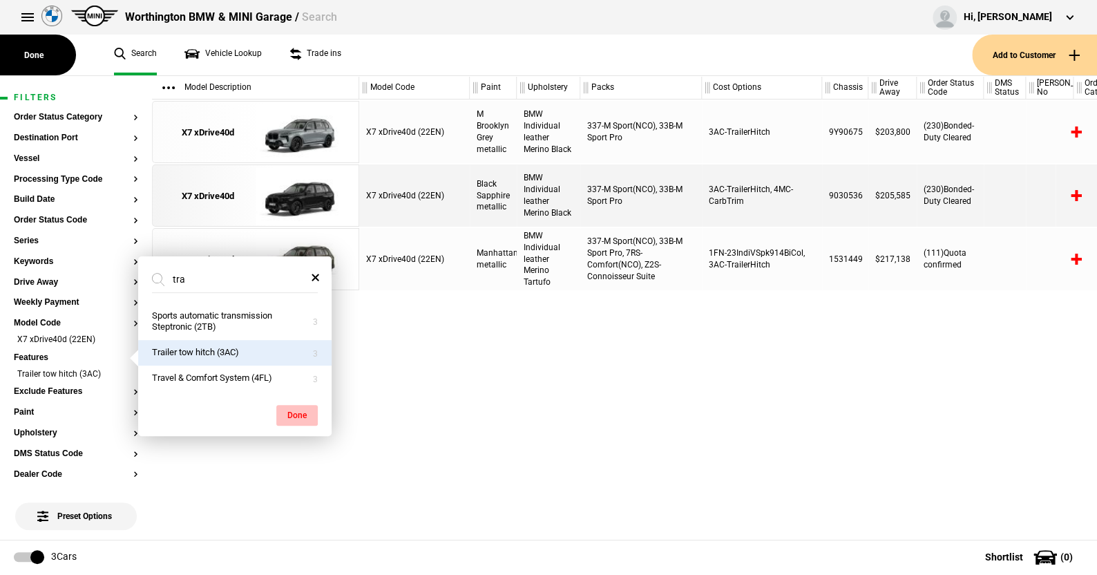
click at [299, 415] on button "Done" at bounding box center [296, 415] width 41 height 21
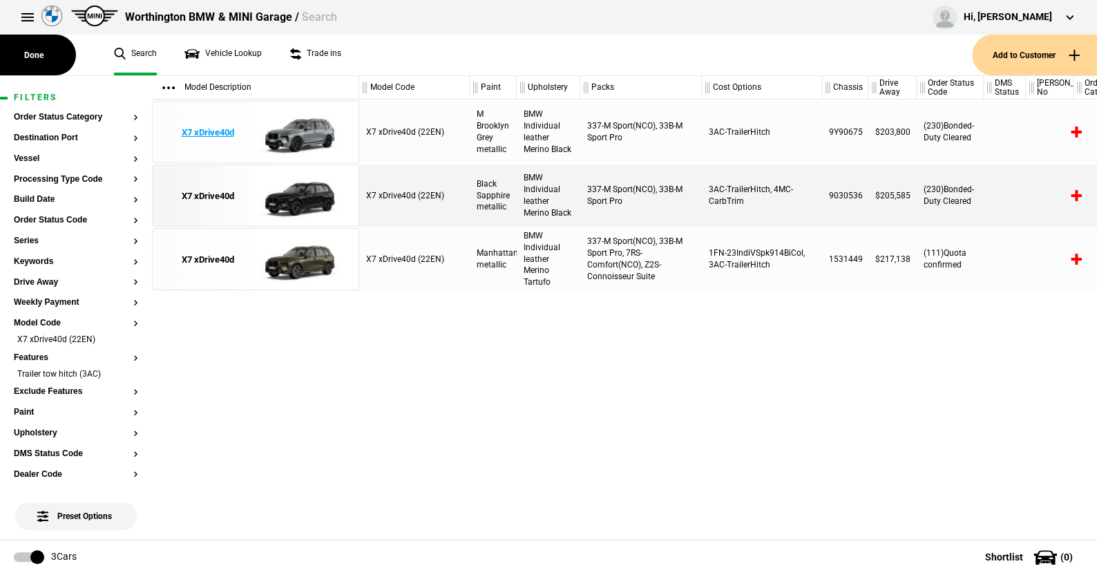
click at [310, 130] on img at bounding box center [304, 133] width 96 height 62
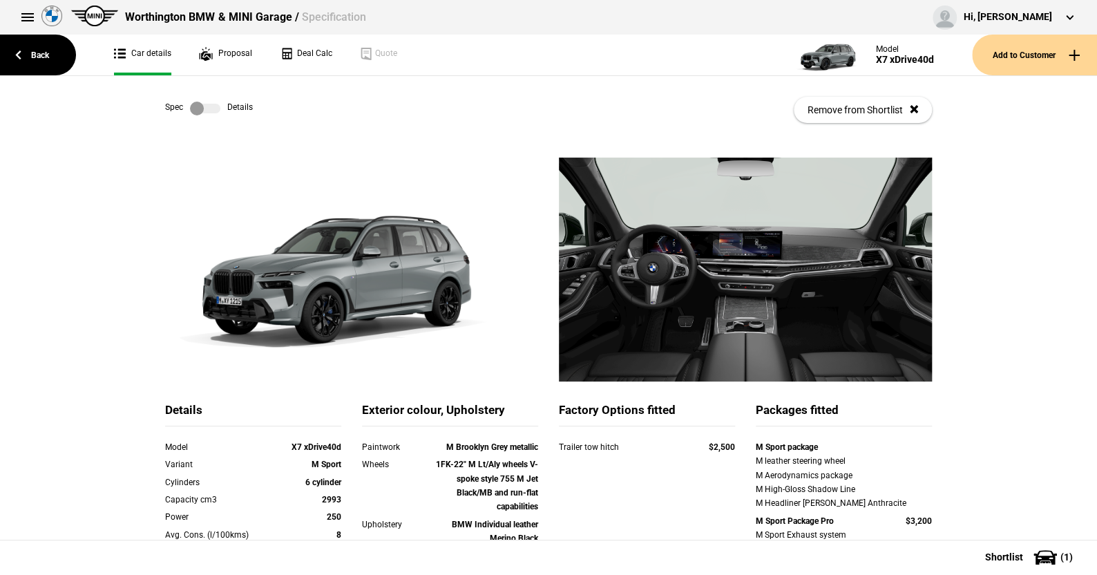
scroll to position [138, 0]
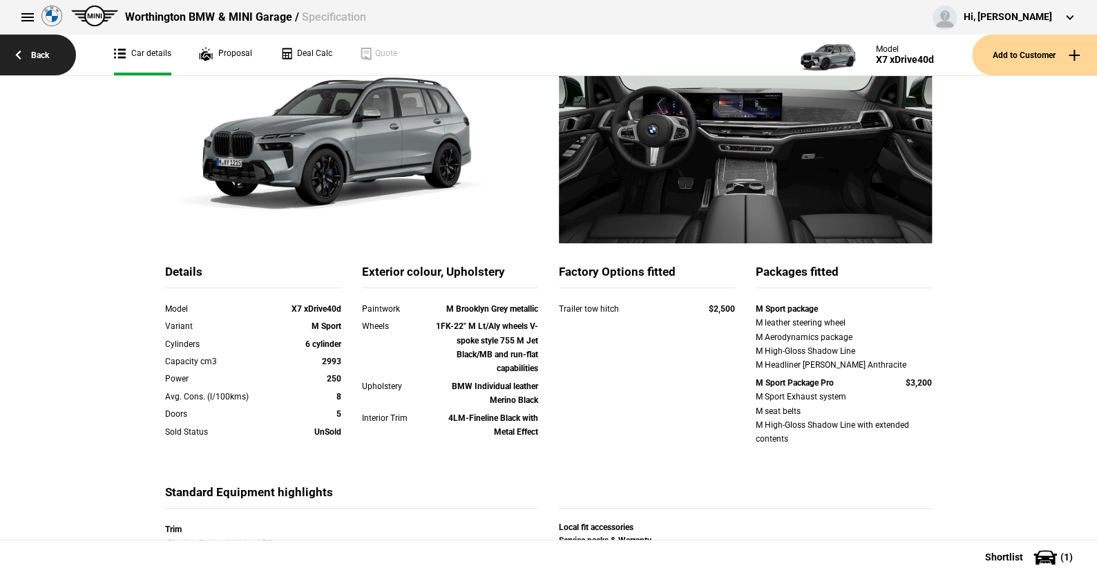
click at [39, 52] on link "Back" at bounding box center [38, 55] width 76 height 41
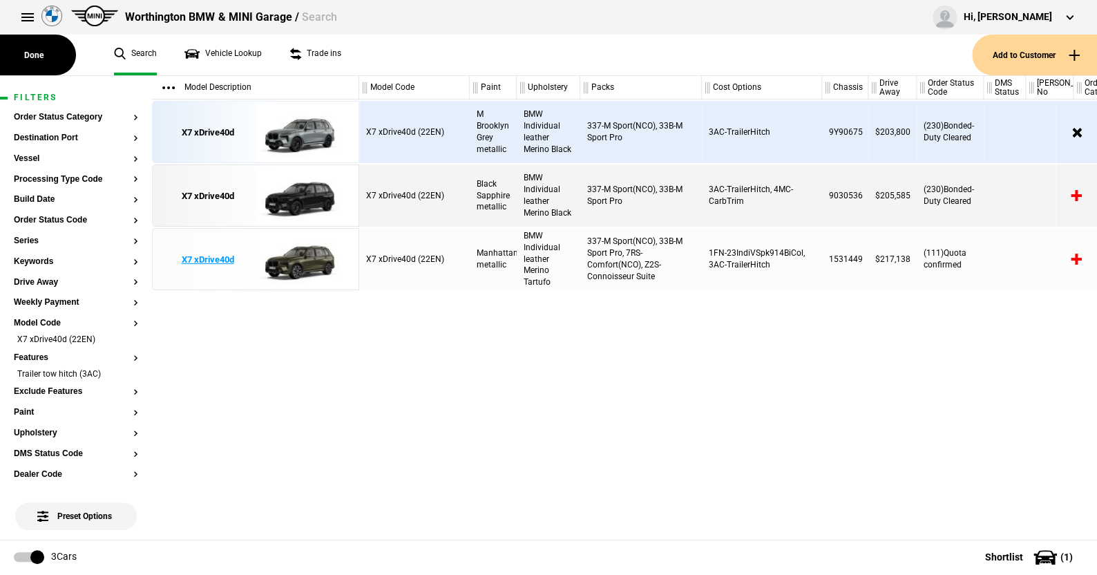
click at [310, 255] on img at bounding box center [304, 260] width 96 height 62
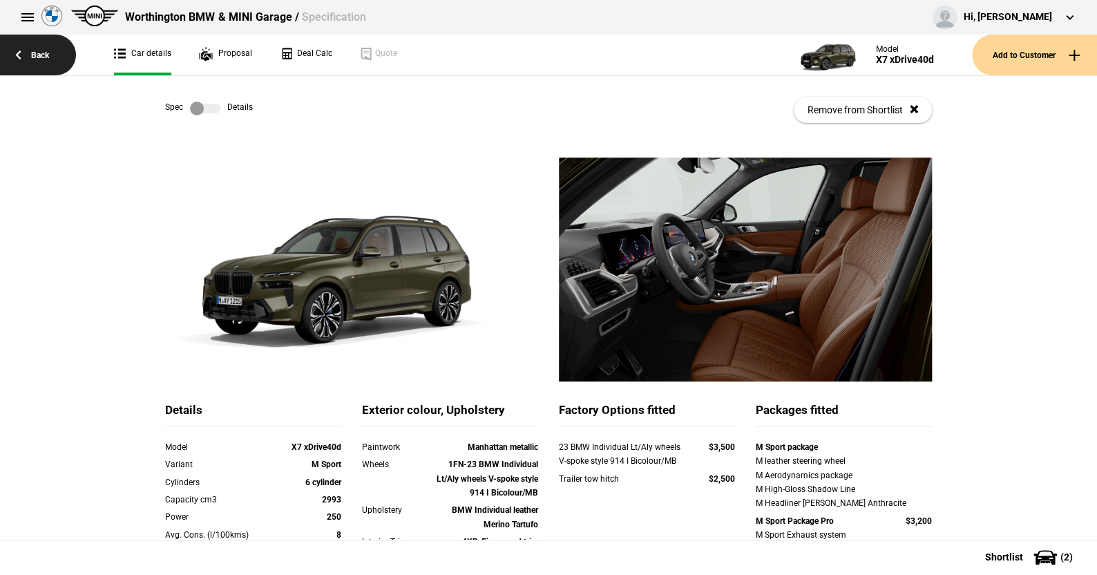
click at [39, 48] on link "Back" at bounding box center [38, 55] width 76 height 41
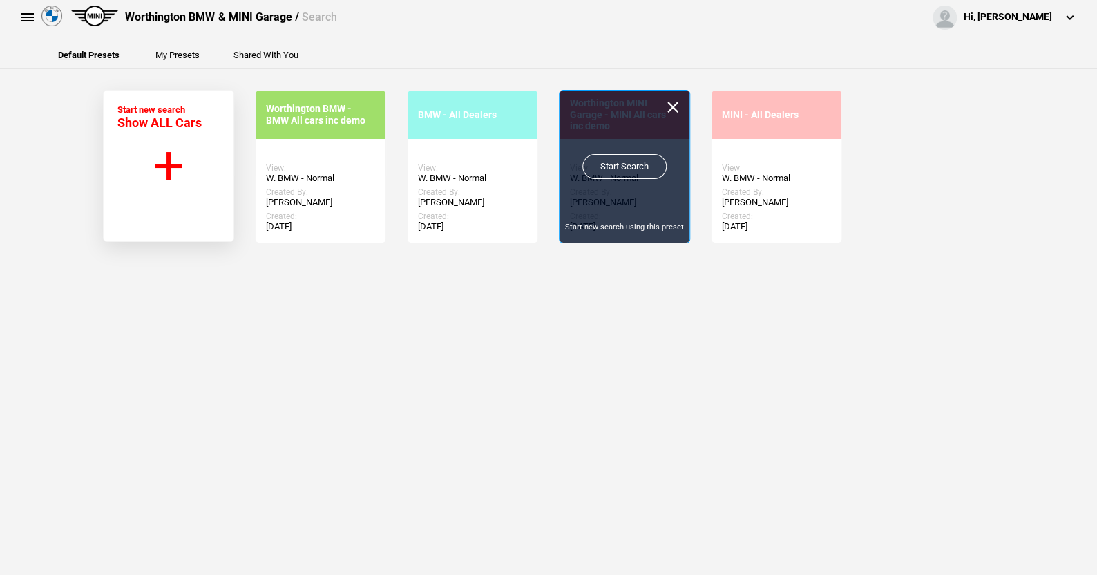
click at [608, 163] on link "Start Search" at bounding box center [624, 166] width 84 height 25
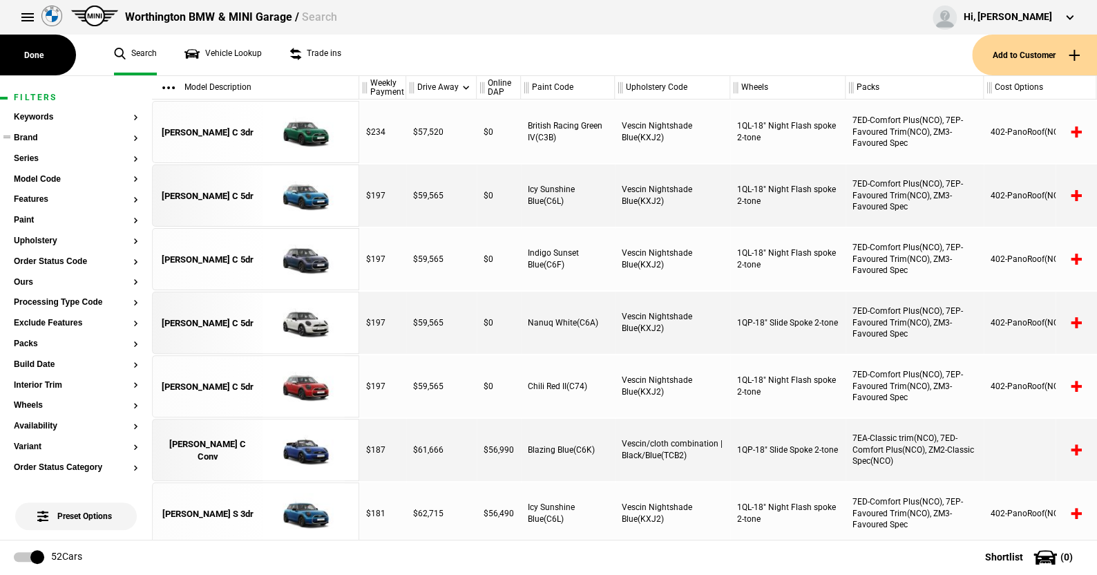
click at [32, 137] on button "Brand" at bounding box center [76, 138] width 124 height 10
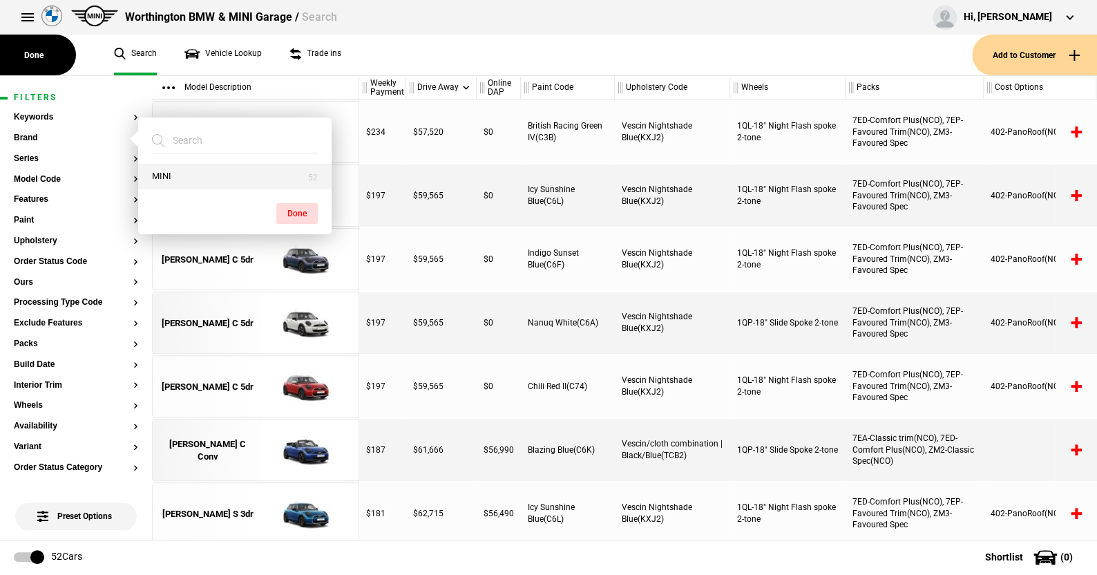
drag, startPoint x: 184, startPoint y: 173, endPoint x: 269, endPoint y: 191, distance: 87.5
click at [184, 173] on button "MINI" at bounding box center [234, 177] width 193 height 26
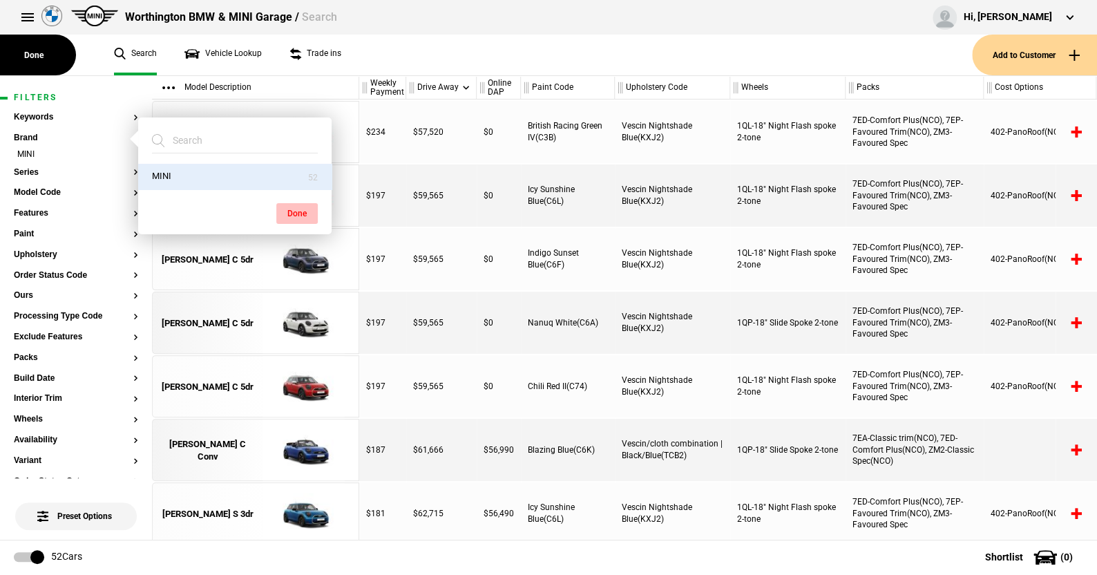
click at [294, 209] on button "Done" at bounding box center [296, 213] width 41 height 21
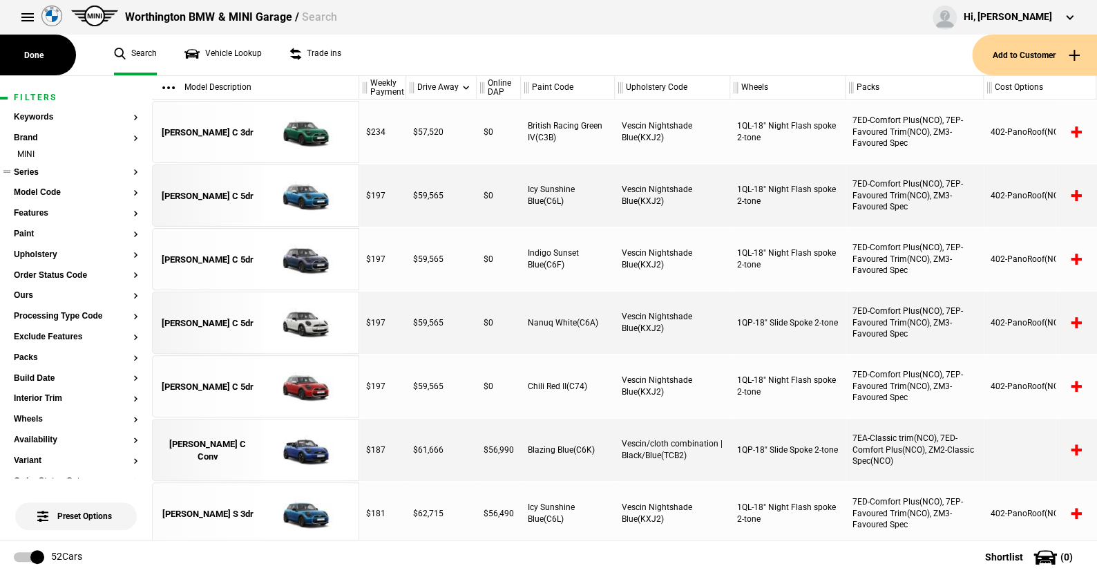
click at [33, 176] on button "Series" at bounding box center [76, 173] width 124 height 10
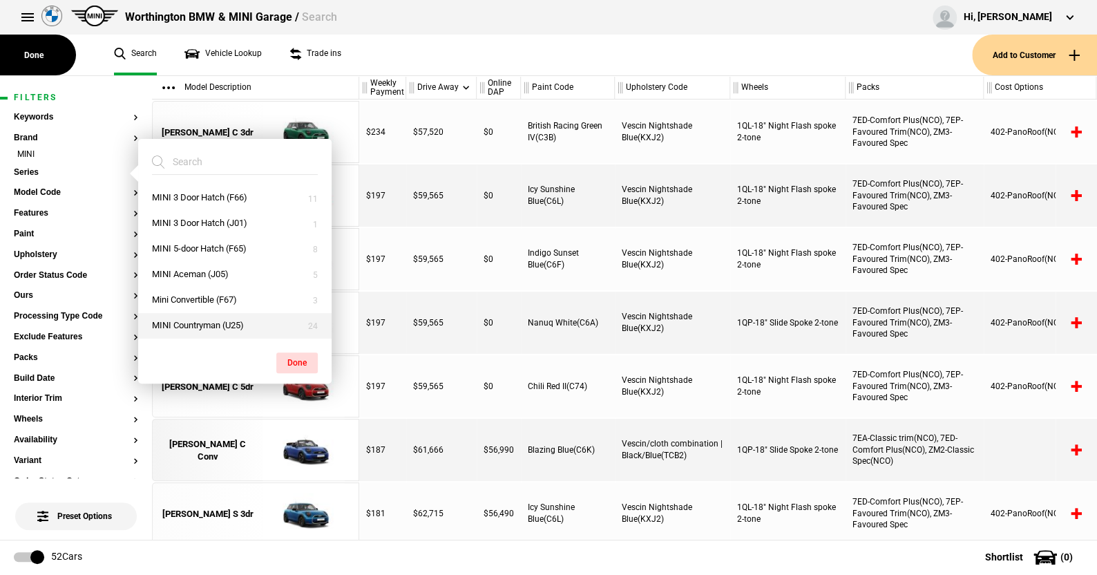
click at [198, 320] on button "MINI Countryman (U25)" at bounding box center [234, 326] width 193 height 26
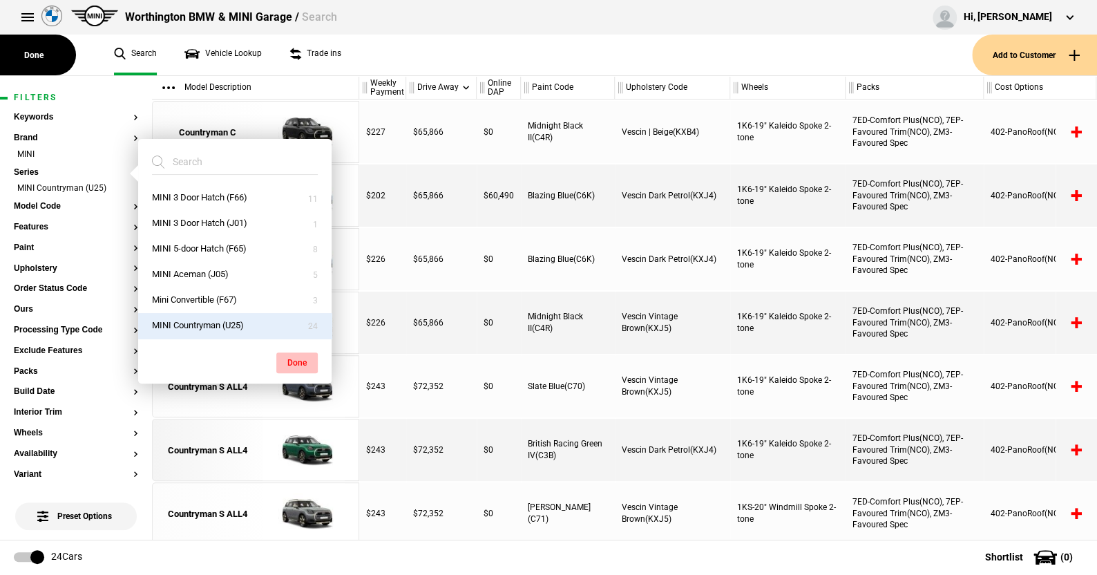
click at [305, 360] on button "Done" at bounding box center [296, 362] width 41 height 21
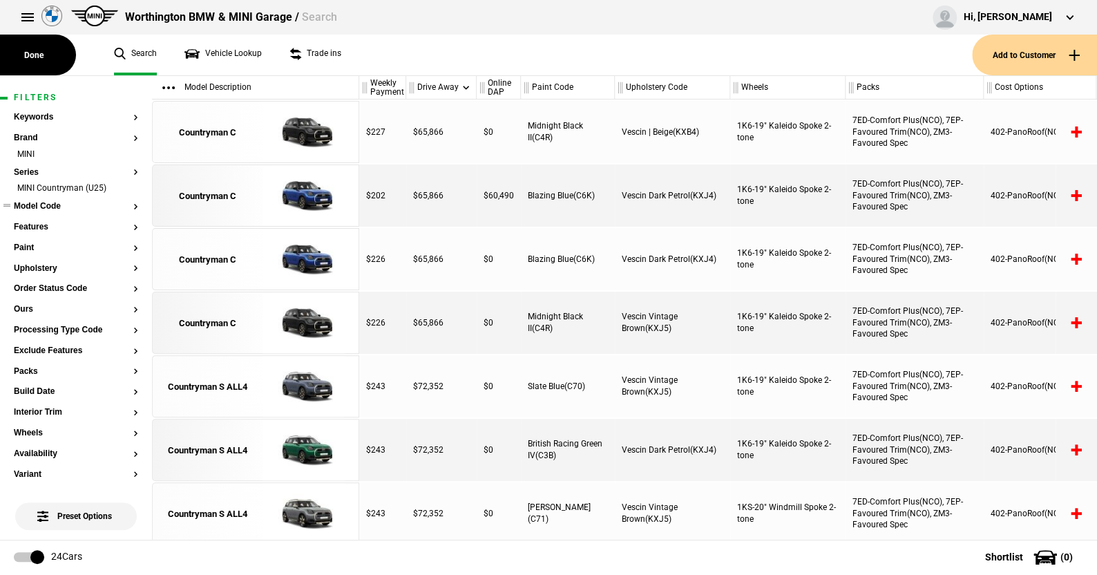
click at [48, 204] on button "Model Code" at bounding box center [76, 207] width 124 height 10
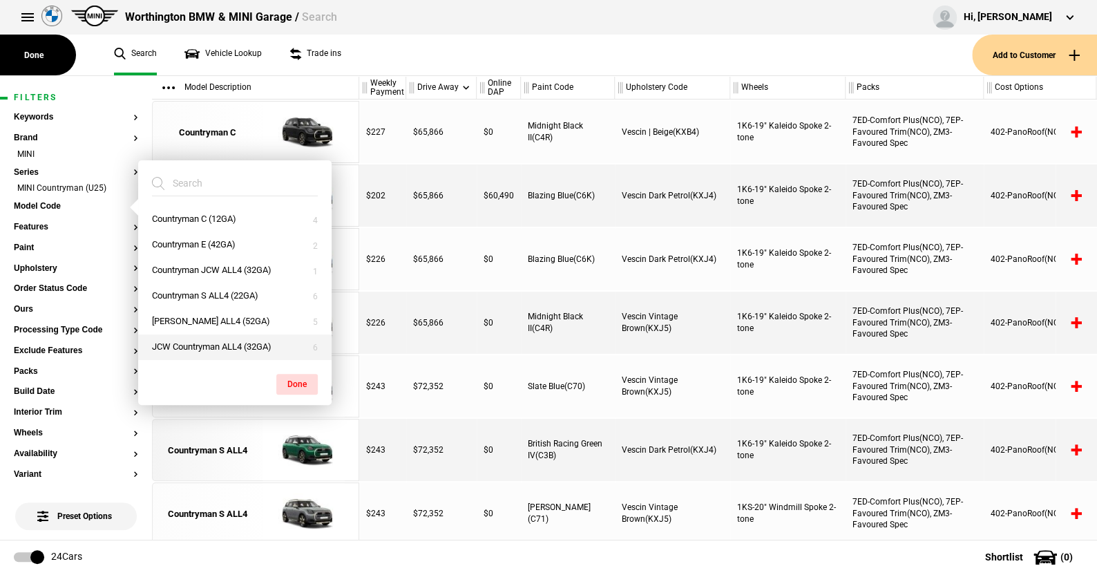
click at [191, 341] on button "JCW Countryman ALL4 (32GA)" at bounding box center [234, 347] width 193 height 26
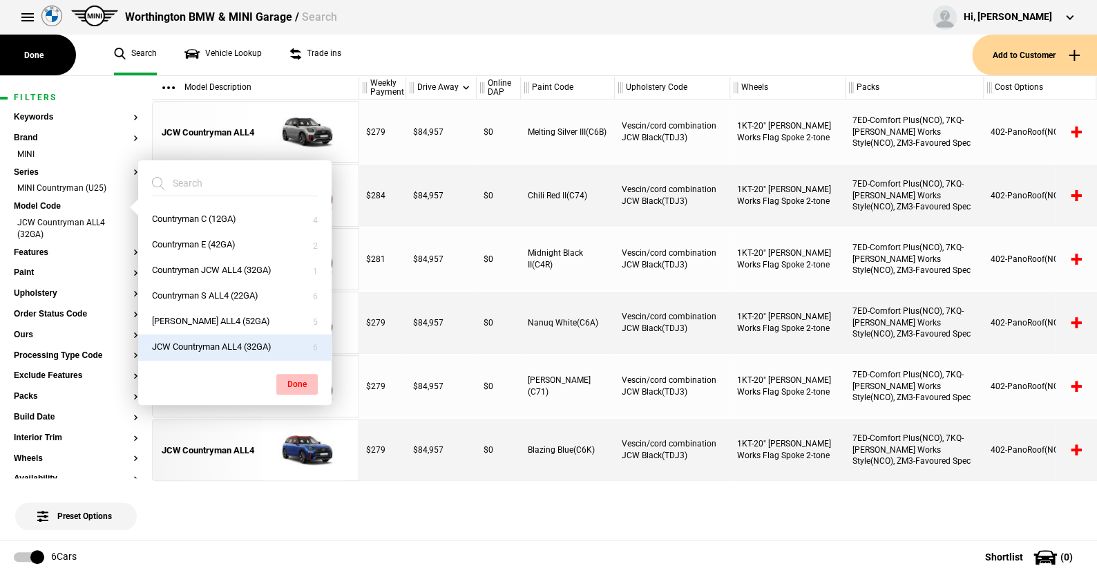
click at [300, 377] on button "Done" at bounding box center [296, 384] width 41 height 21
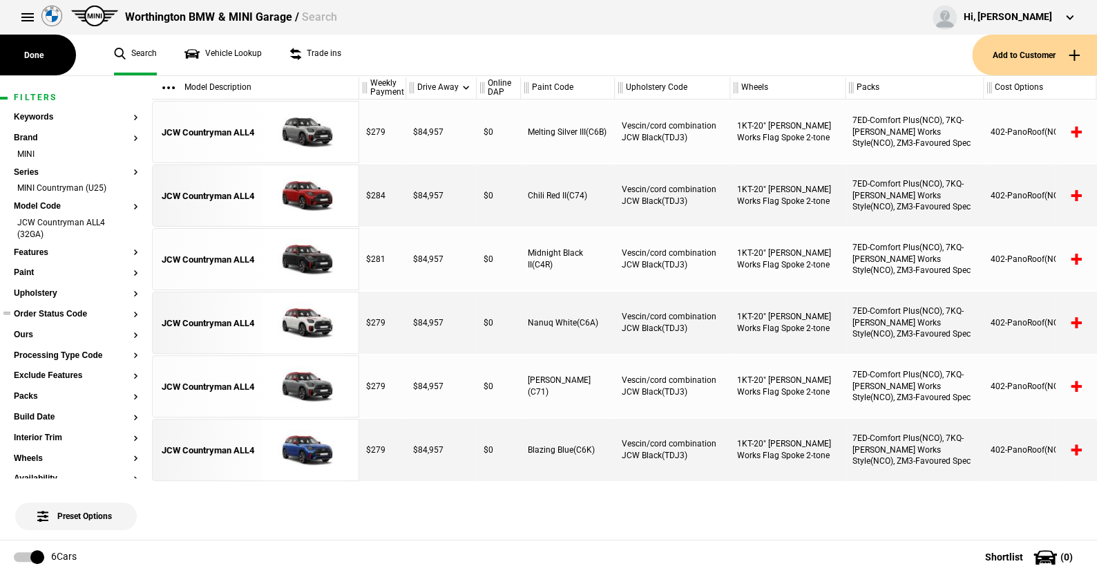
click at [61, 311] on button "Order Status Code" at bounding box center [76, 314] width 124 height 10
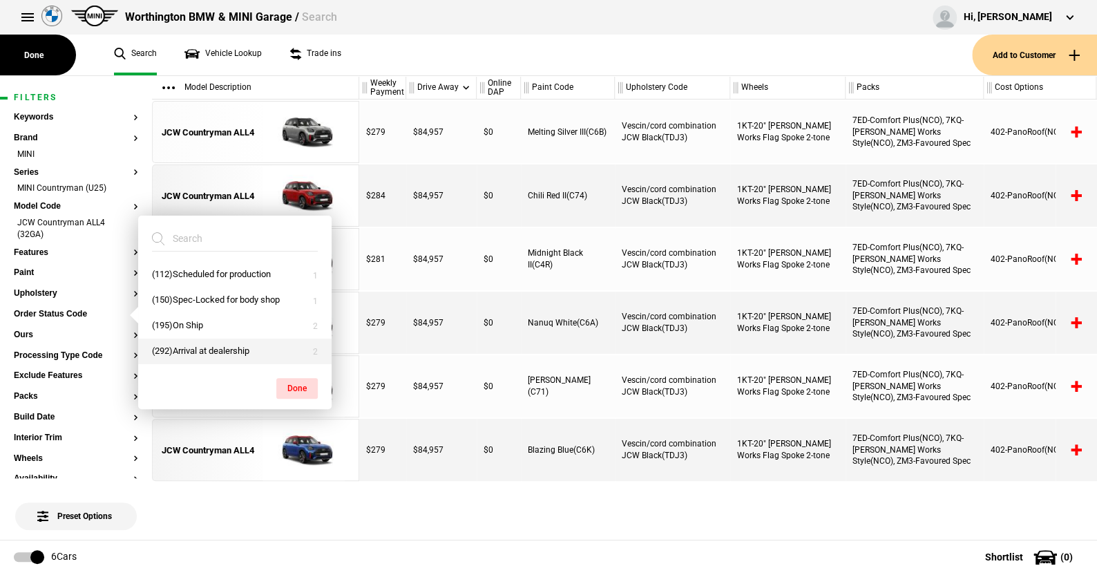
click at [196, 346] on button "(292)Arrival at dealership" at bounding box center [234, 351] width 193 height 26
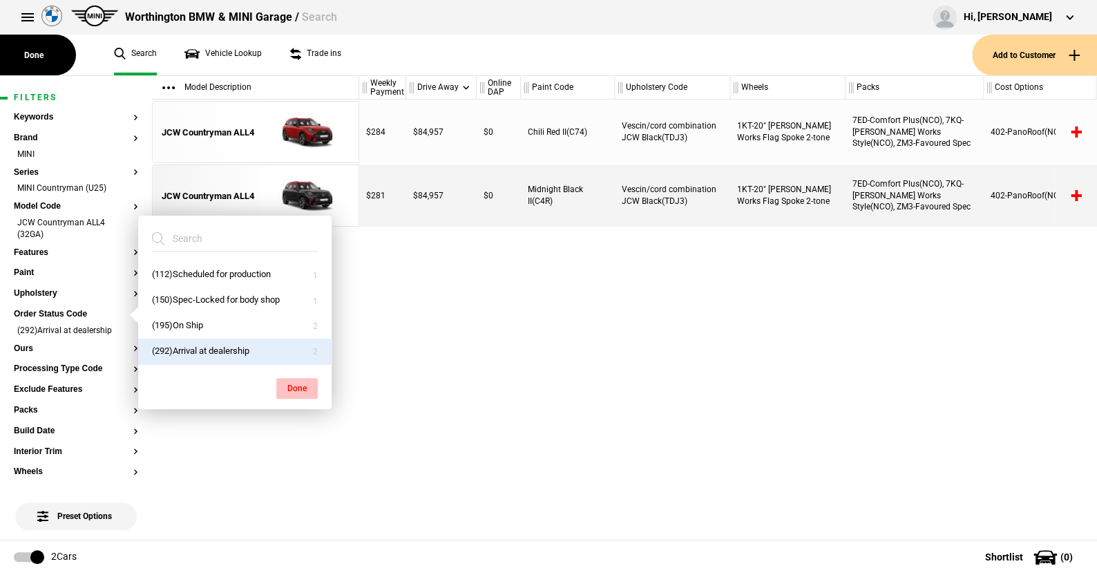
click at [293, 383] on button "Done" at bounding box center [296, 388] width 41 height 21
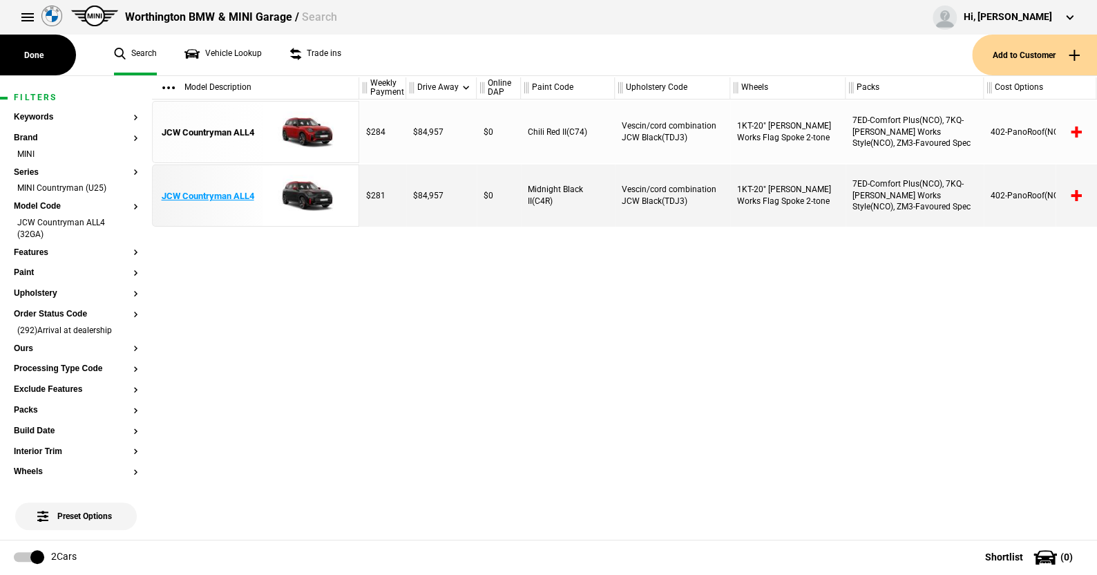
click at [307, 196] on img at bounding box center [304, 196] width 96 height 62
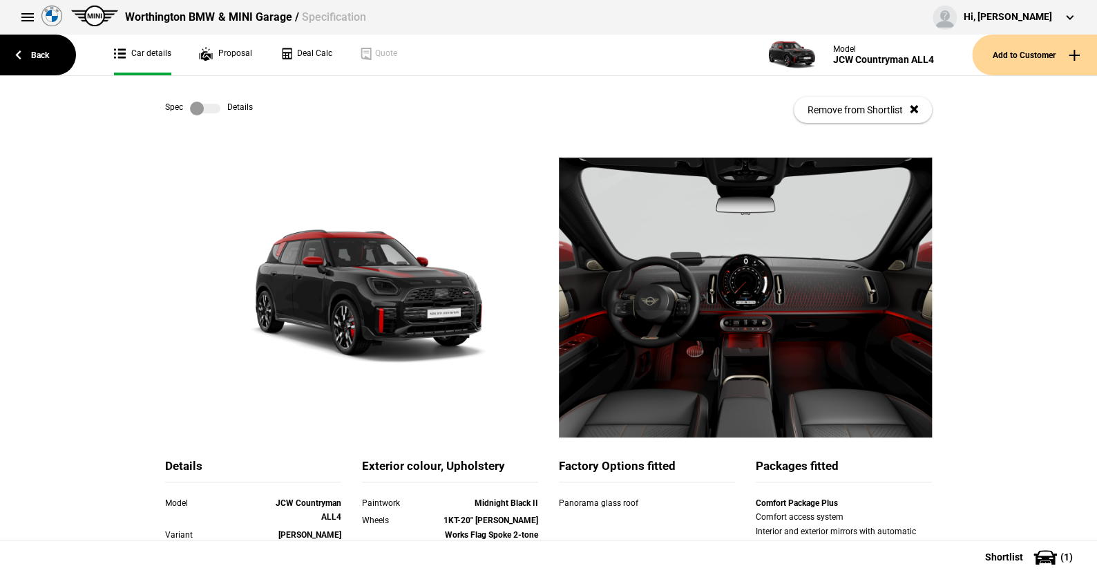
click at [207, 107] on label at bounding box center [205, 109] width 30 height 14
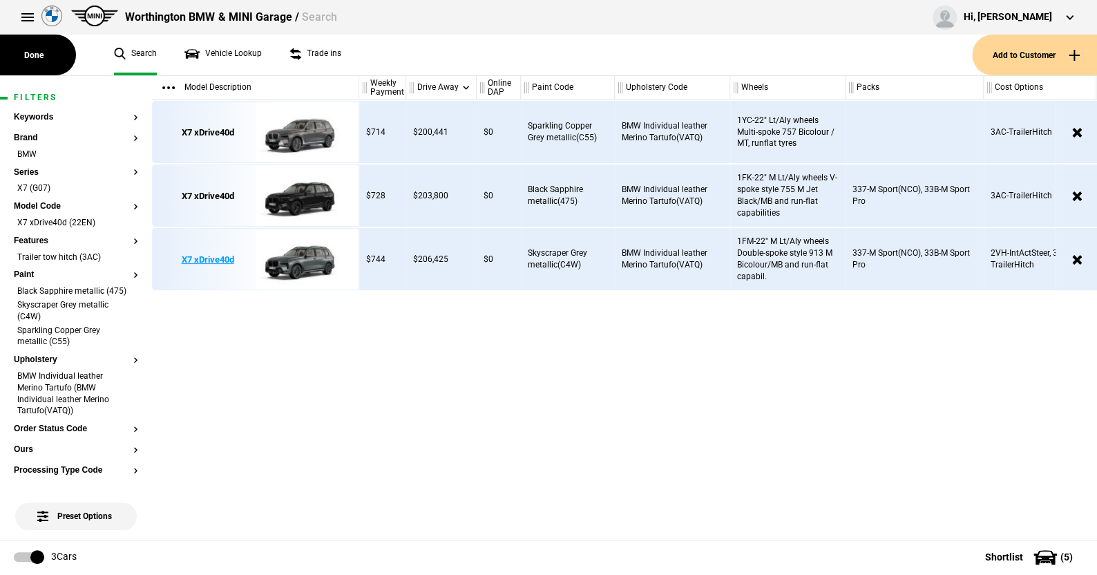
click at [304, 257] on img at bounding box center [304, 260] width 96 height 62
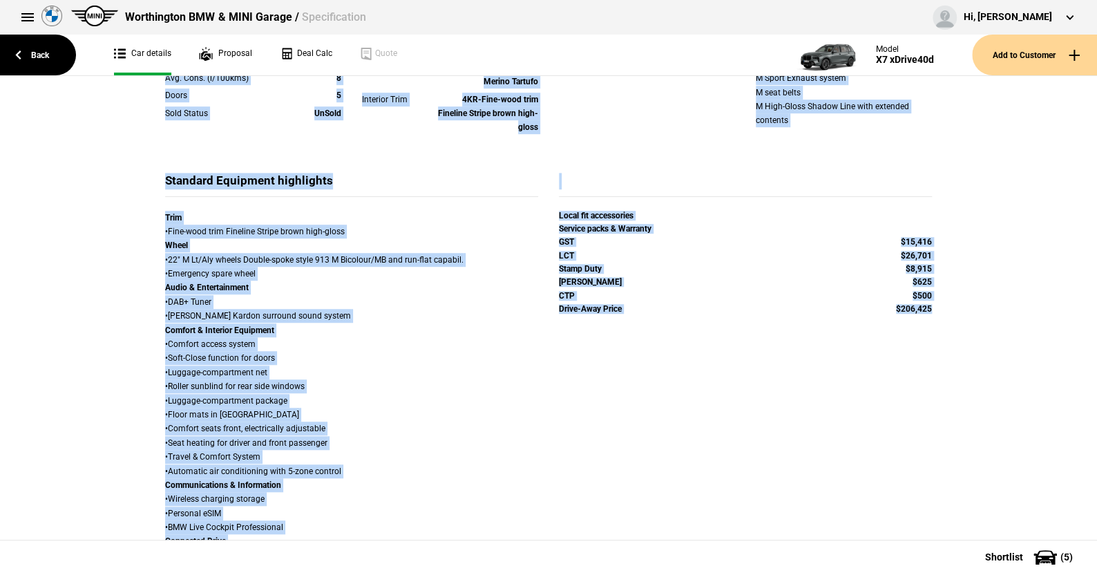
scroll to position [478, 0]
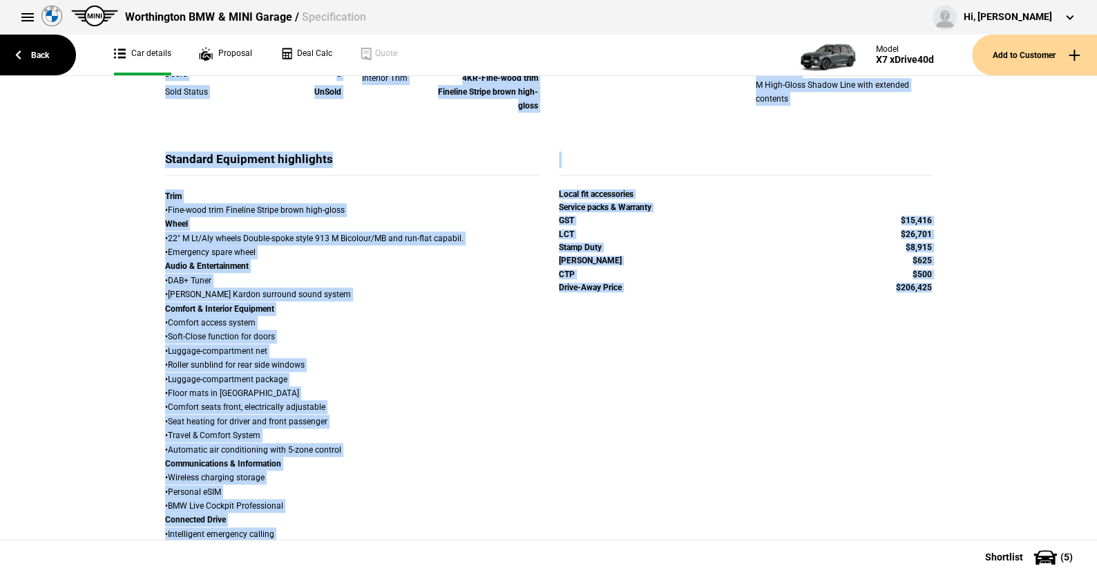
drag, startPoint x: 130, startPoint y: 117, endPoint x: 981, endPoint y: 476, distance: 923.9
click at [1009, 488] on div "Spec Details Remove from Shortlist Details Model X7 xDrive40d Variant M Sport C…" at bounding box center [548, 307] width 1097 height 463
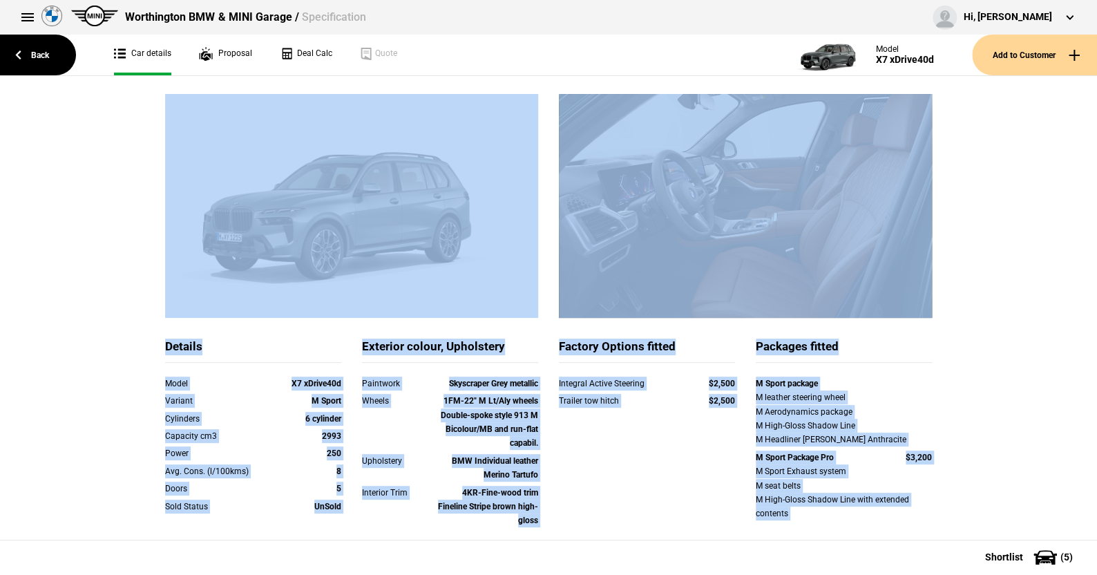
scroll to position [0, 0]
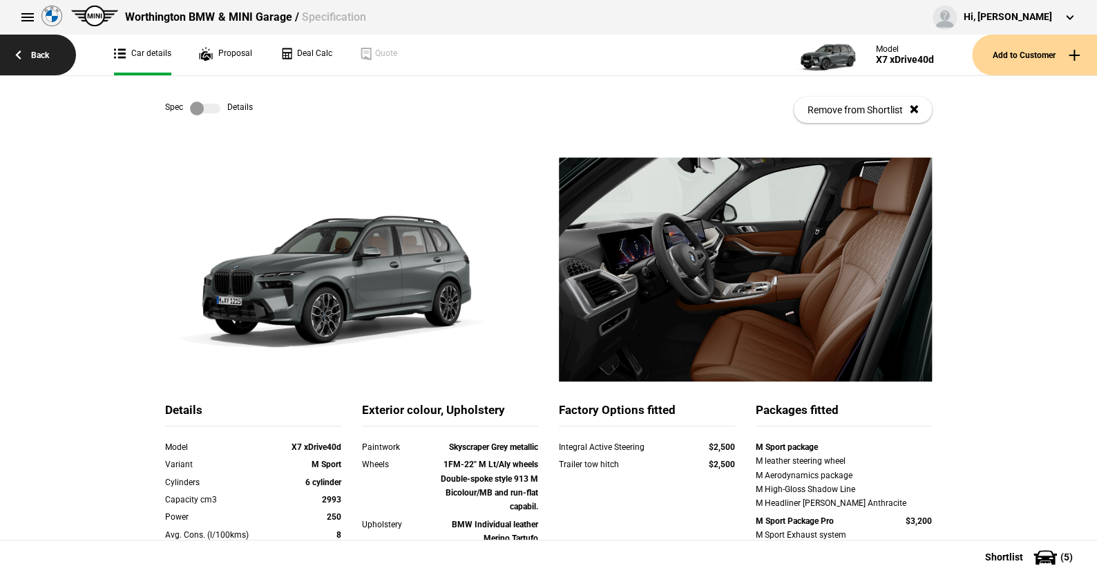
click at [39, 48] on link "Back" at bounding box center [38, 55] width 76 height 41
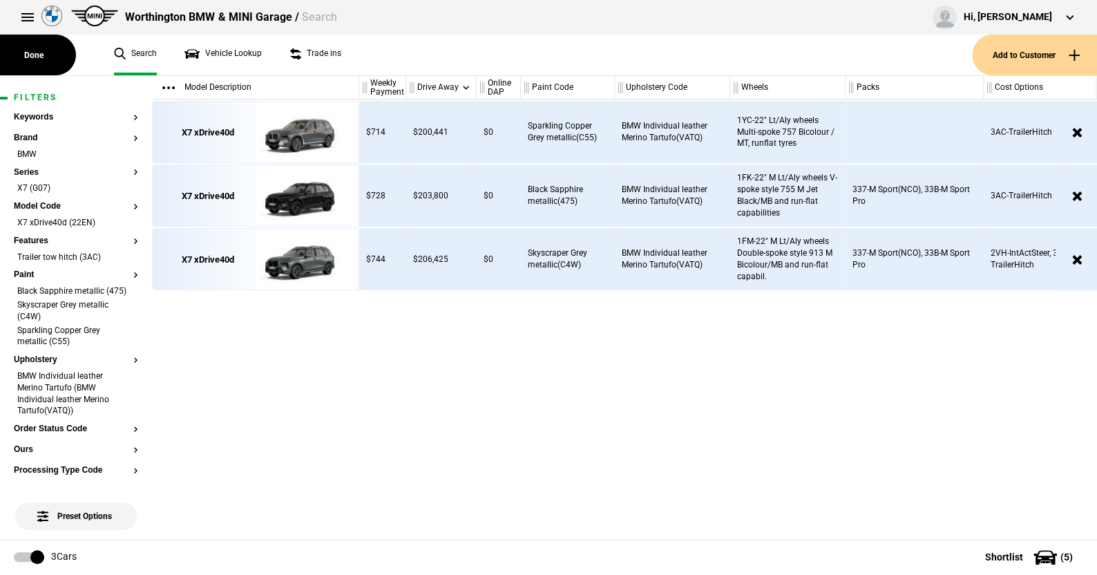
click at [443, 55] on ul "Search Vehicle Lookup Trade ins" at bounding box center [536, 55] width 872 height 41
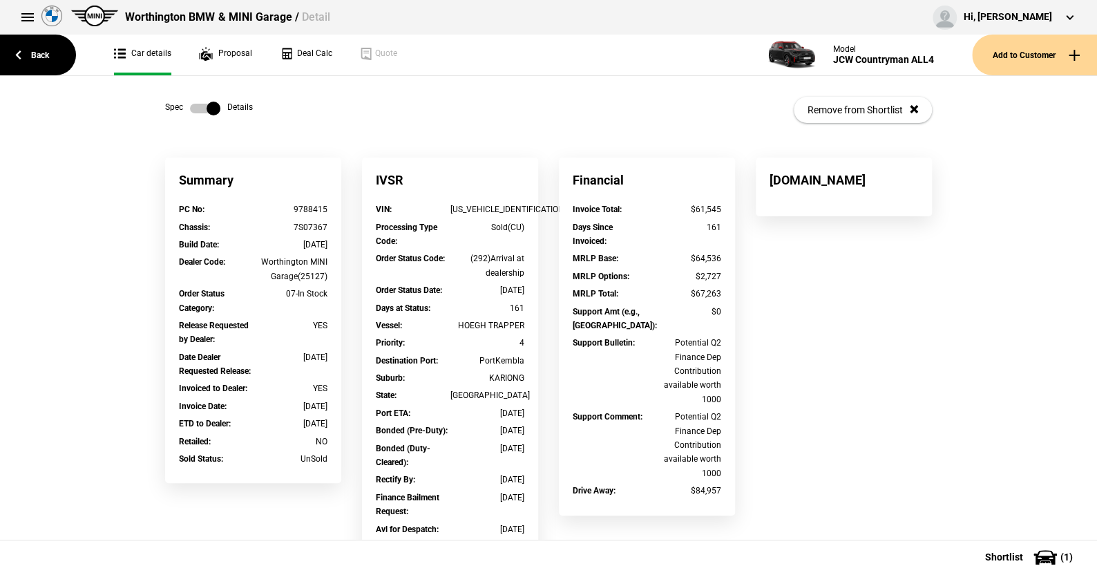
click at [41, 50] on link "Back" at bounding box center [38, 55] width 76 height 41
